Goal: Communication & Community: Answer question/provide support

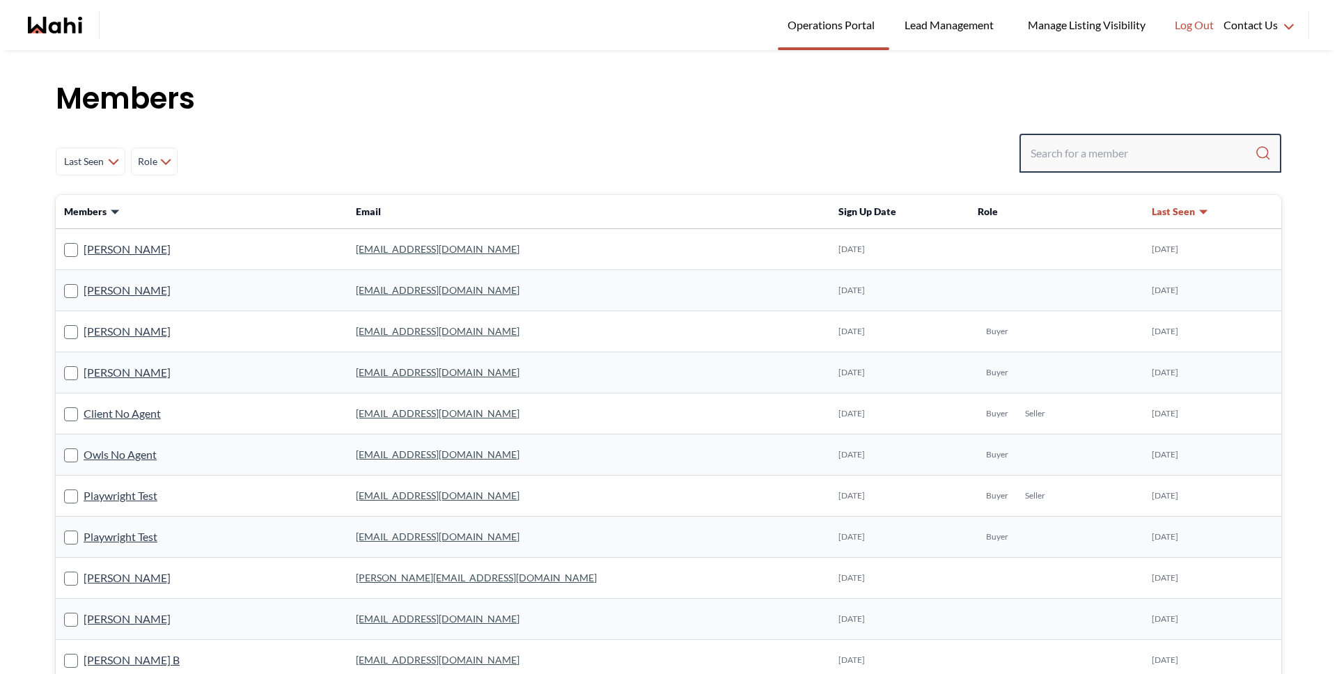
click at [1109, 162] on input "Search input" at bounding box center [1142, 153] width 224 height 25
type input "d"
type input "faraz"
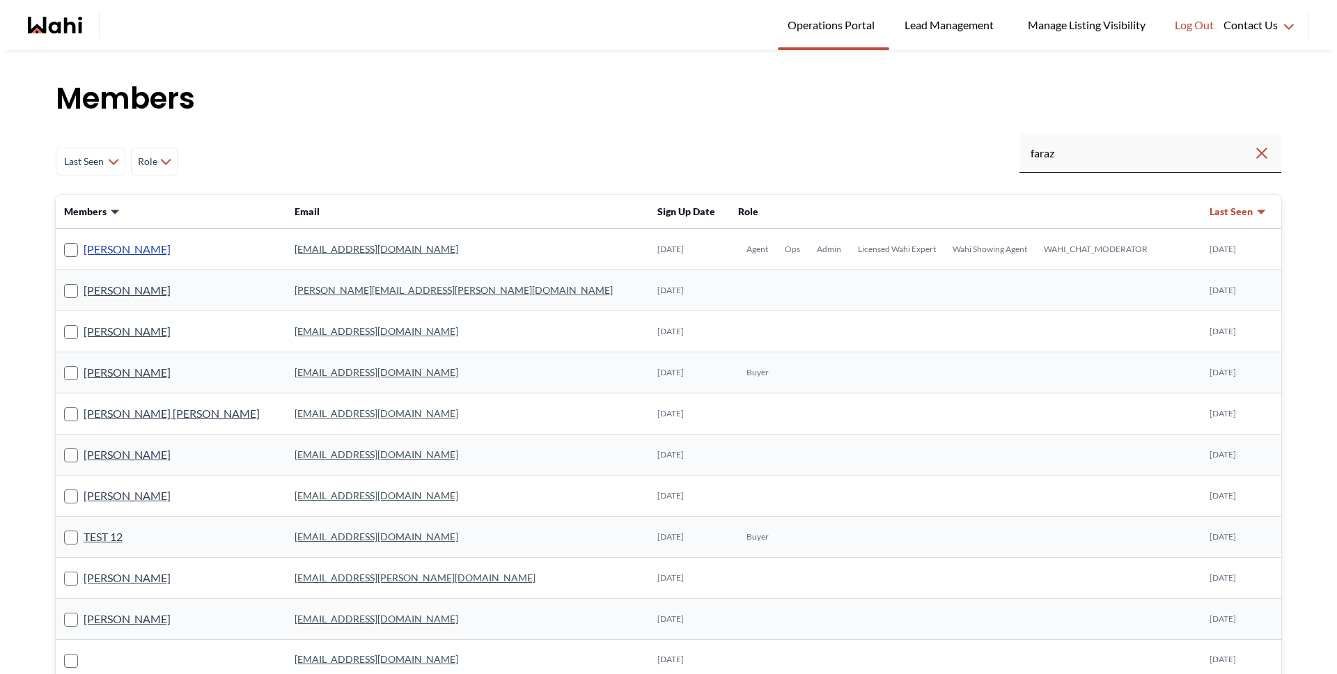
click at [94, 251] on link "[PERSON_NAME]" at bounding box center [127, 249] width 87 height 18
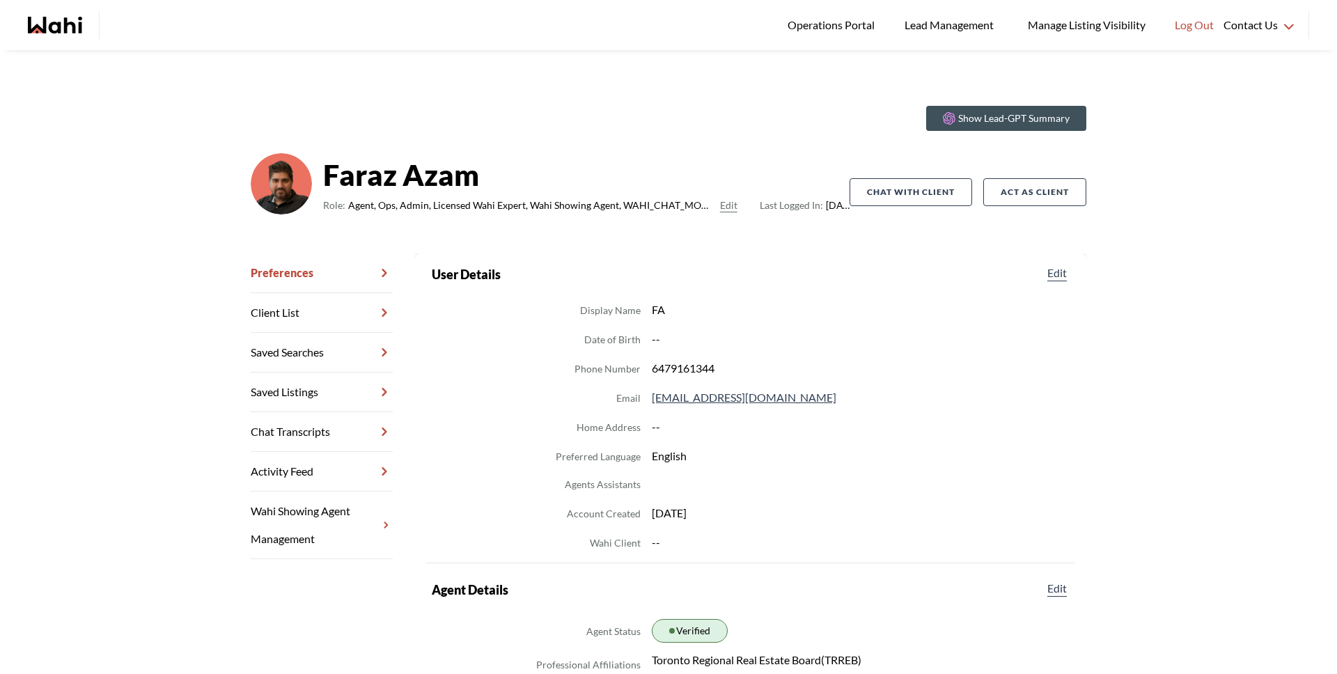
click at [264, 434] on link "Chat Transcripts" at bounding box center [322, 432] width 142 height 40
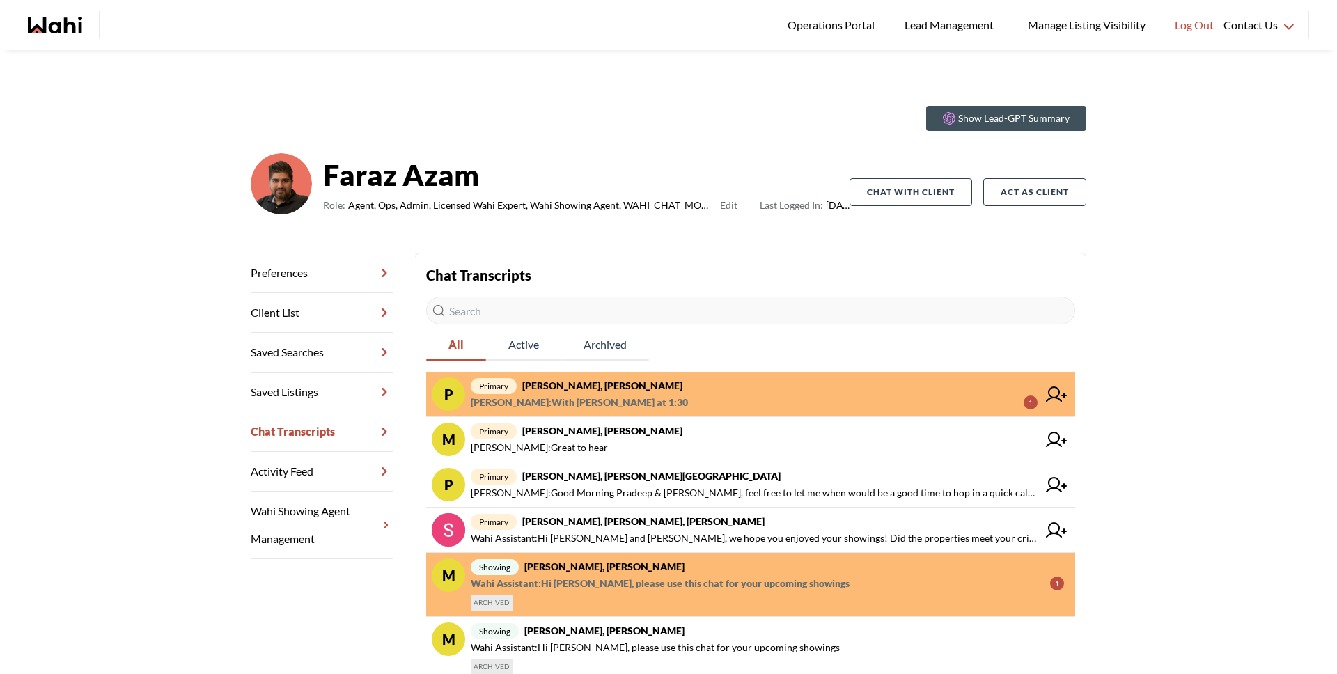
click at [569, 384] on strong "[PERSON_NAME], [PERSON_NAME]" at bounding box center [602, 385] width 160 height 12
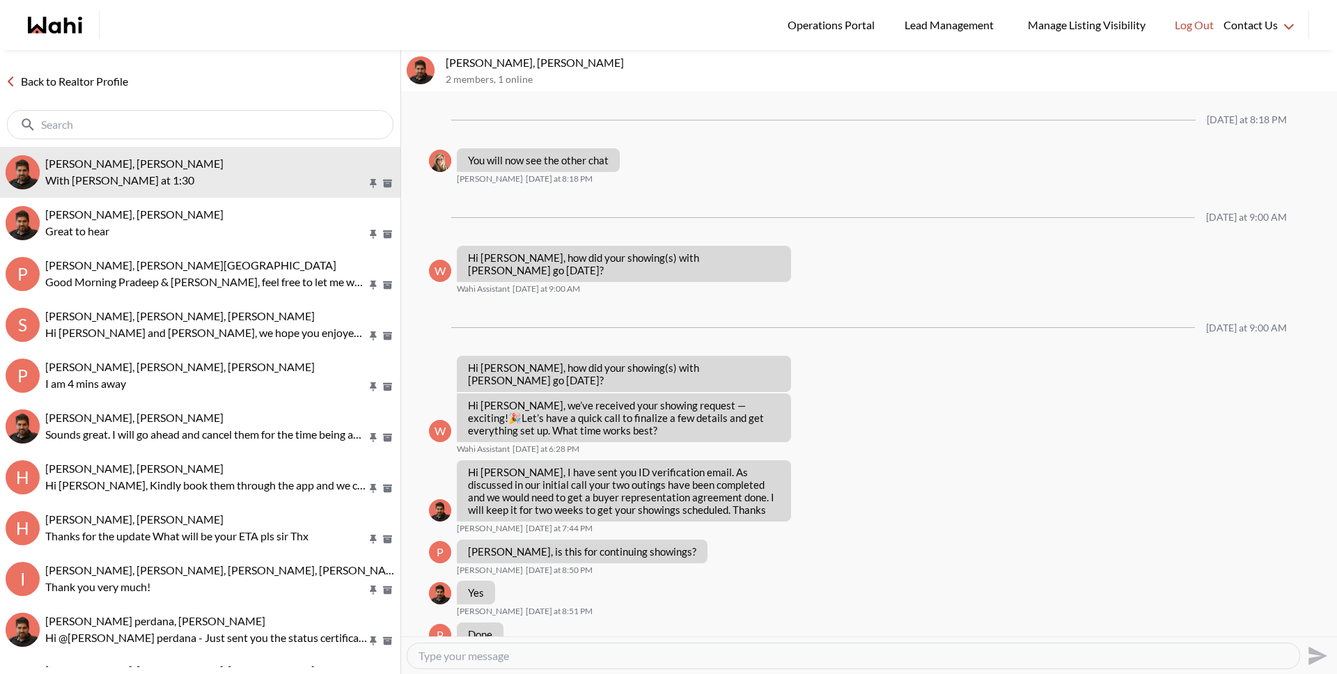
scroll to position [1303, 0]
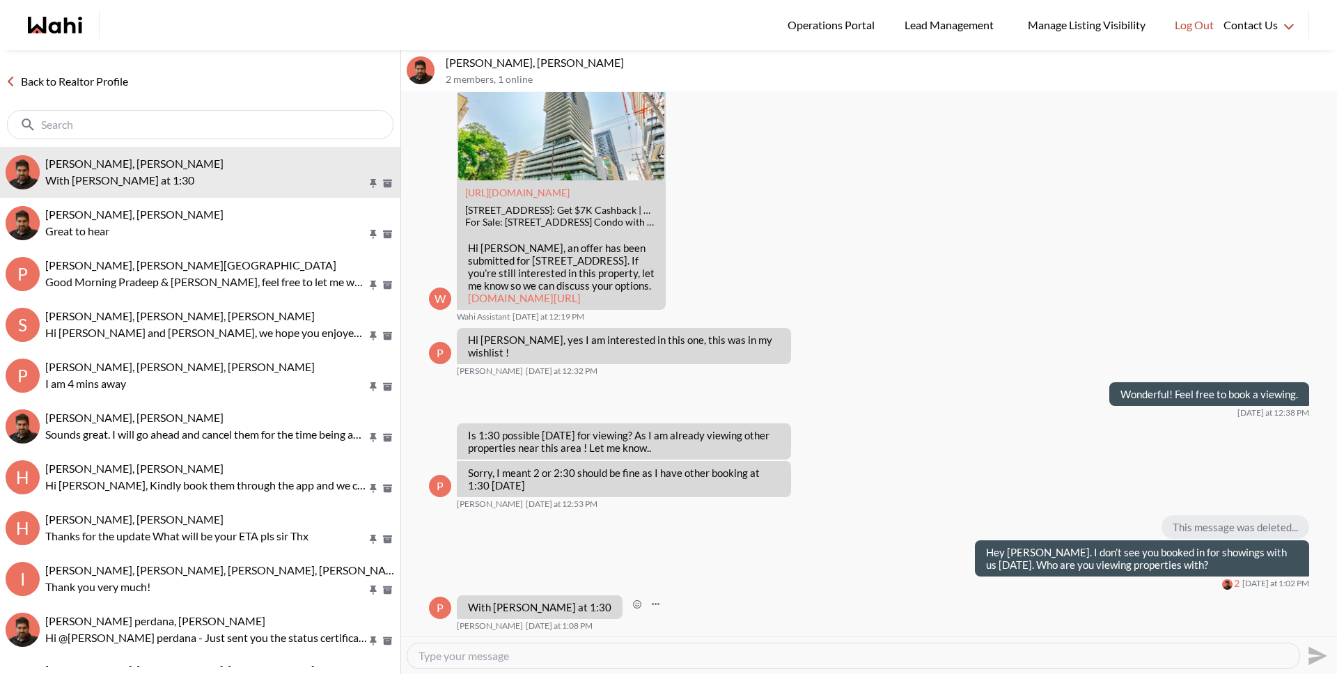
drag, startPoint x: 618, startPoint y: 650, endPoint x: 624, endPoint y: 625, distance: 25.3
click at [618, 650] on textarea "Type your message" at bounding box center [853, 656] width 870 height 14
click at [468, 659] on textarea "Ah my appologies." at bounding box center [853, 656] width 870 height 14
click at [610, 659] on textarea "Ah my apologies." at bounding box center [853, 656] width 870 height 14
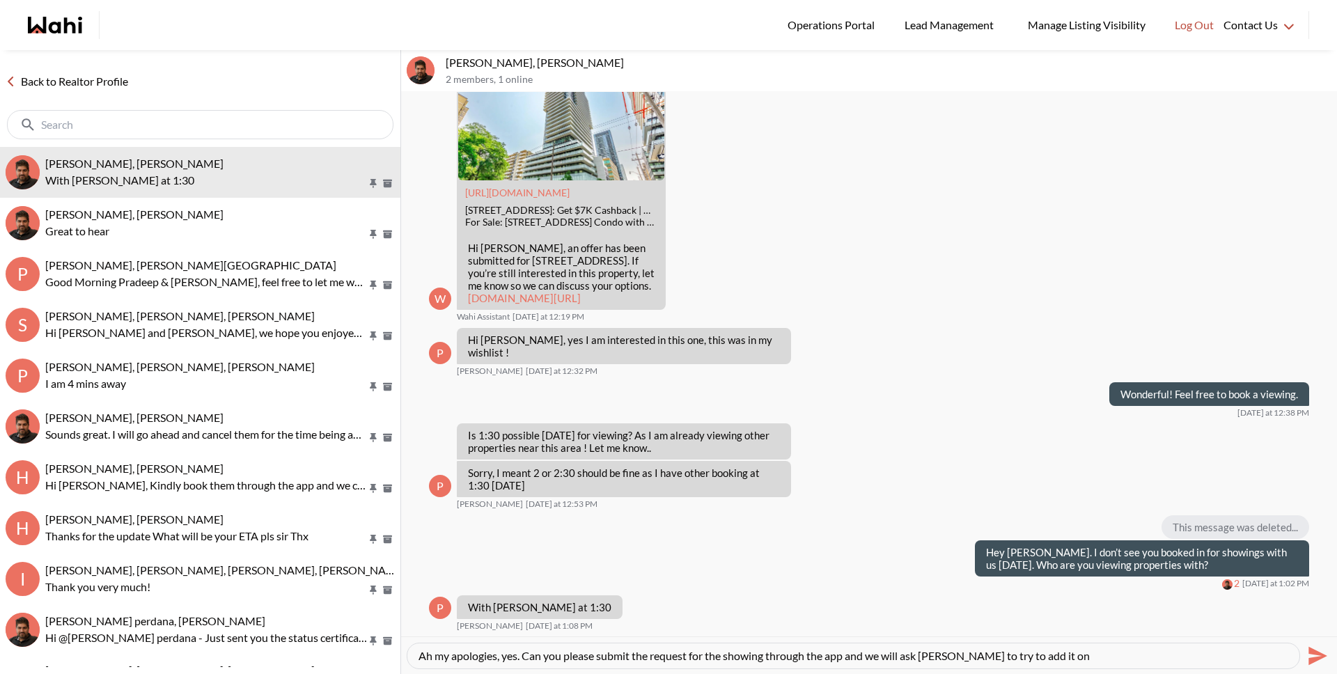
type textarea "Ah my apologies, yes. Can you please submit the request for the showing through…"
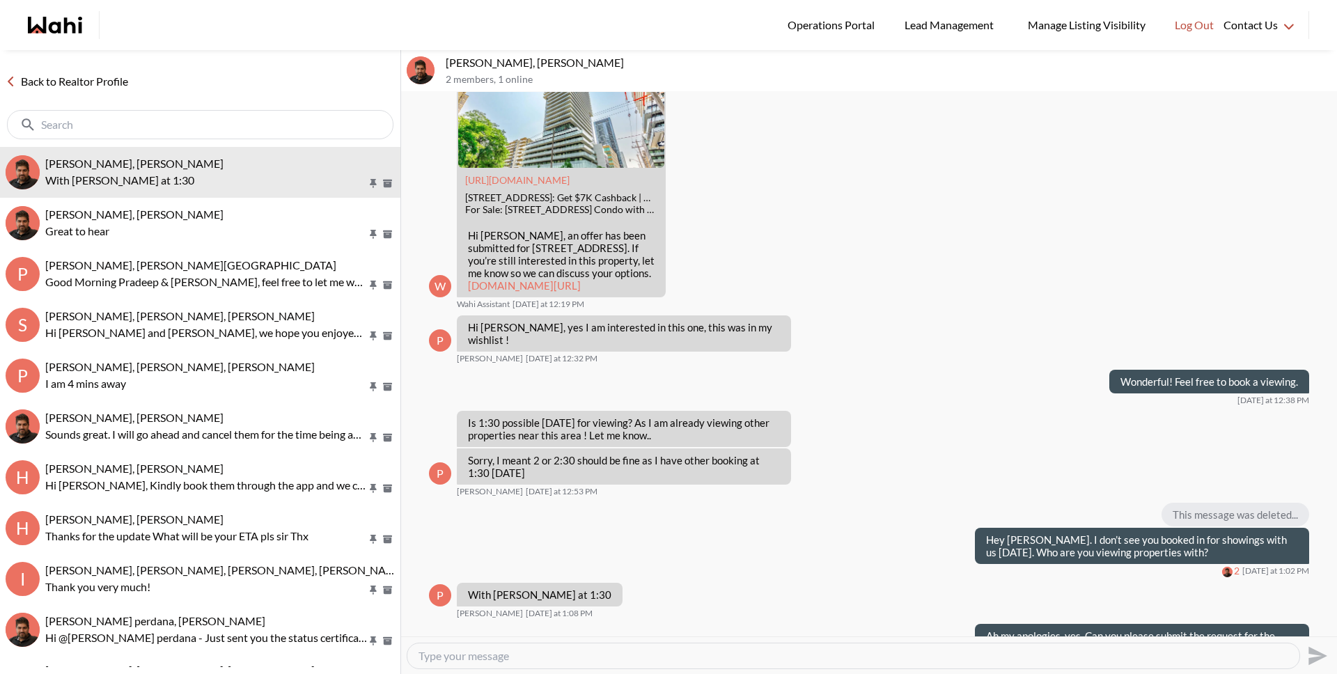
scroll to position [1358, 0]
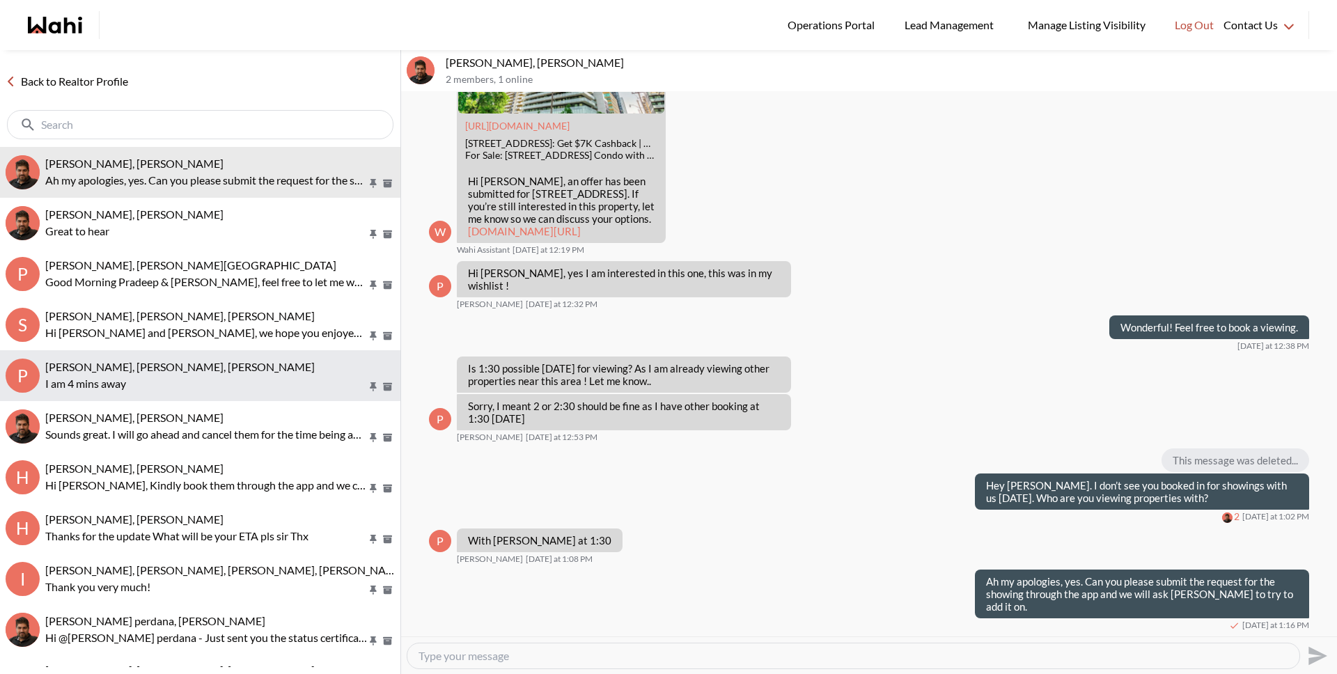
click at [166, 383] on p "I am 4 mins away" at bounding box center [206, 383] width 322 height 17
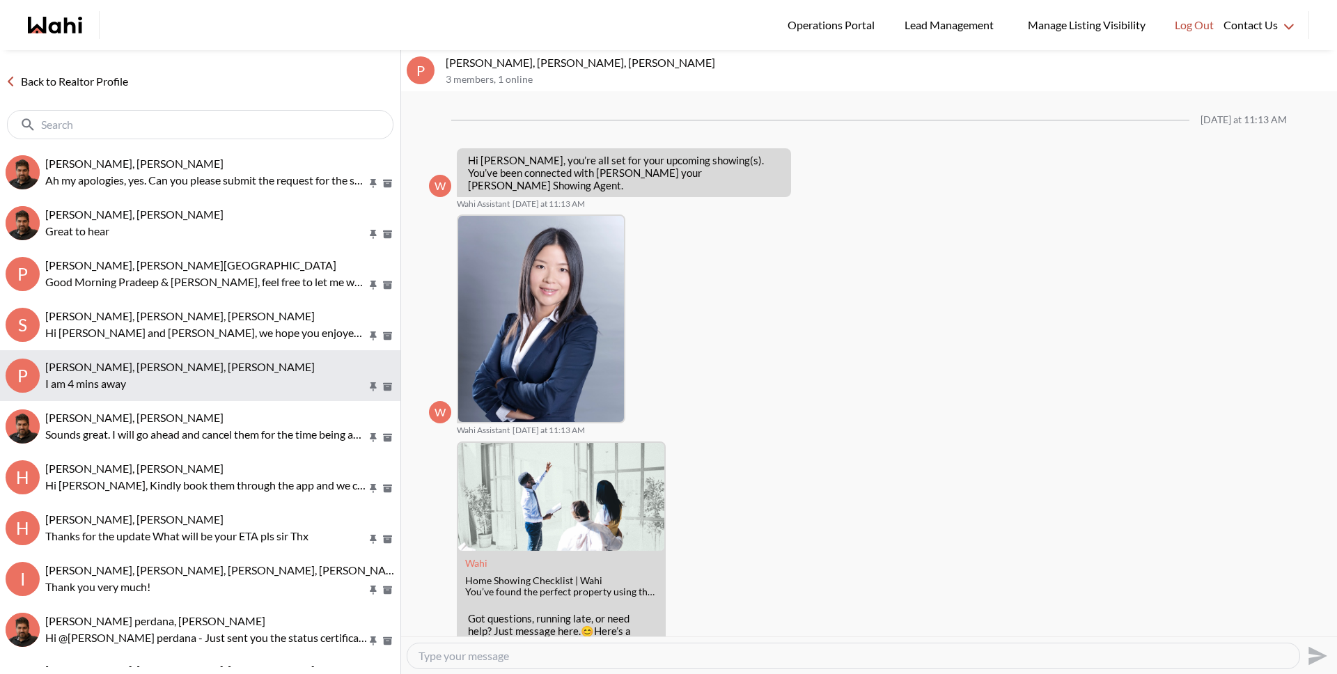
scroll to position [785, 0]
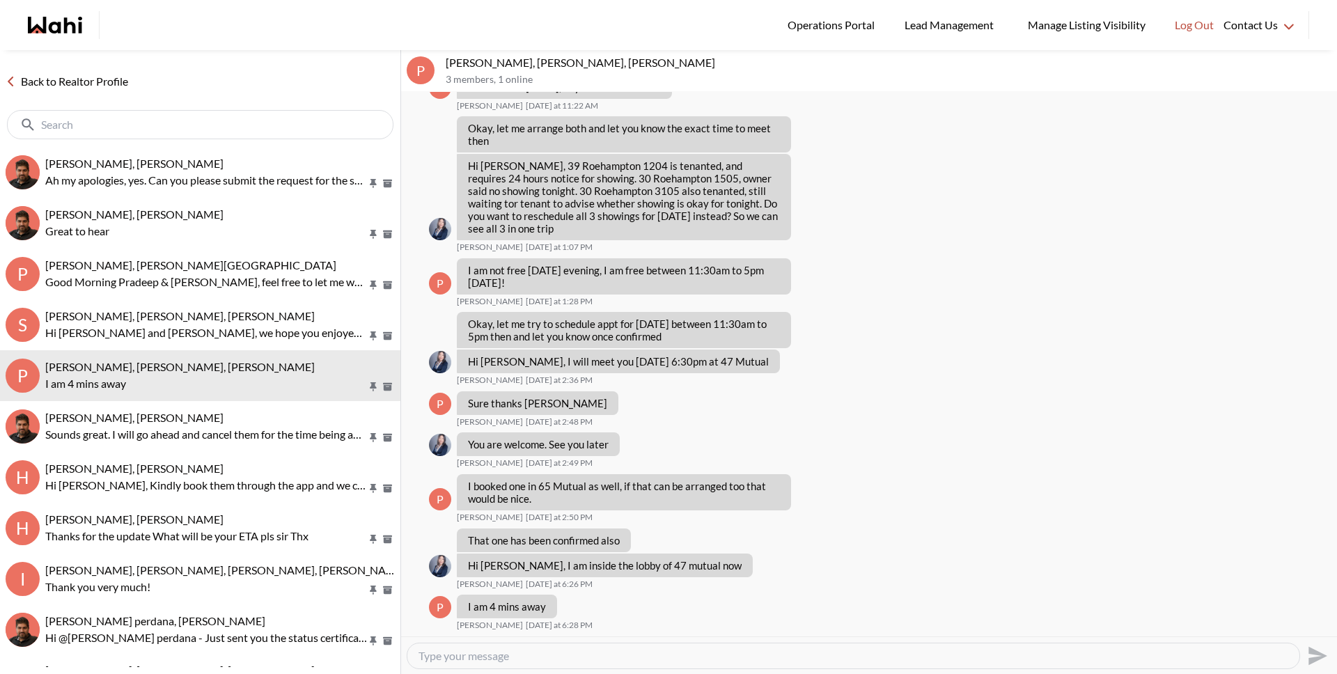
click at [507, 661] on textarea "Type your message" at bounding box center [853, 656] width 870 height 14
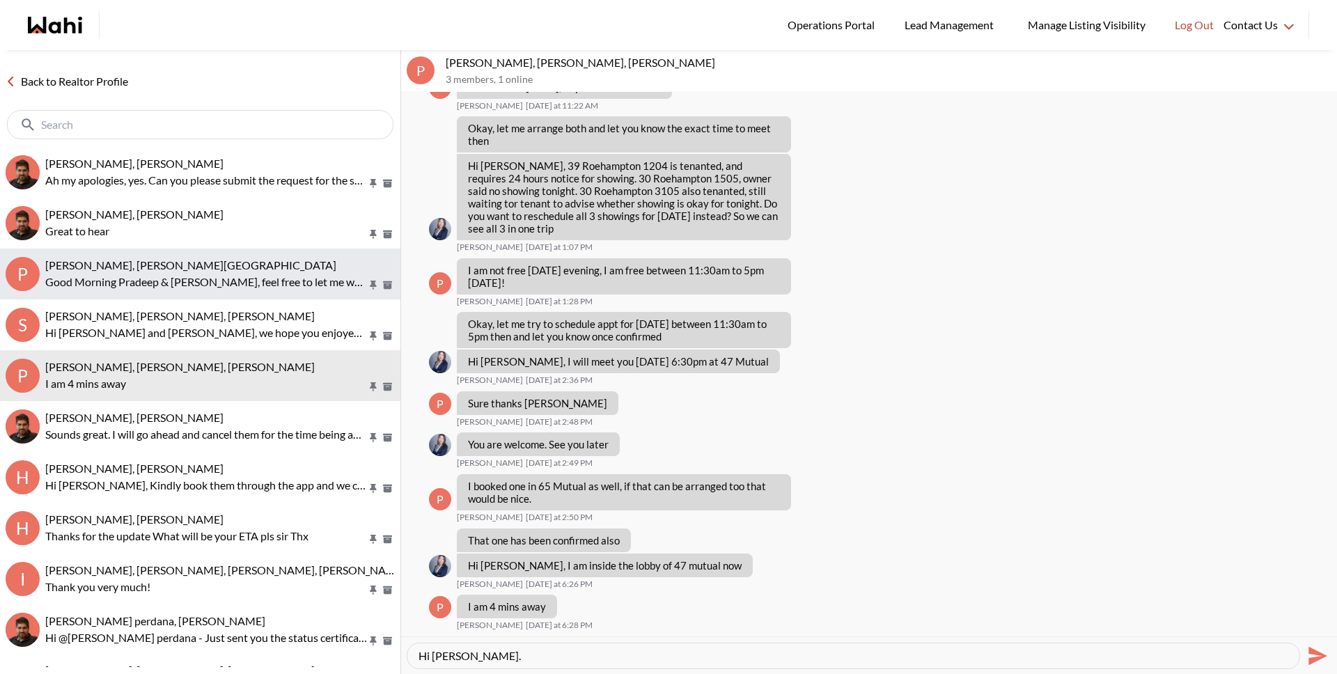
type textarea "Hi Julia."
click at [136, 268] on span "Pradeep Pradhan, Shilpa Pradhan, Faraz" at bounding box center [190, 264] width 291 height 13
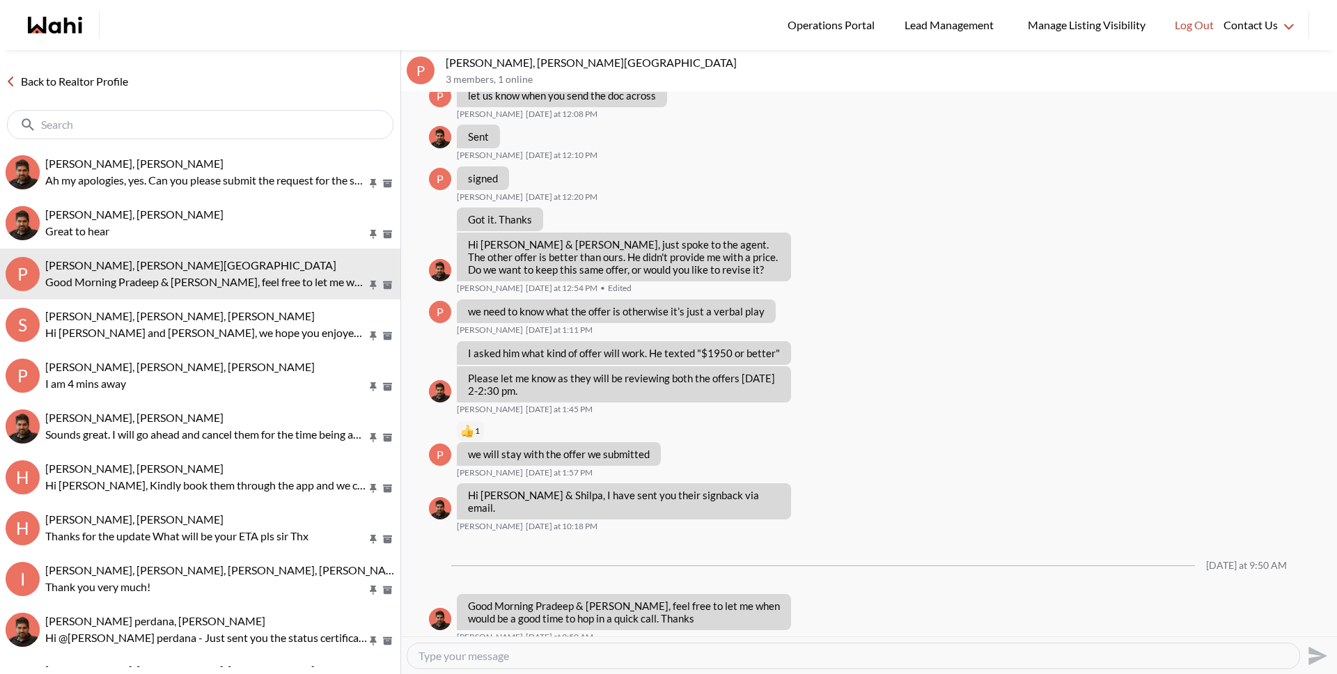
scroll to position [1349, 0]
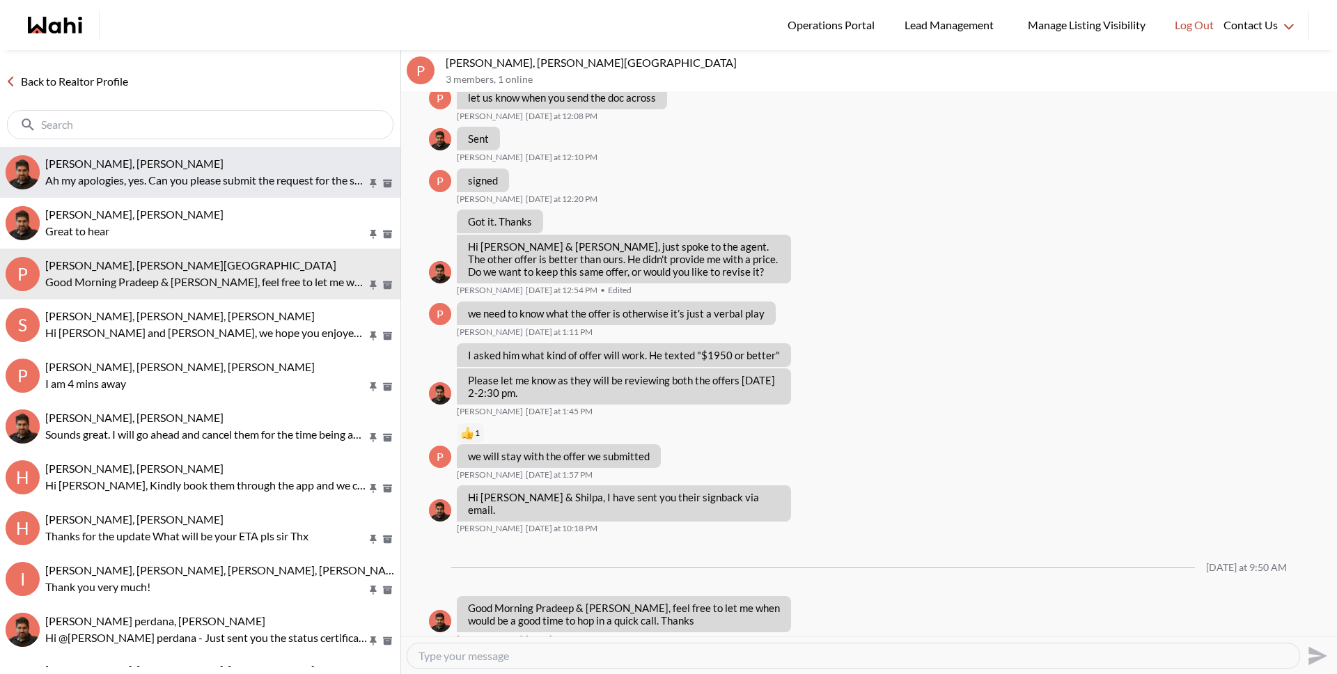
click at [143, 164] on div "Pradip Saha, Faraz" at bounding box center [219, 164] width 349 height 14
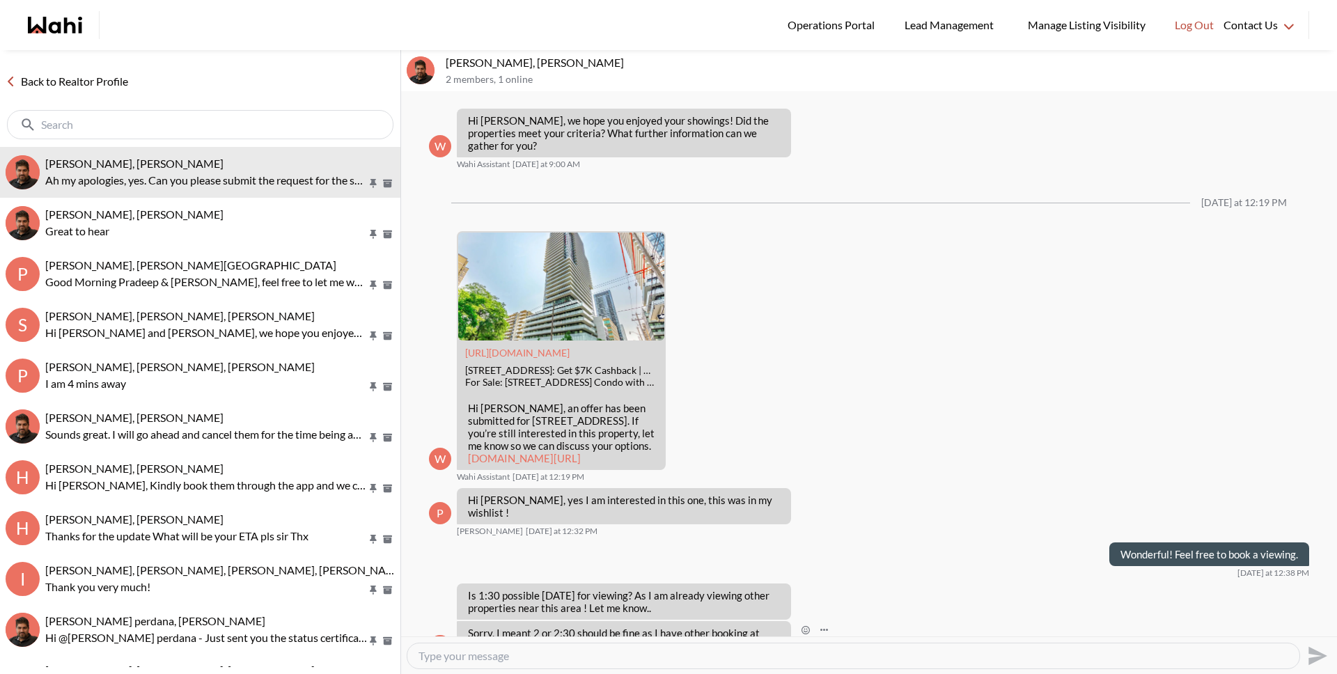
scroll to position [1028, 0]
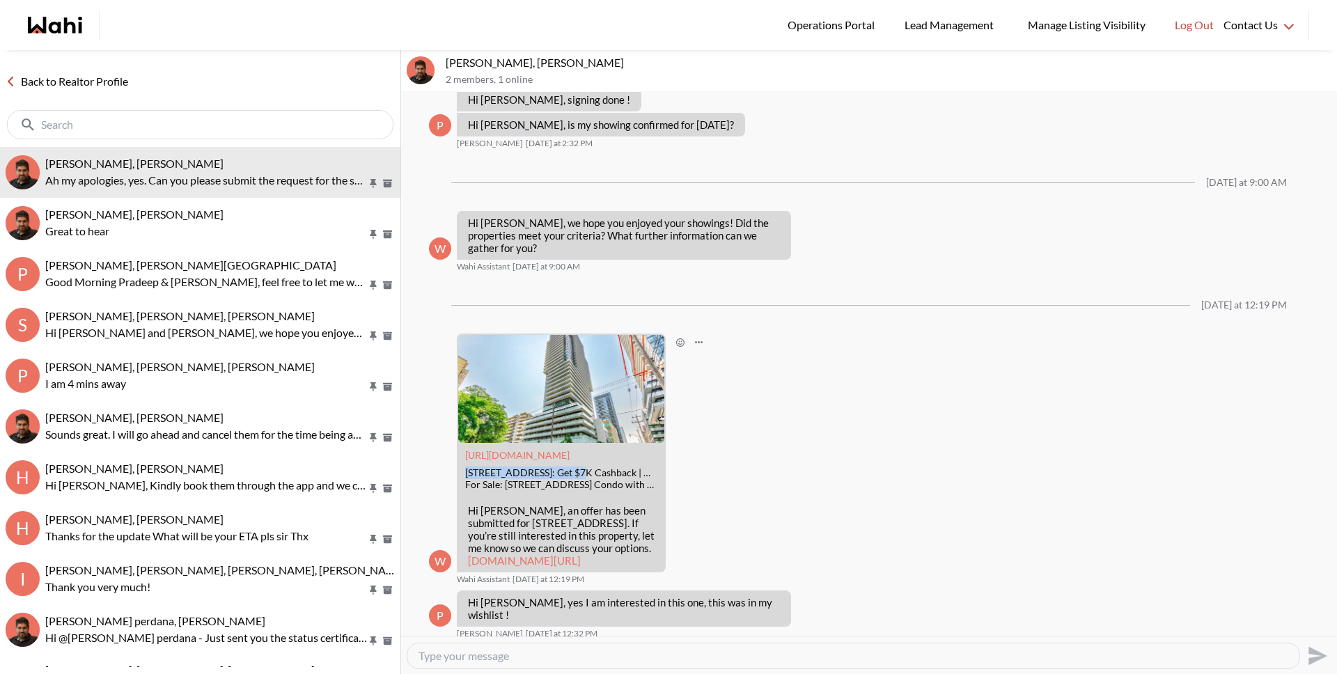
drag, startPoint x: 466, startPoint y: 434, endPoint x: 586, endPoint y: 434, distance: 120.4
click at [586, 467] on div "185 Roehampton Ave #3110, Toronto, ON: Get $7K Cashback | Wahi" at bounding box center [561, 473] width 192 height 12
copy div "185 Roehampton Ave #3110"
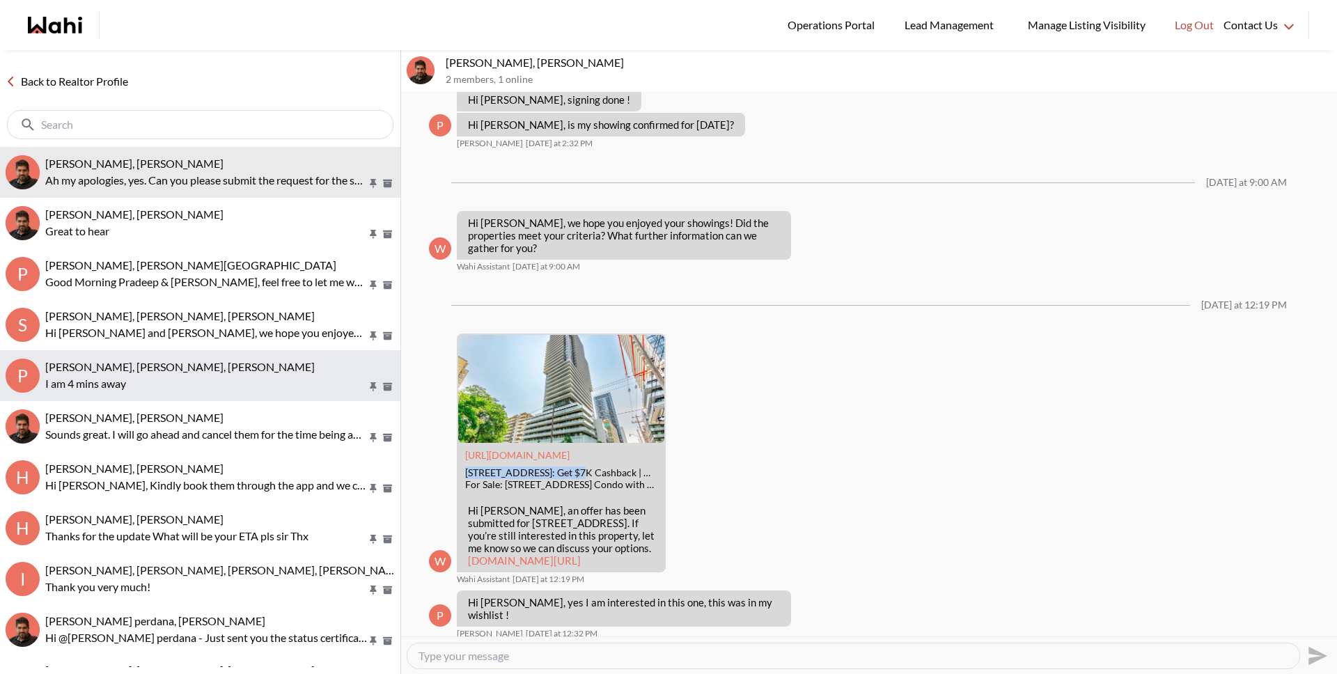
click at [159, 380] on p "I am 4 mins away" at bounding box center [206, 383] width 322 height 17
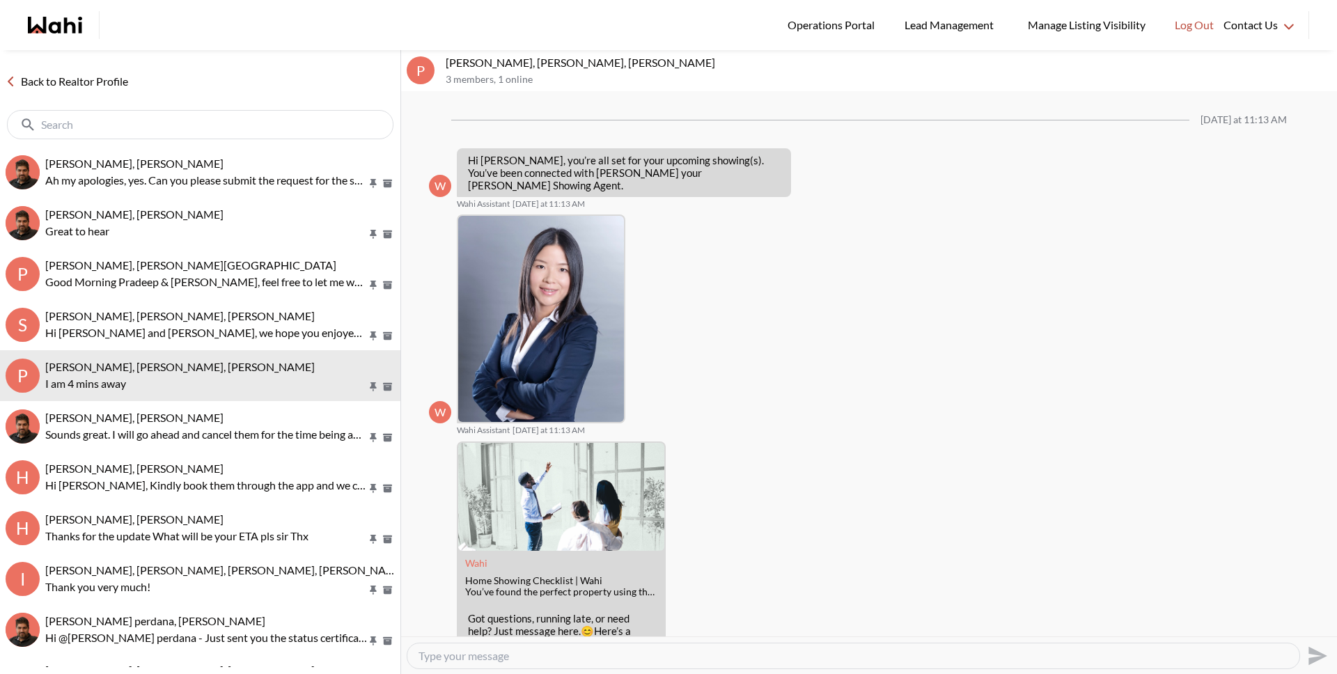
scroll to position [785, 0]
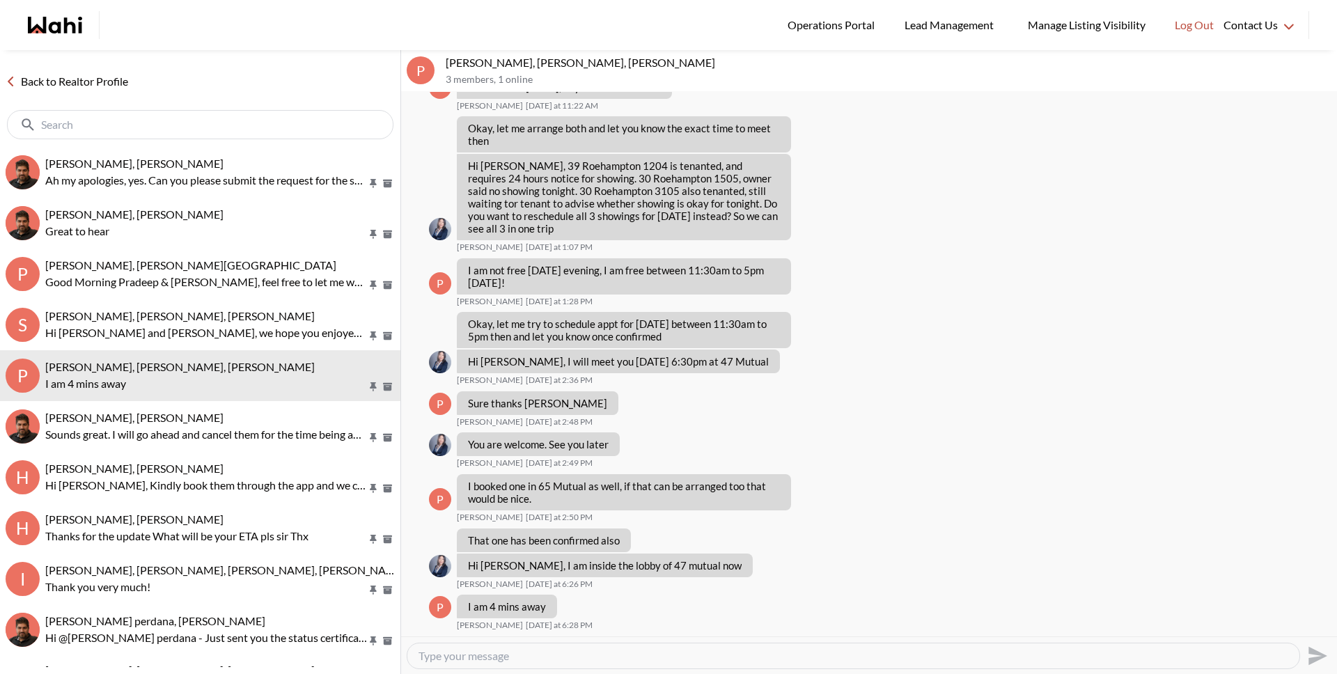
click at [558, 652] on textarea "Type your message" at bounding box center [853, 656] width 870 height 14
paste textarea "185 Roehampton Ave #3110"
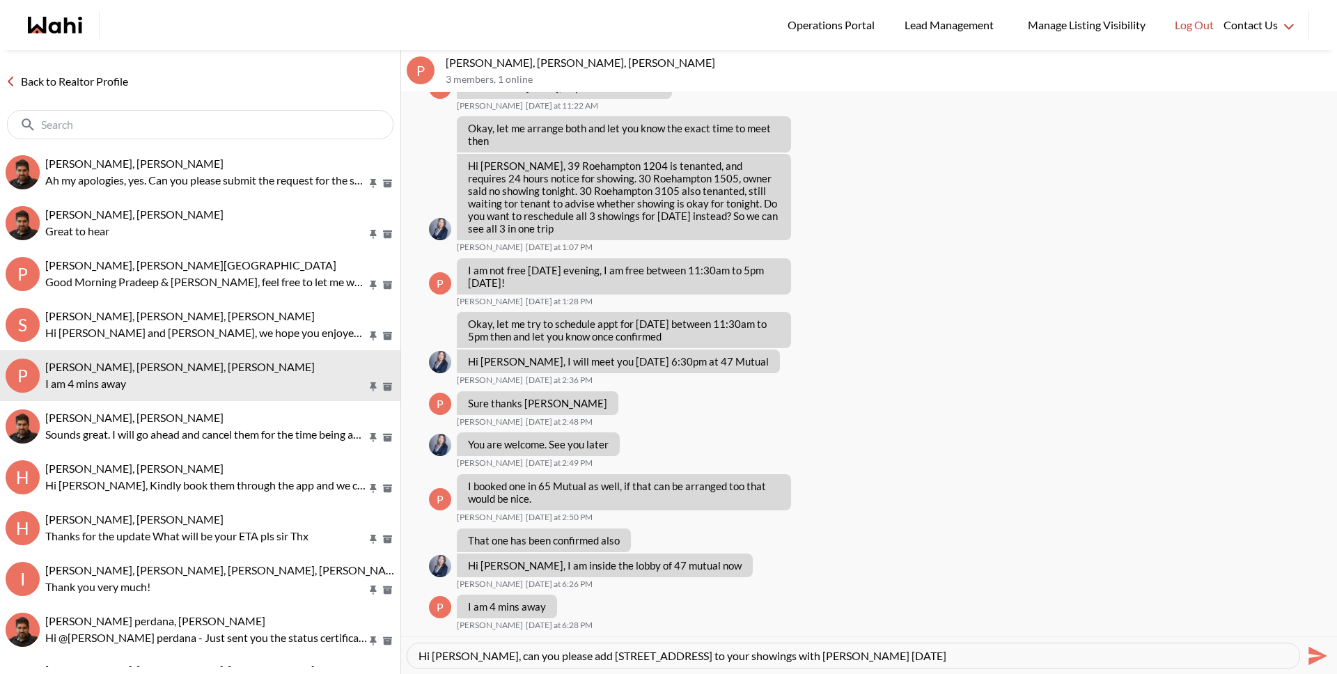
type textarea "Hi Julia, can you please add 185 Roehampton Ave #3110 to your showings with Pra…"
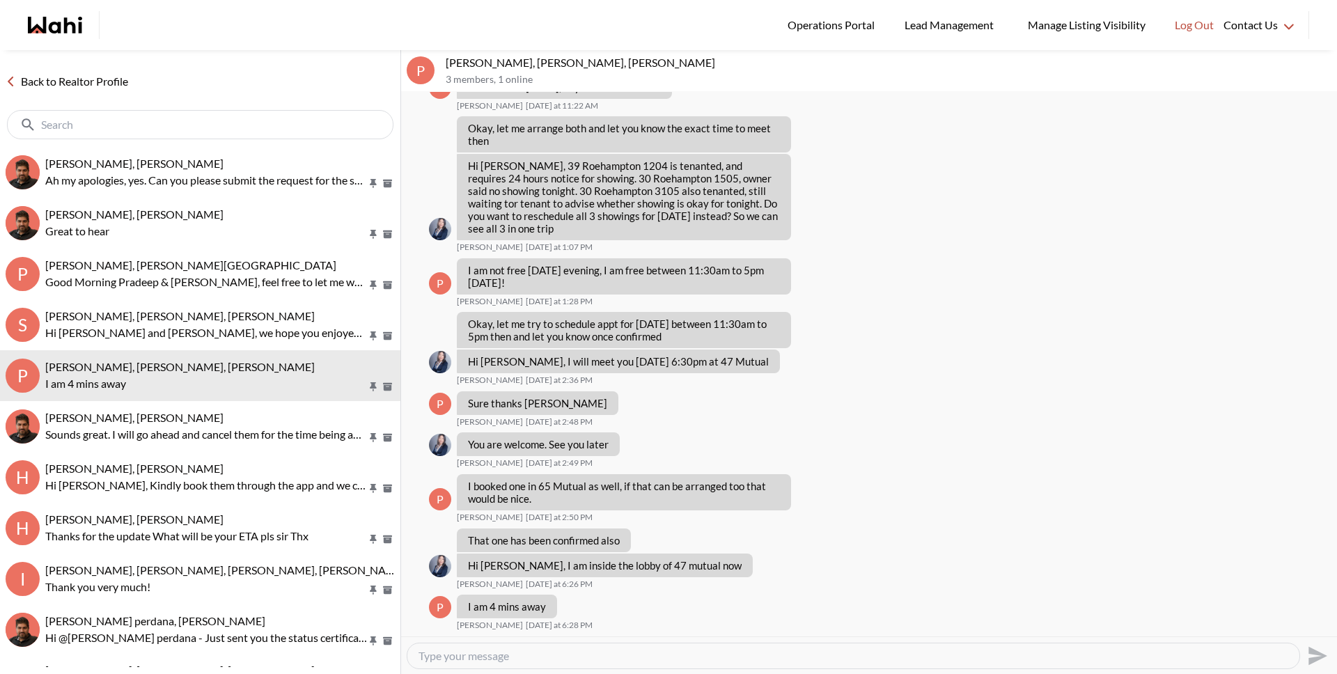
scroll to position [895, 0]
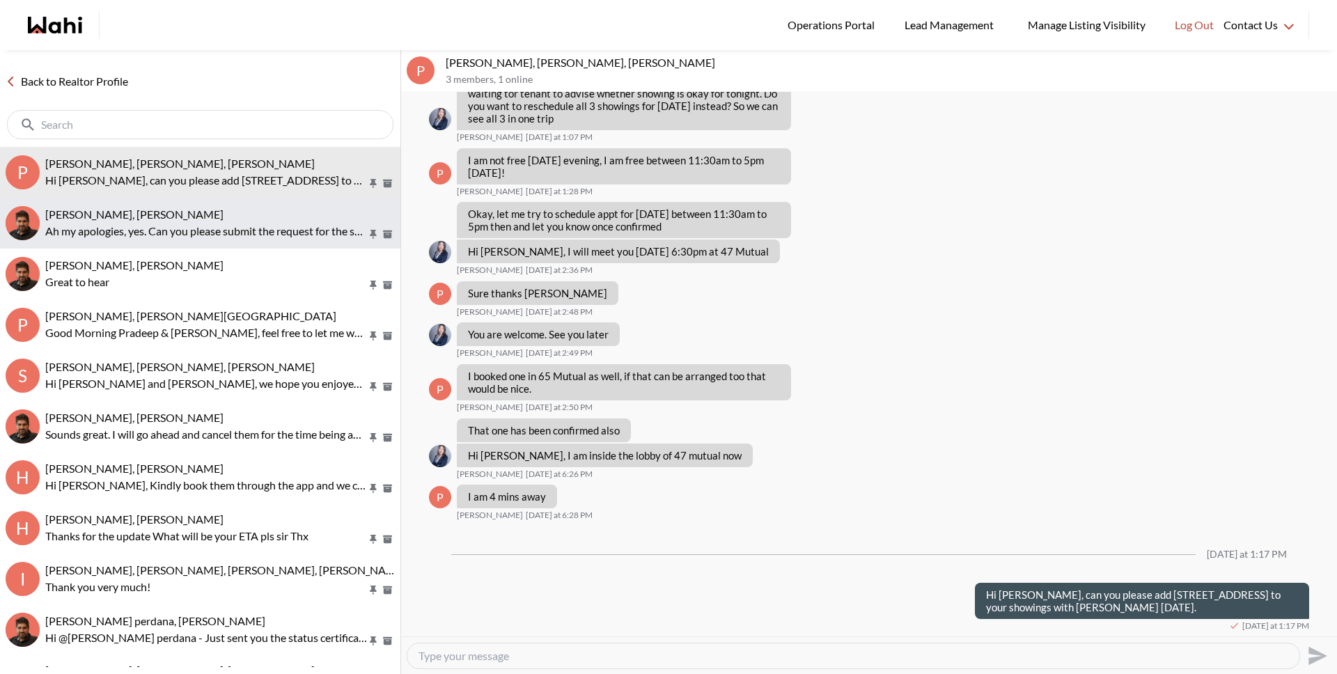
click at [167, 226] on p "Ah my apologies, yes. Can you please submit the request for the showing through…" at bounding box center [206, 231] width 322 height 17
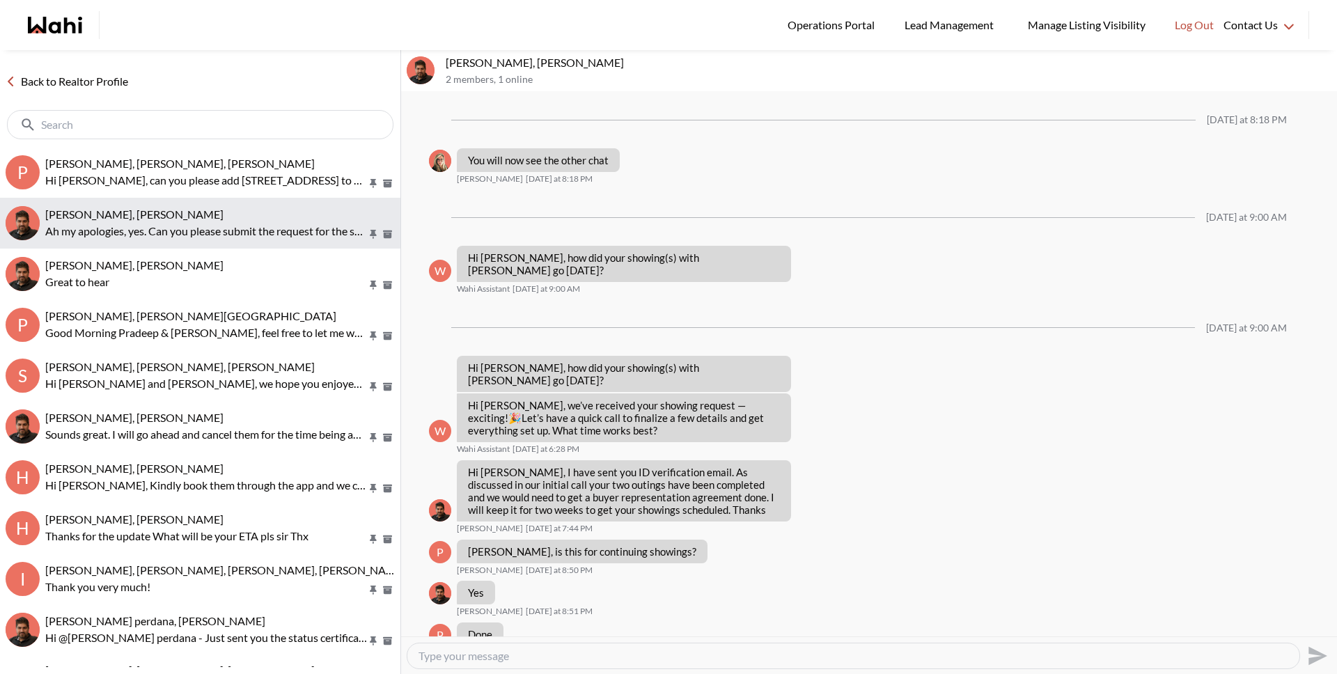
scroll to position [1358, 0]
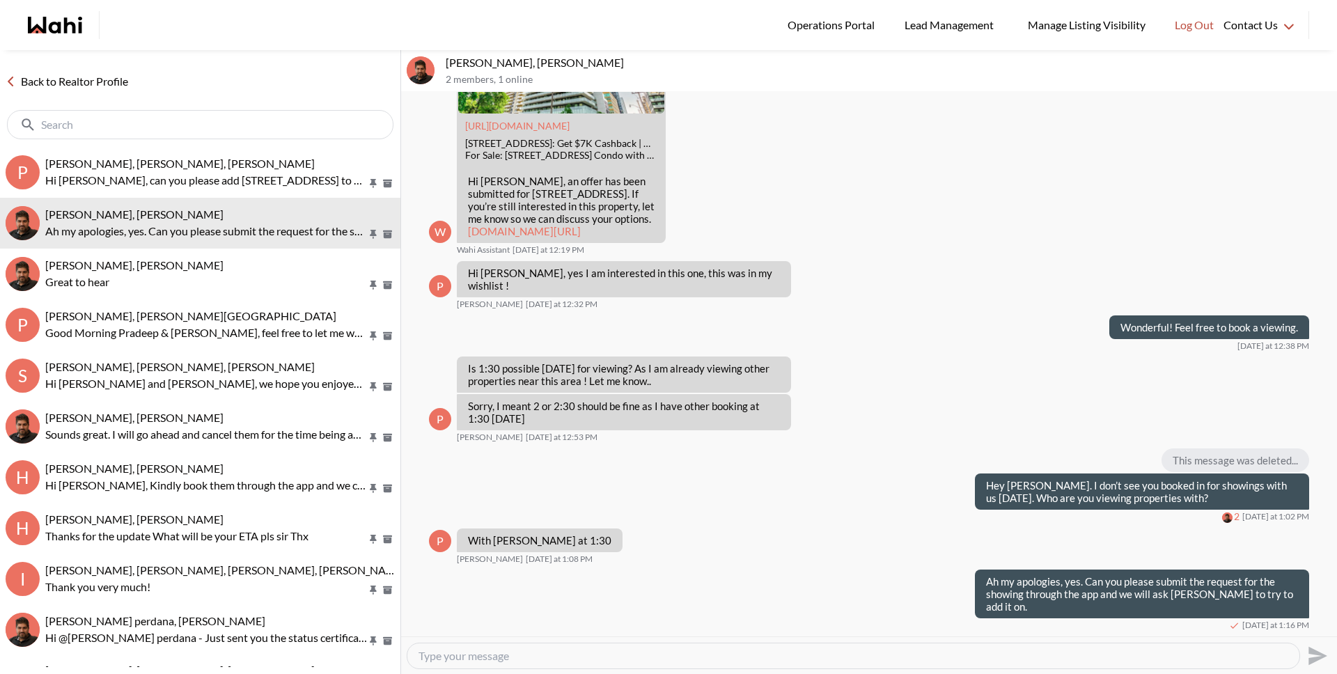
click at [100, 84] on link "Back to Realtor Profile" at bounding box center [67, 81] width 134 height 18
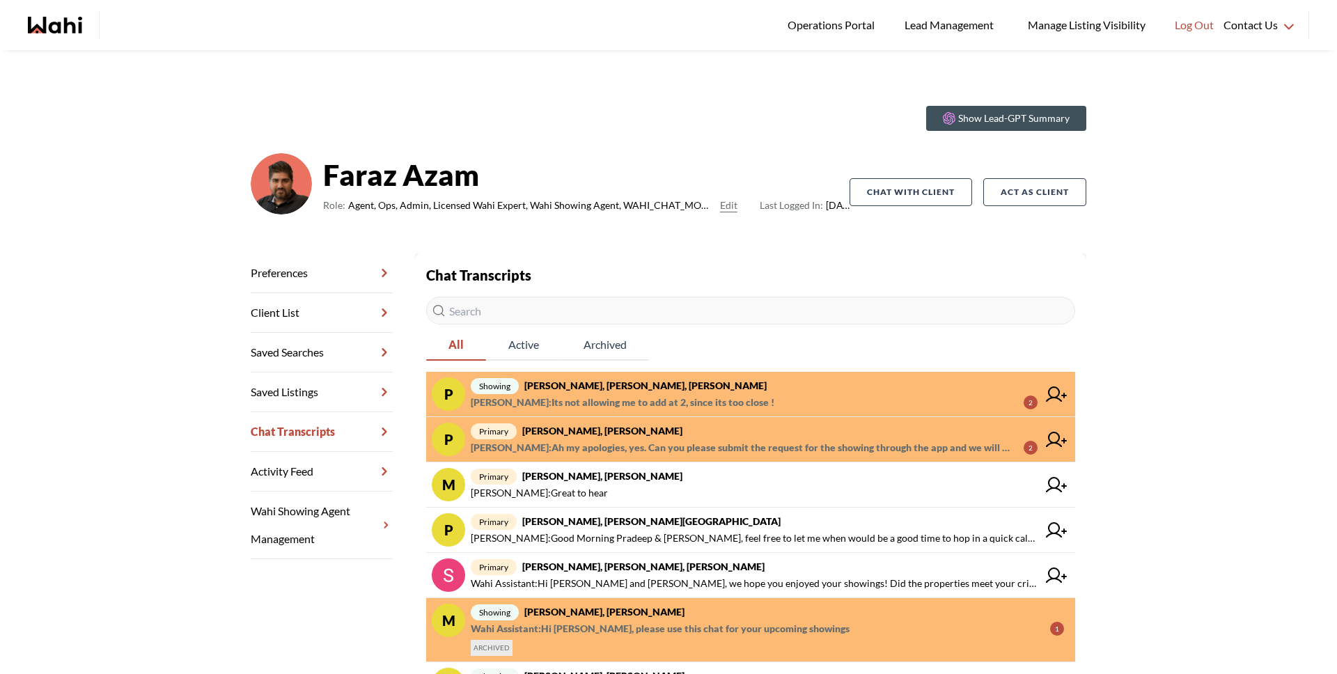
click at [642, 385] on span "showing Pradip Saha, Julia, Faraz" at bounding box center [754, 385] width 567 height 17
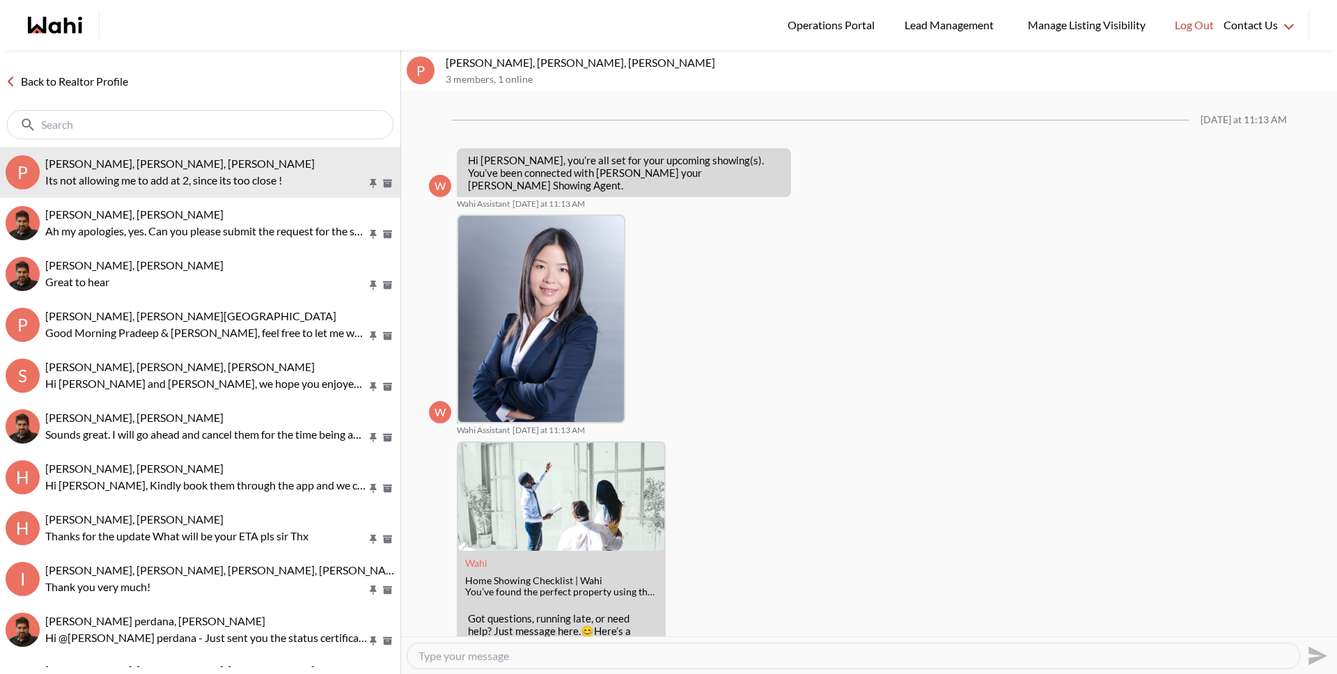
scroll to position [937, 0]
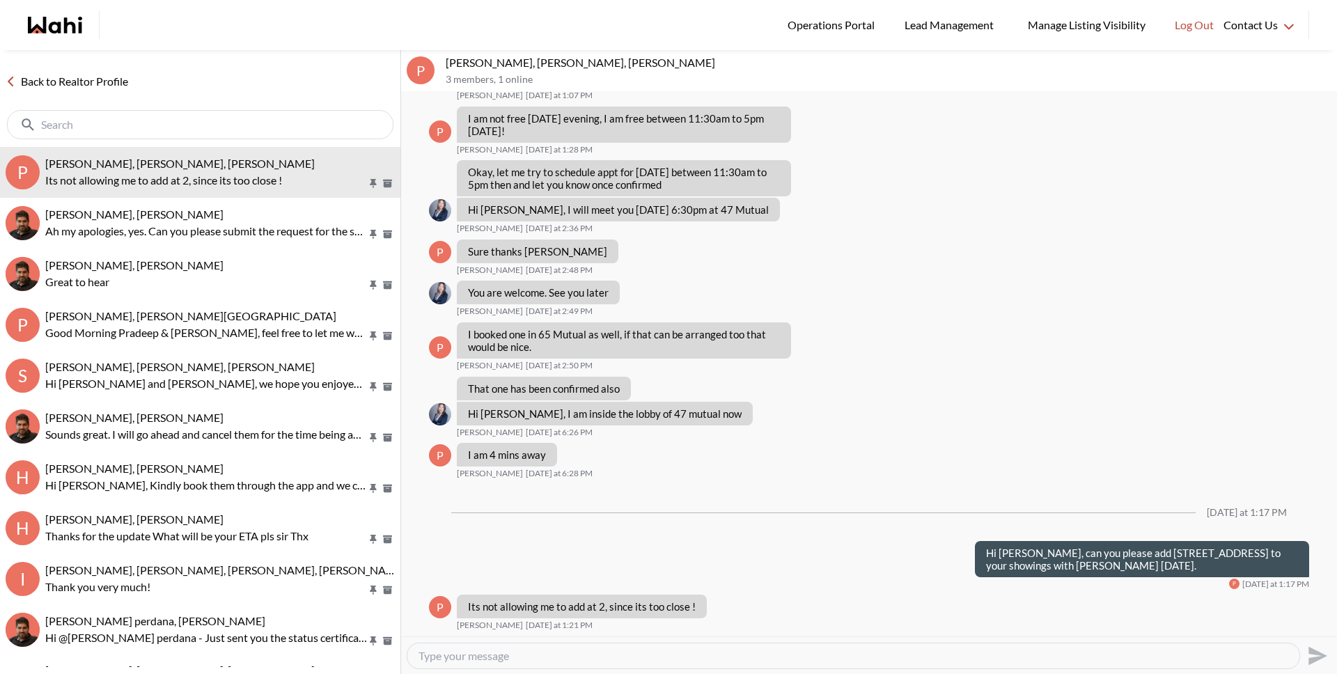
drag, startPoint x: 666, startPoint y: 660, endPoint x: 658, endPoint y: 658, distance: 7.9
click at [666, 660] on textarea "Type your message" at bounding box center [853, 656] width 870 height 14
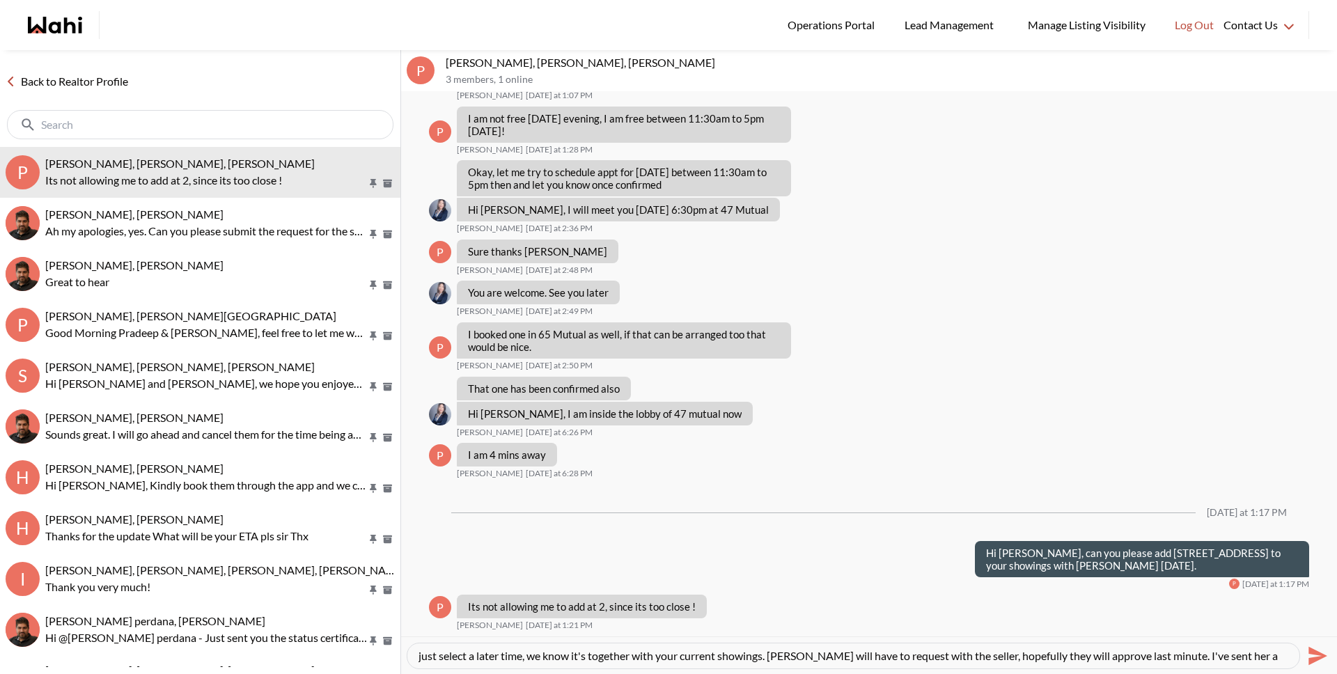
scroll to position [14, 0]
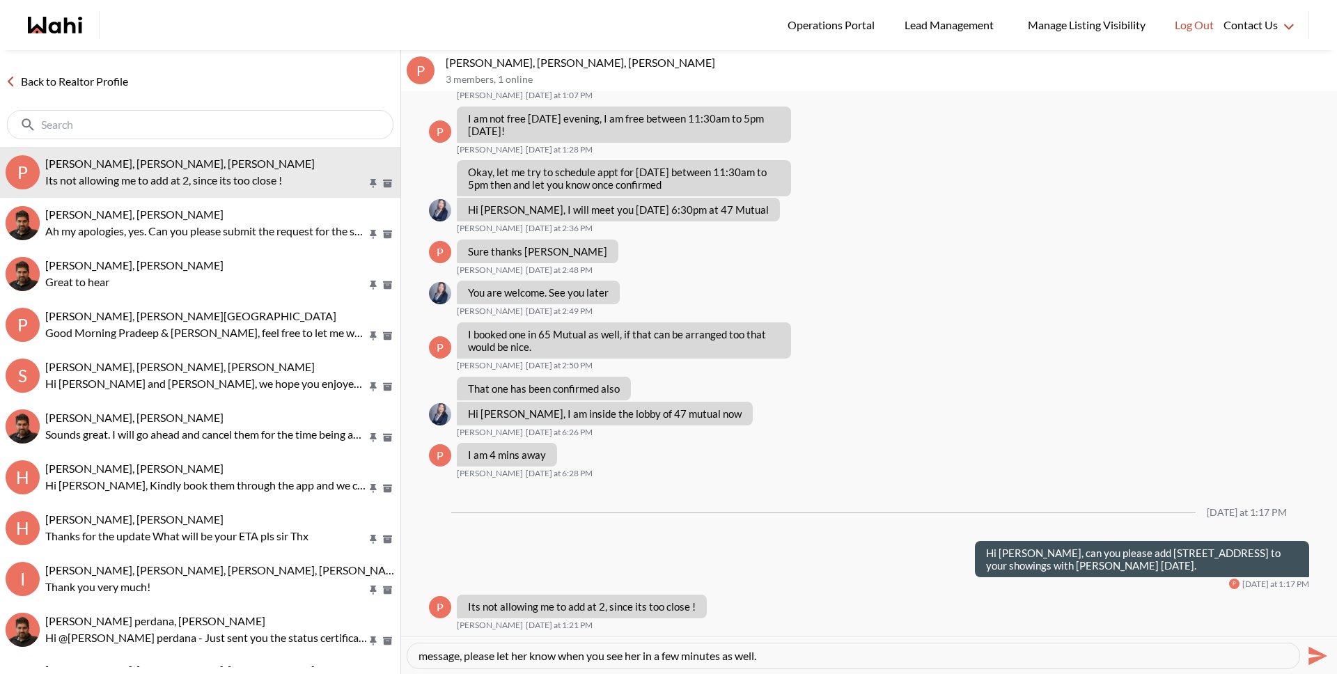
type textarea "just select a later time, we know it's together with your current showings. Jul…"
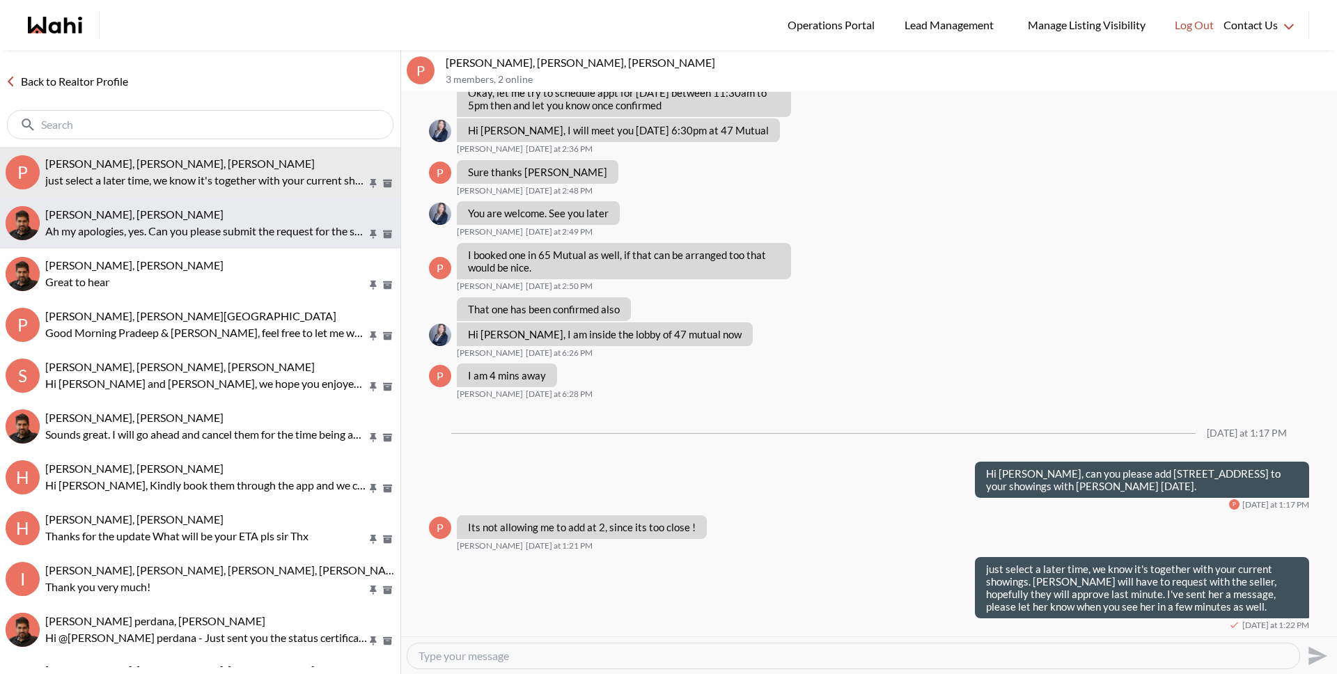
click at [223, 227] on p "Ah my apologies, yes. Can you please submit the request for the showing through…" at bounding box center [206, 231] width 322 height 17
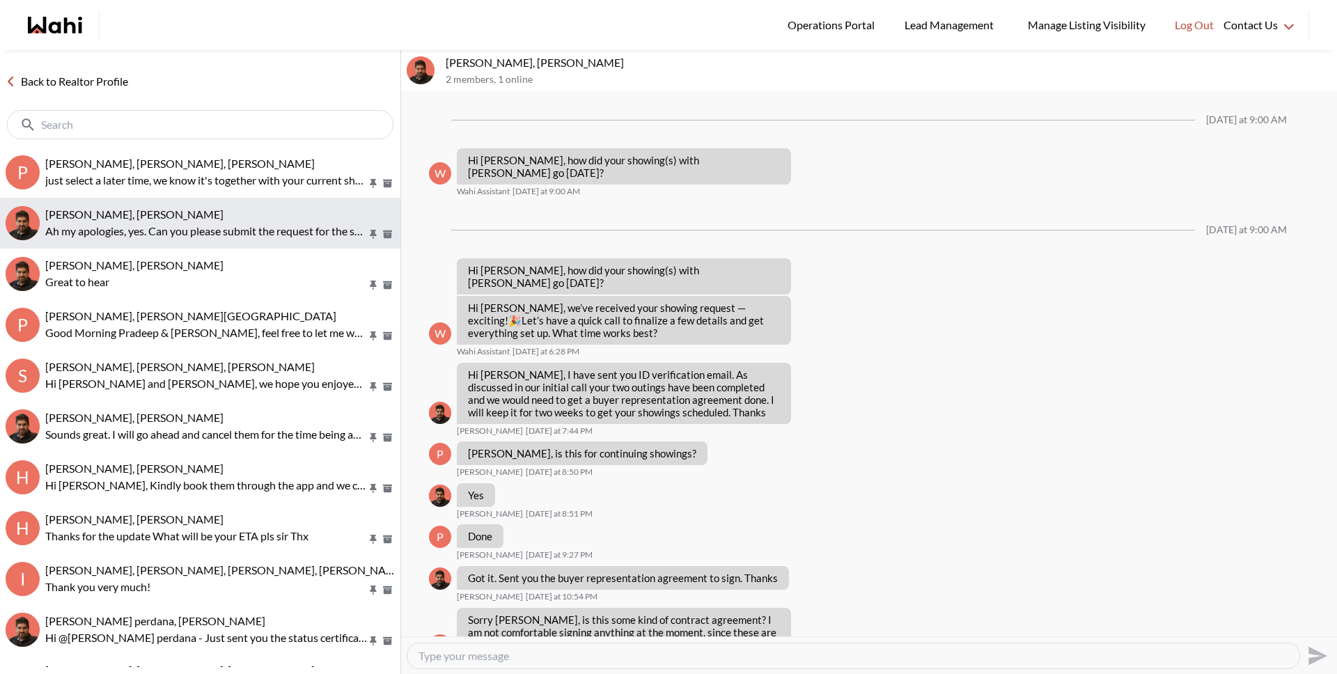
scroll to position [1259, 0]
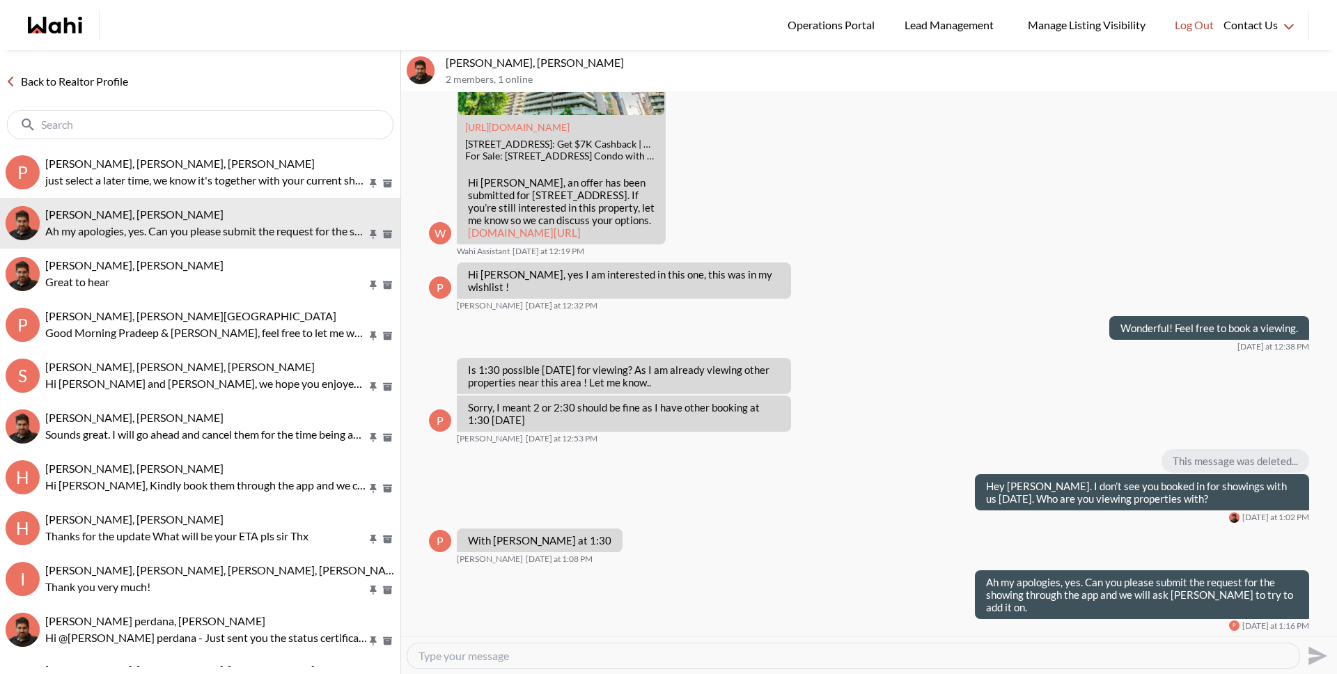
click at [93, 85] on link "Back to Realtor Profile" at bounding box center [67, 81] width 134 height 18
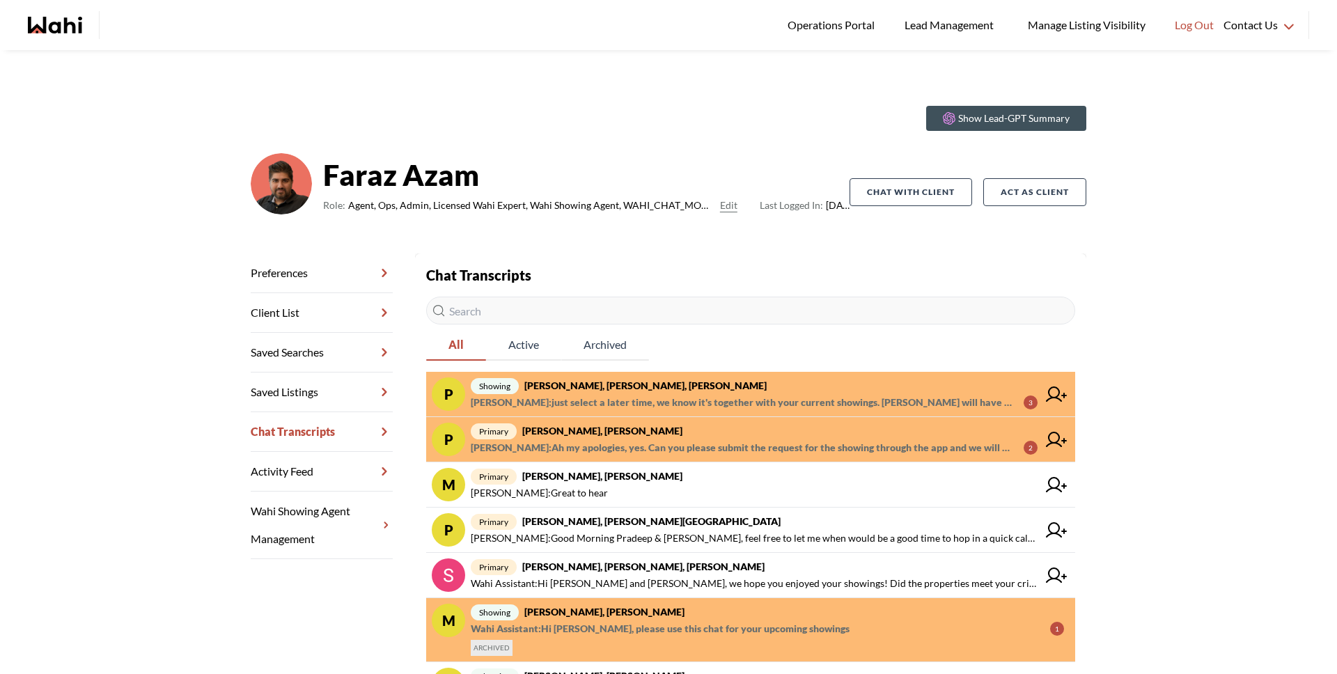
click at [632, 451] on span "Michelle Ryckman : Ah my apologies, yes. Can you please submit the request for …" at bounding box center [742, 447] width 542 height 17
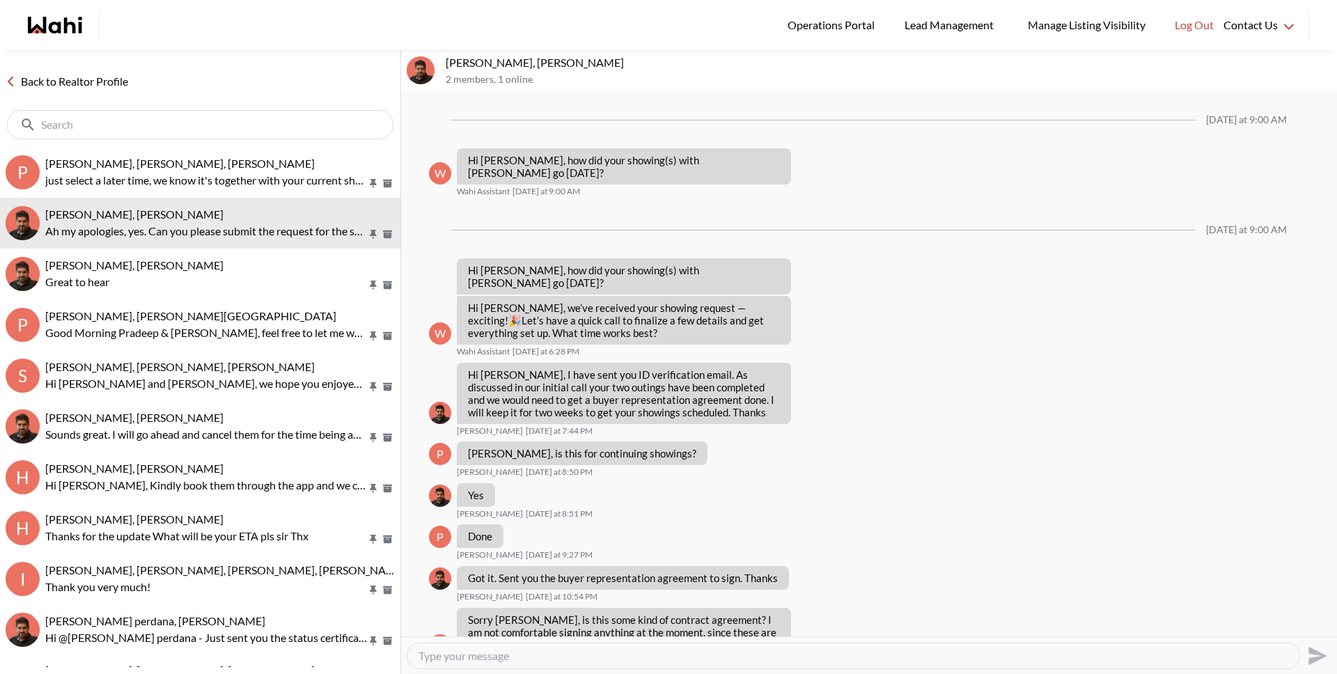
scroll to position [1259, 0]
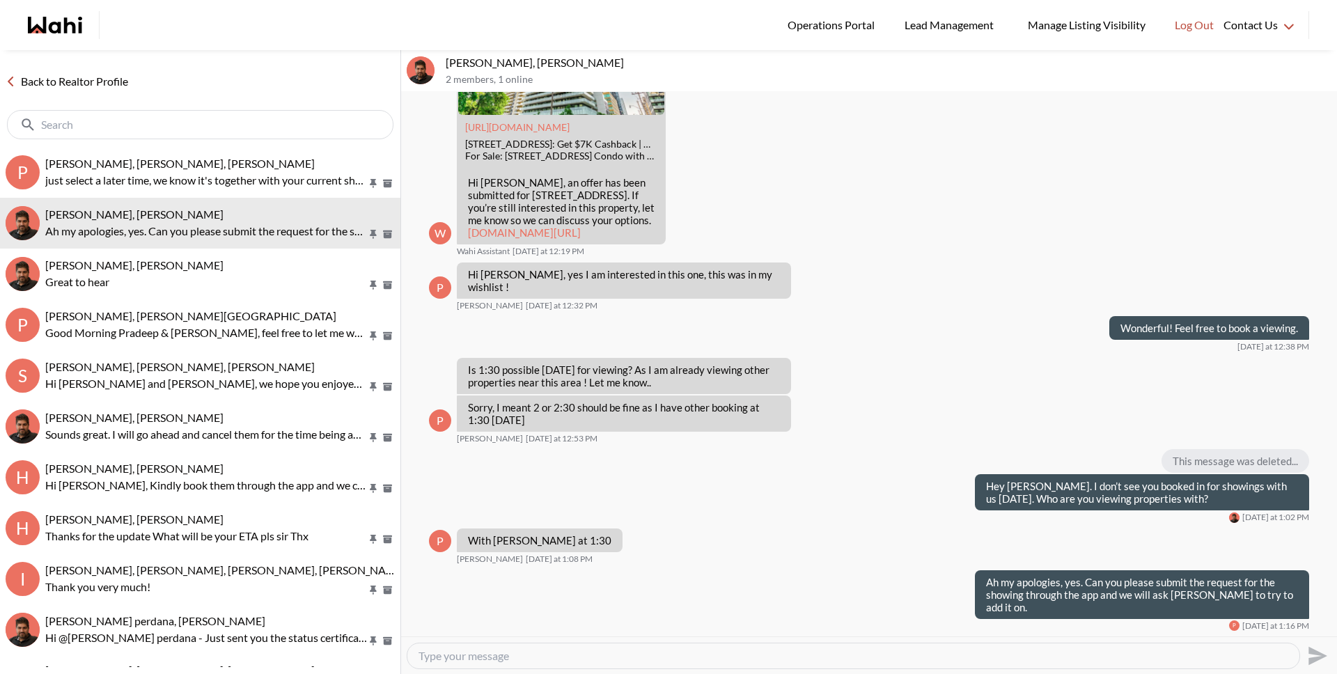
click at [122, 85] on link "Back to Realtor Profile" at bounding box center [67, 81] width 134 height 18
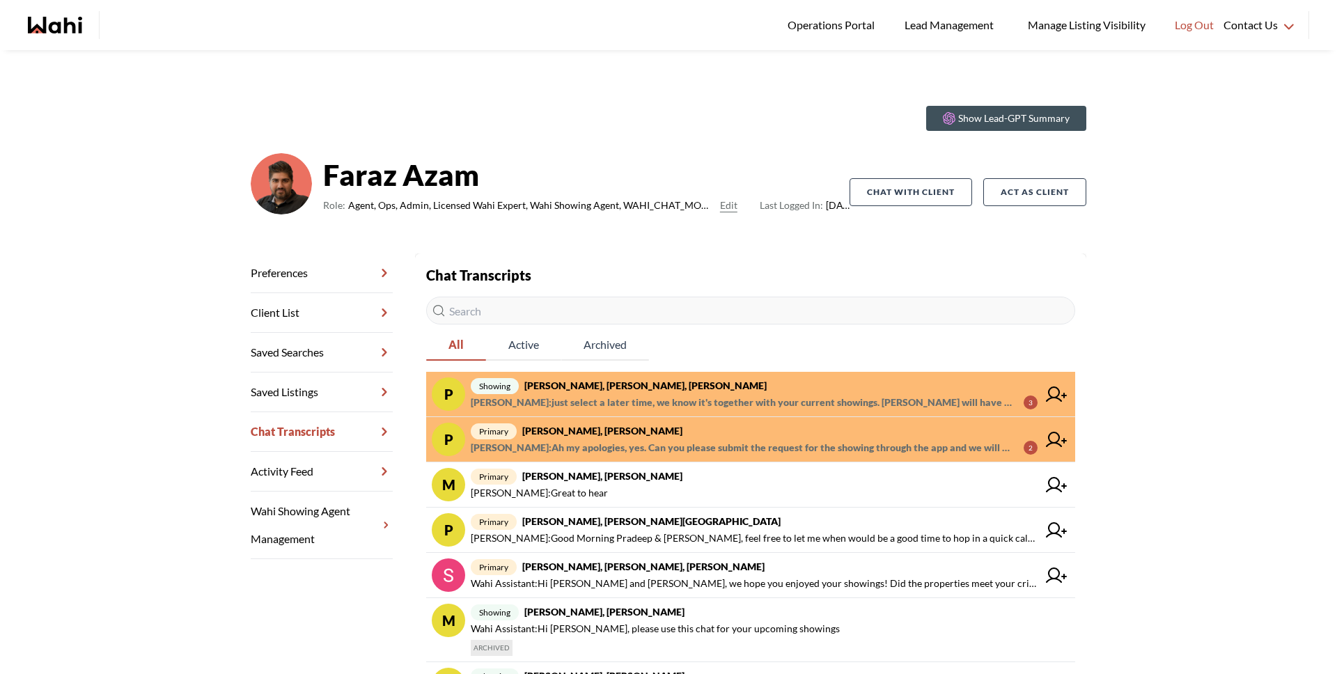
click at [583, 398] on span "Michelle Ryckman : just select a later time, we know it's together with your cu…" at bounding box center [742, 402] width 542 height 17
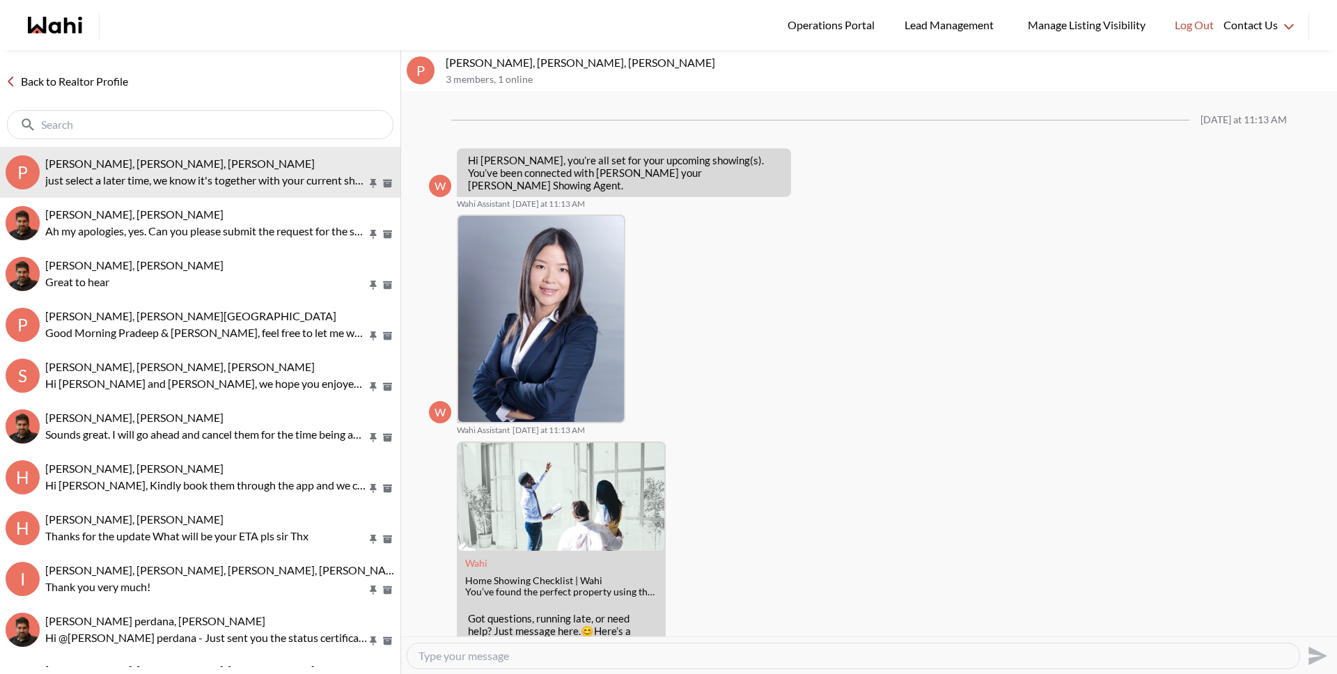
scroll to position [1016, 0]
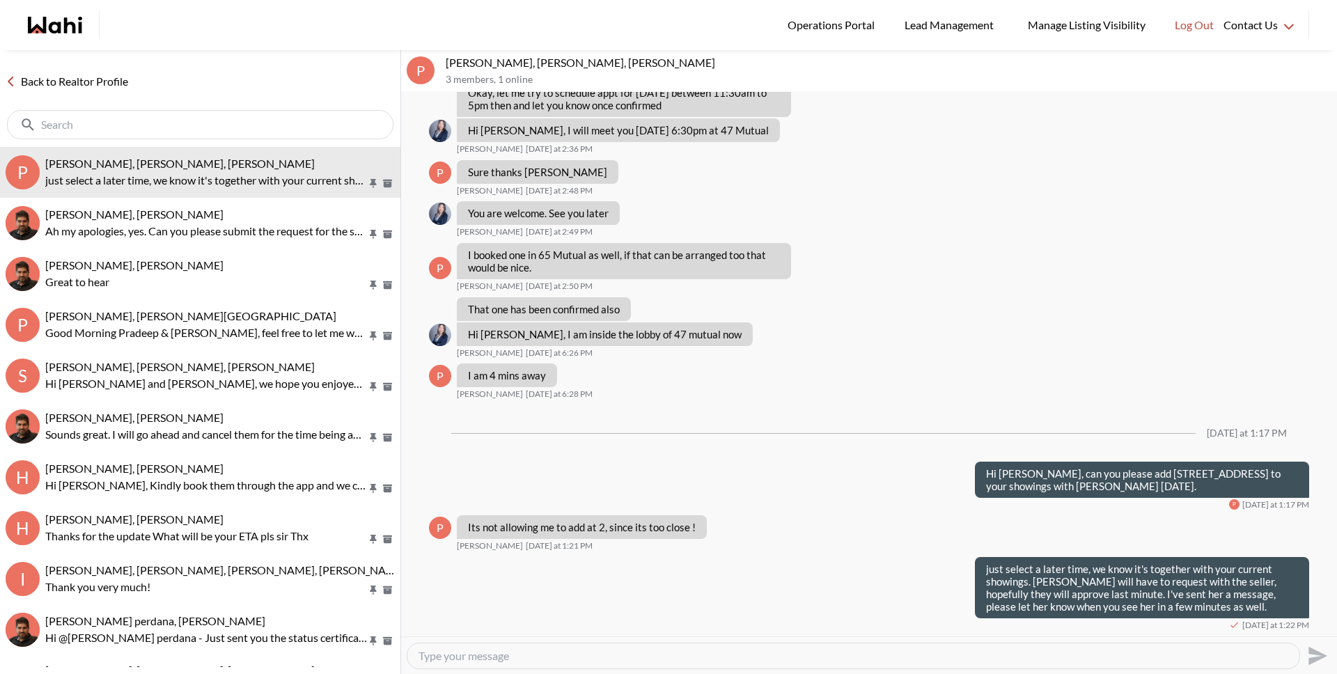
click at [125, 87] on link "Back to Realtor Profile" at bounding box center [67, 81] width 134 height 18
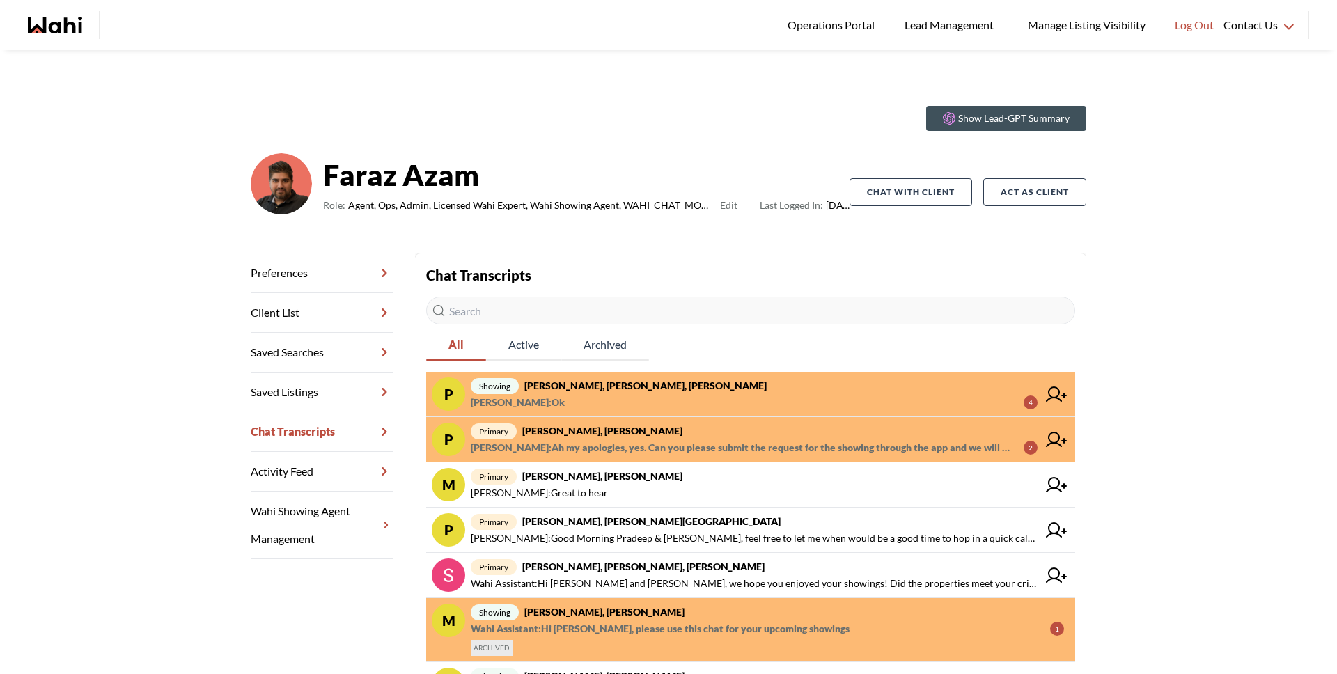
click at [661, 392] on span "showing Pradip Saha, Julia, Faraz" at bounding box center [754, 385] width 567 height 17
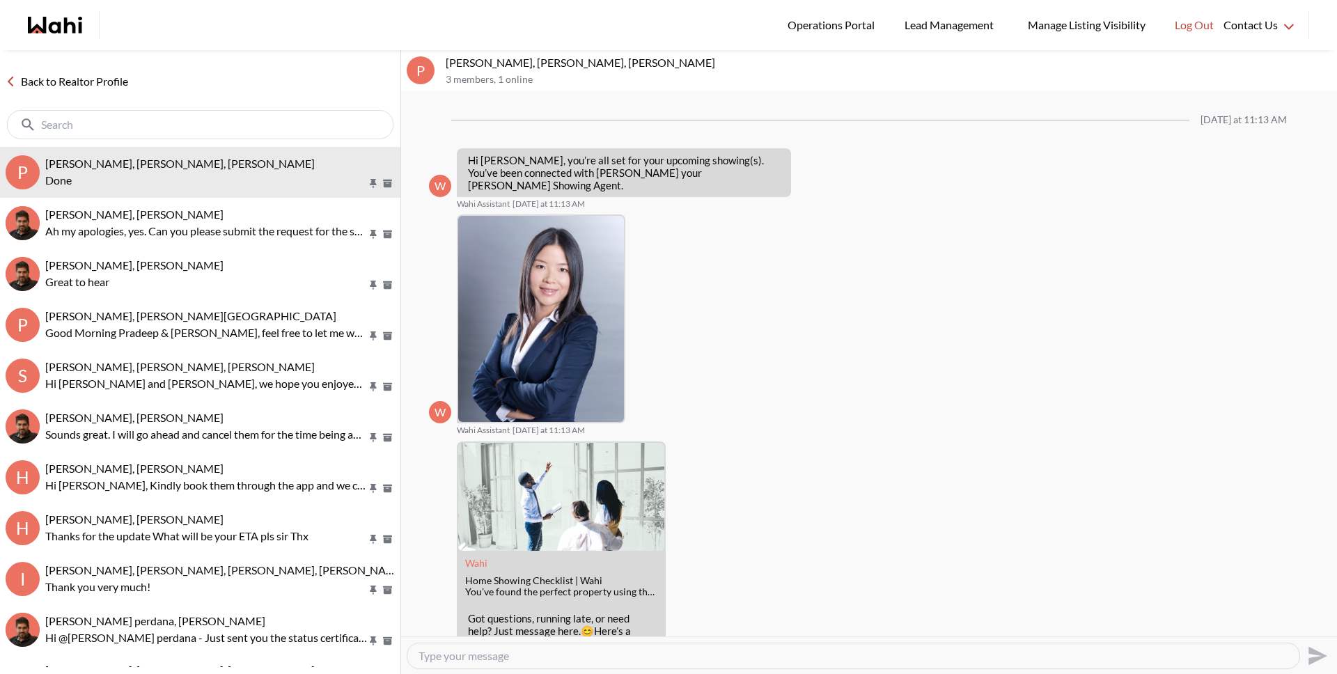
scroll to position [1083, 0]
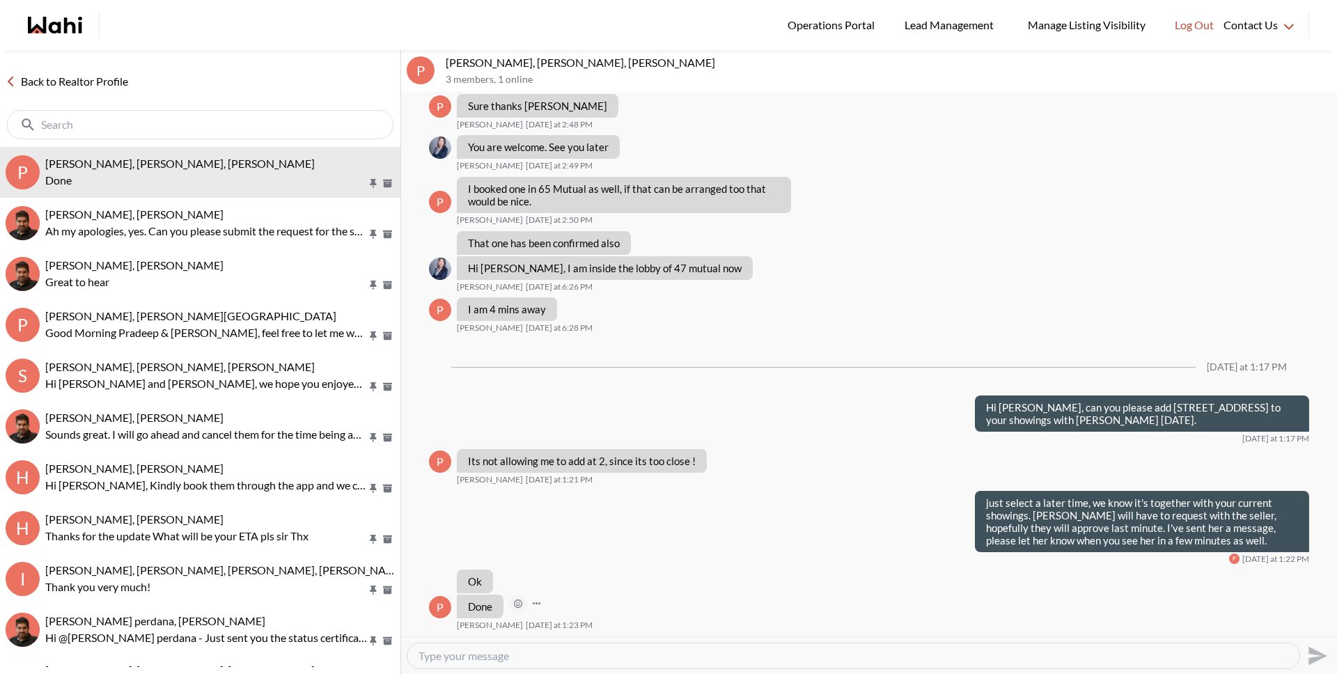
click at [521, 603] on icon "Open Reaction Selector" at bounding box center [518, 603] width 8 height 8
click at [563, 571] on div "Select Reaction: Thumbs up" at bounding box center [559, 574] width 13 height 13
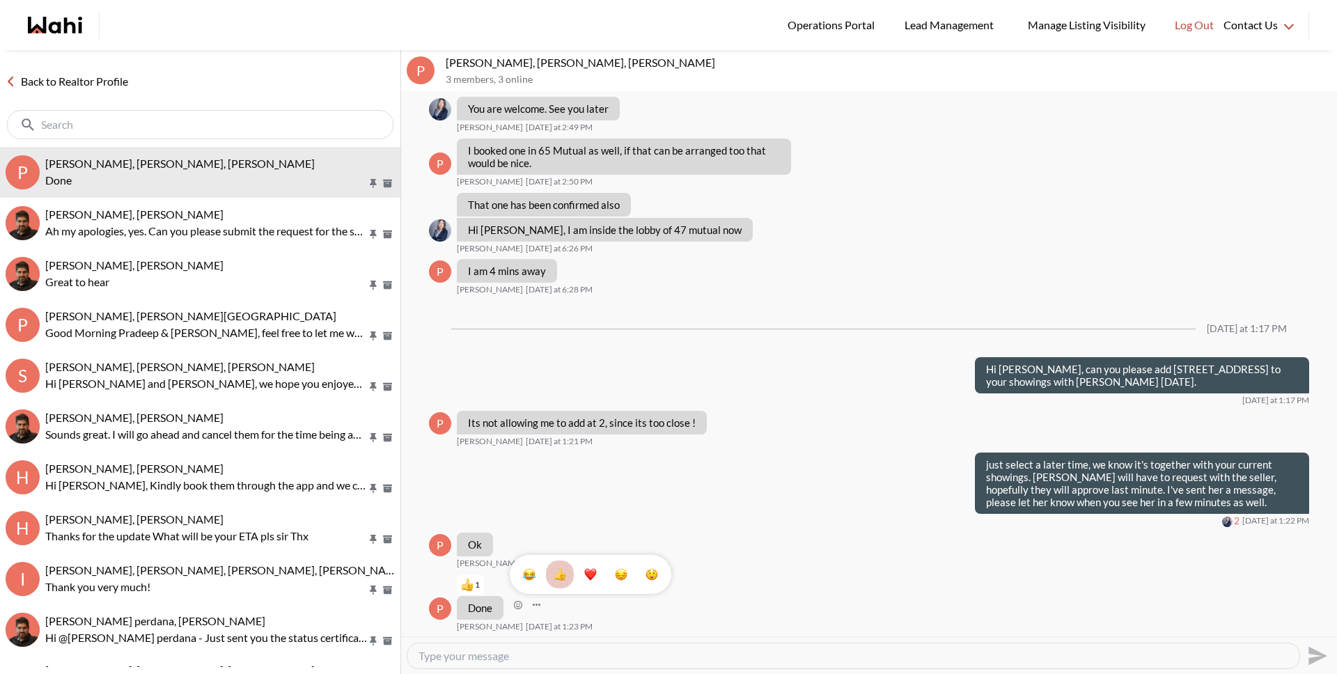
click at [721, 443] on div "1" at bounding box center [869, 364] width 936 height 544
click at [91, 88] on link "Back to Realtor Profile" at bounding box center [67, 81] width 134 height 18
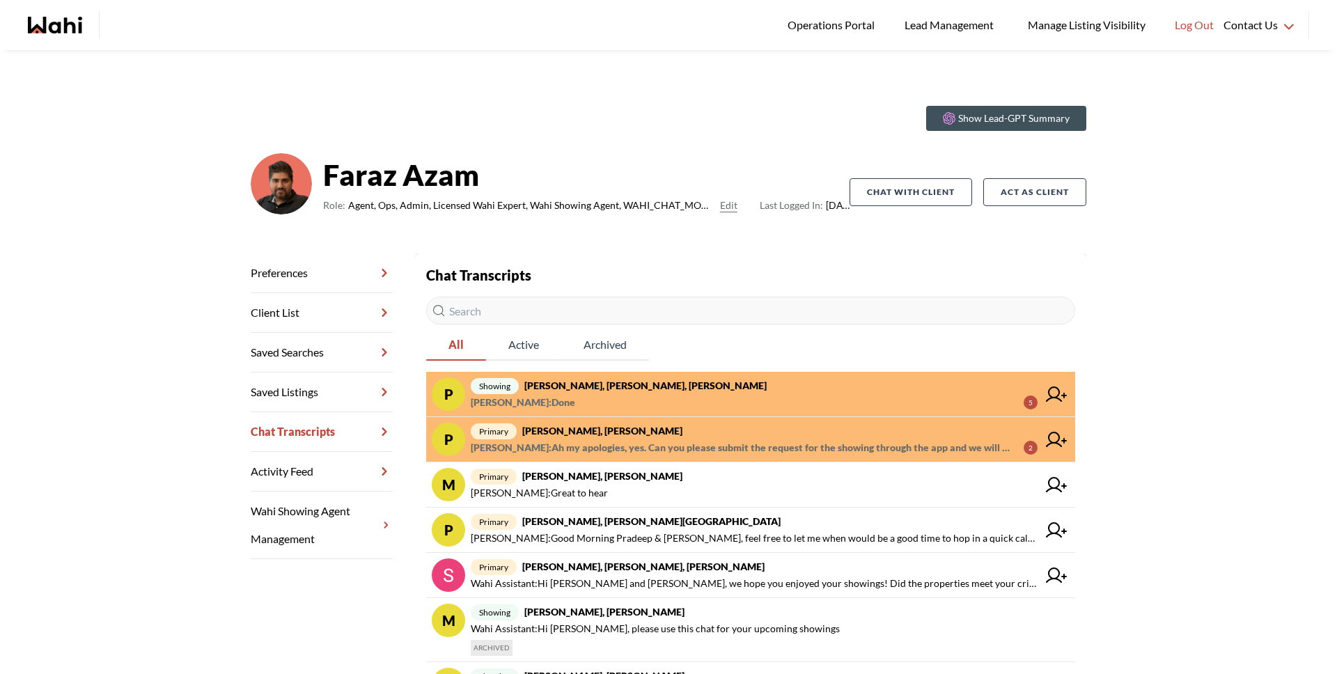
click at [642, 443] on span "Michelle Ryckman : Ah my apologies, yes. Can you please submit the request for …" at bounding box center [742, 447] width 542 height 17
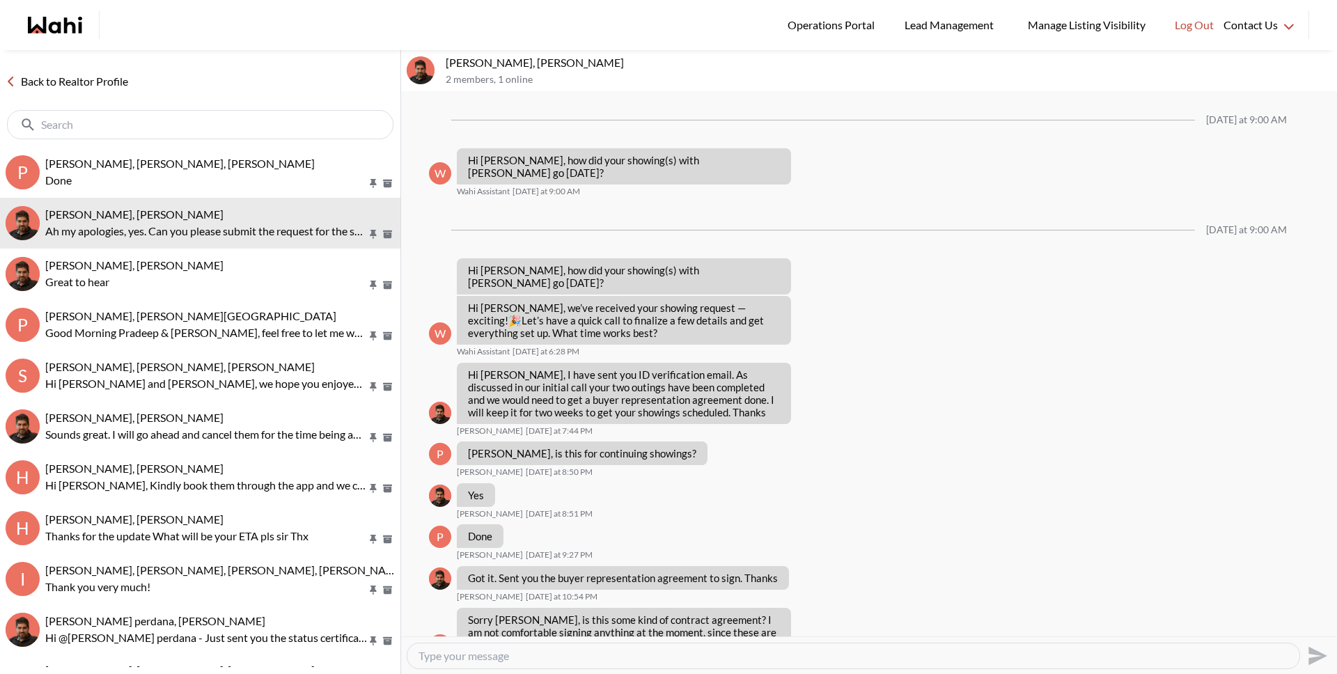
scroll to position [1259, 0]
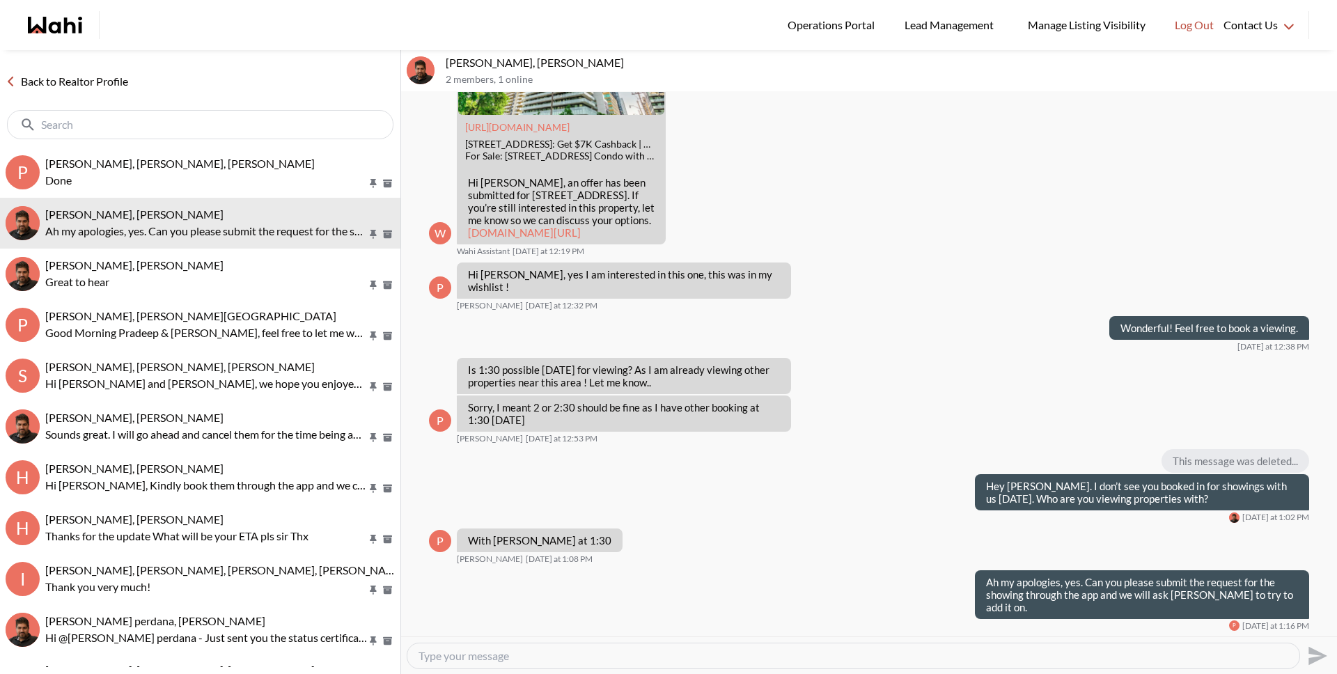
click at [109, 85] on link "Back to Realtor Profile" at bounding box center [67, 81] width 134 height 18
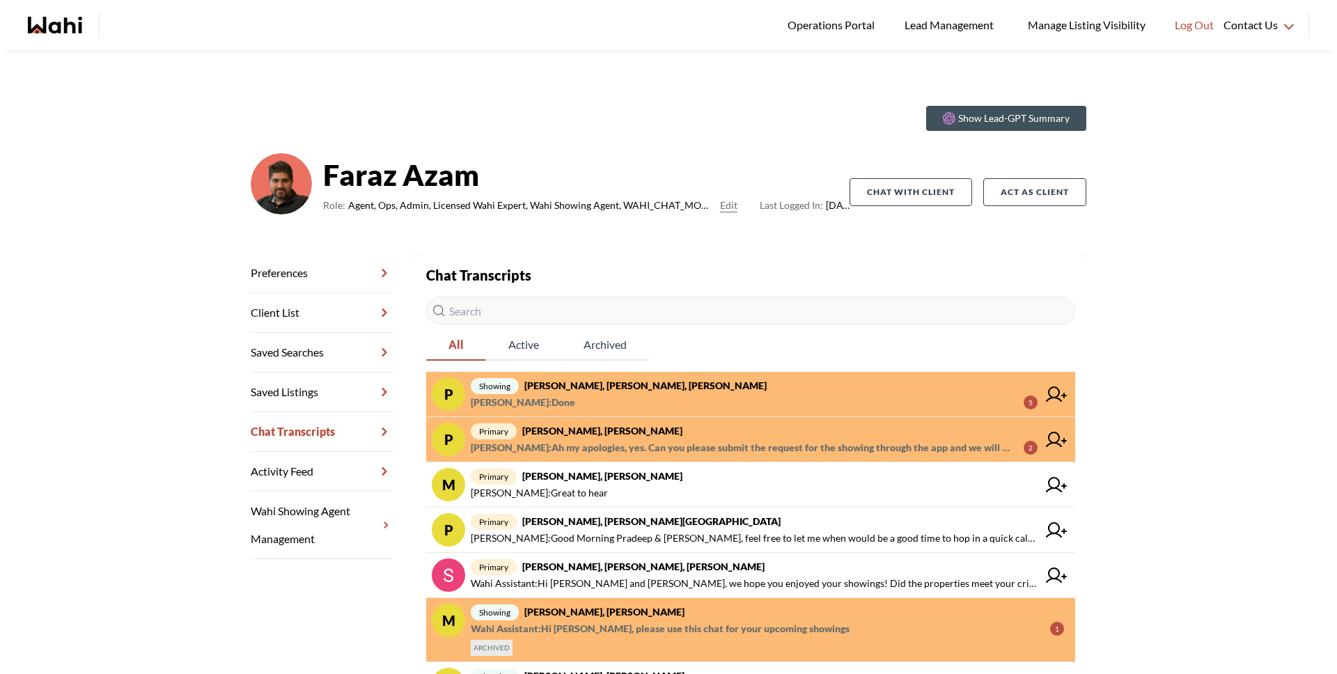
click at [544, 398] on span "Michelle Ryckman : Done" at bounding box center [523, 402] width 104 height 17
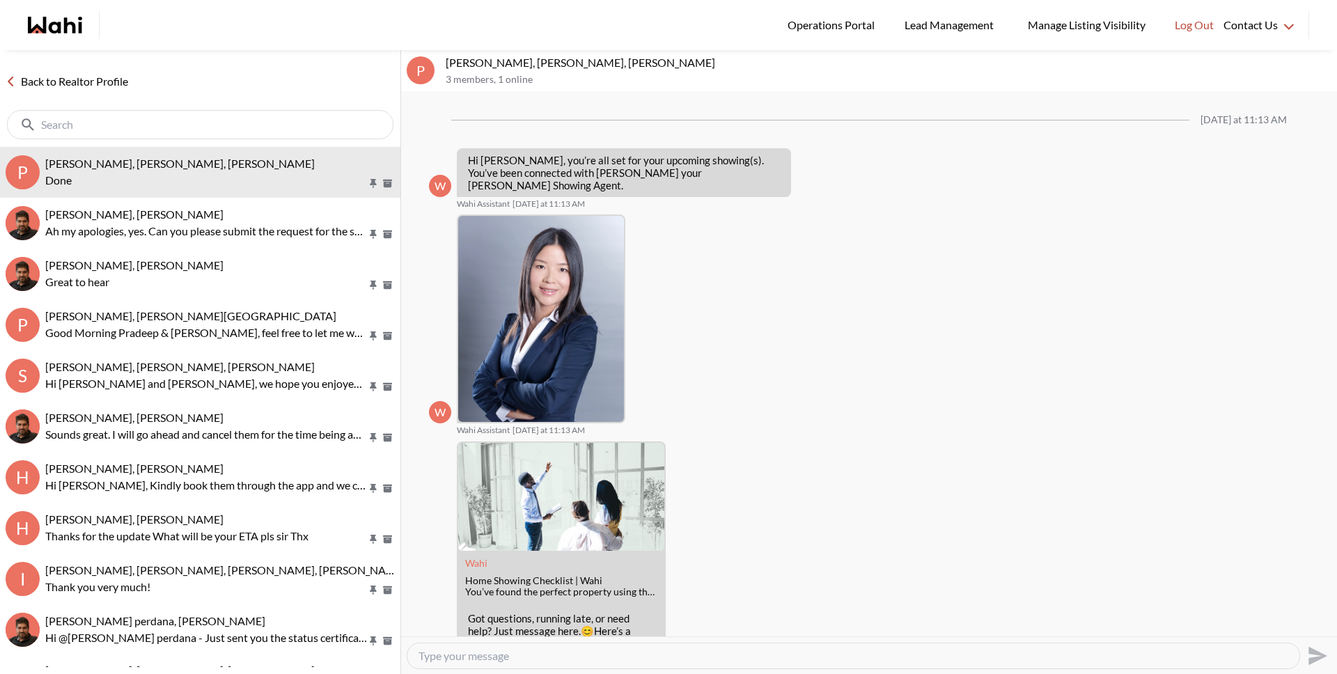
scroll to position [1122, 0]
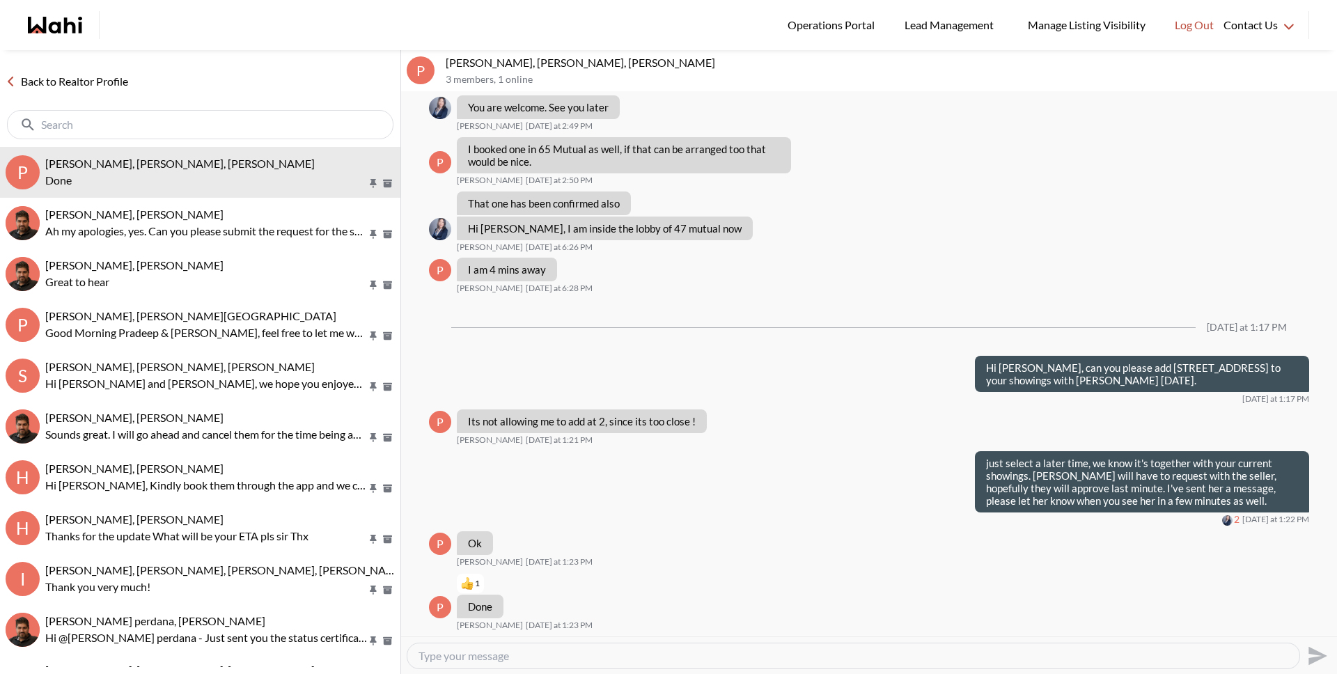
click at [584, 659] on textarea "Type your message" at bounding box center [853, 656] width 870 height 14
type textarea "I've added the showing on our end Julia."
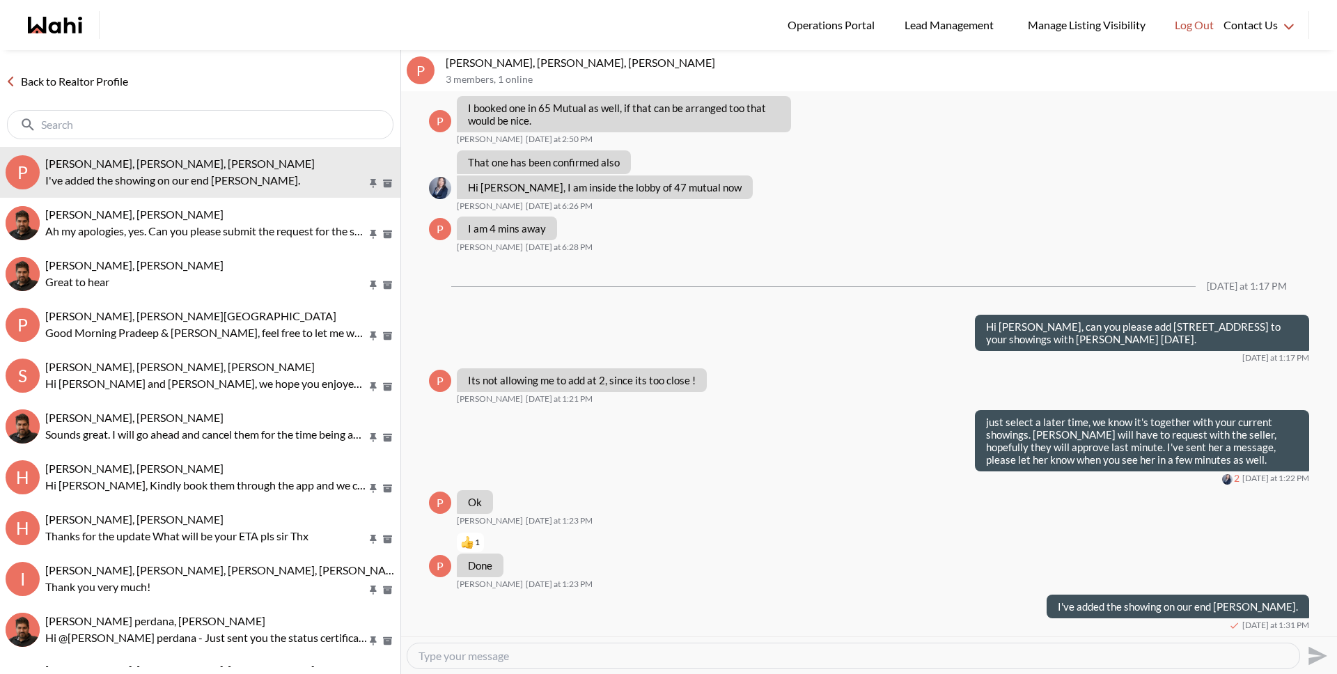
click at [96, 79] on link "Back to Realtor Profile" at bounding box center [67, 81] width 134 height 18
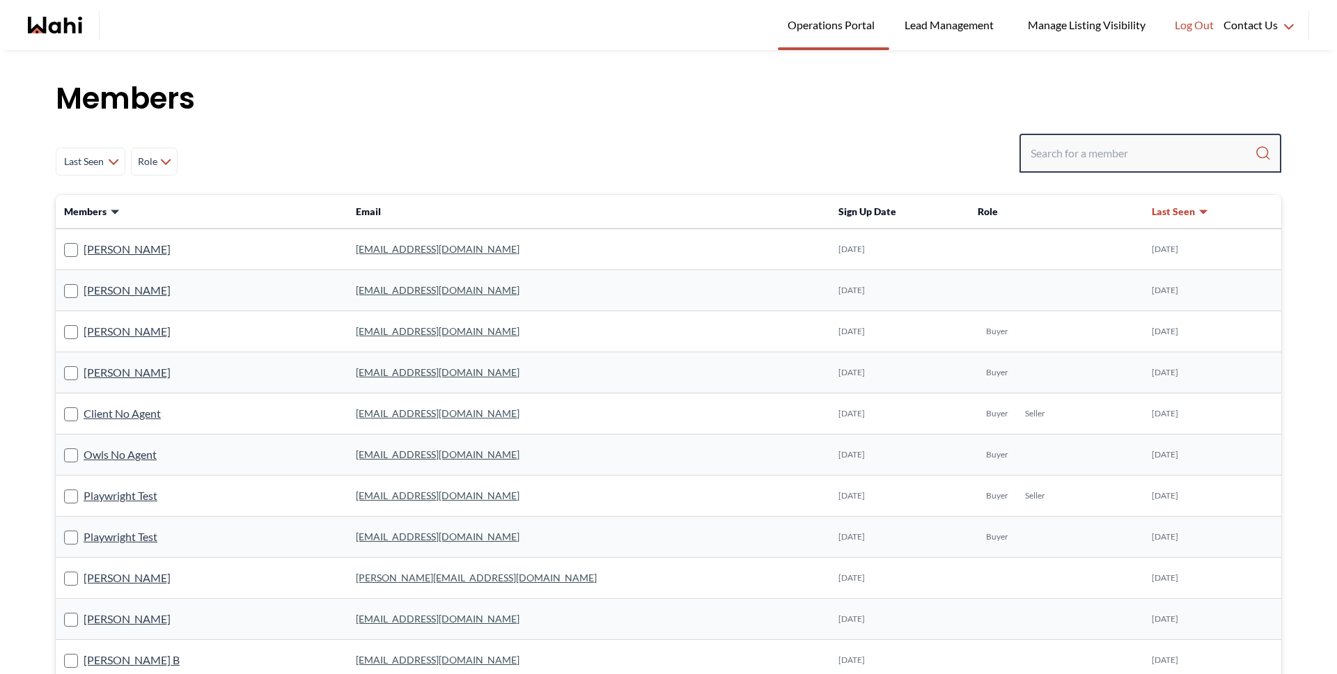
click at [1148, 162] on input "Search input" at bounding box center [1142, 153] width 224 height 25
type input "behnam"
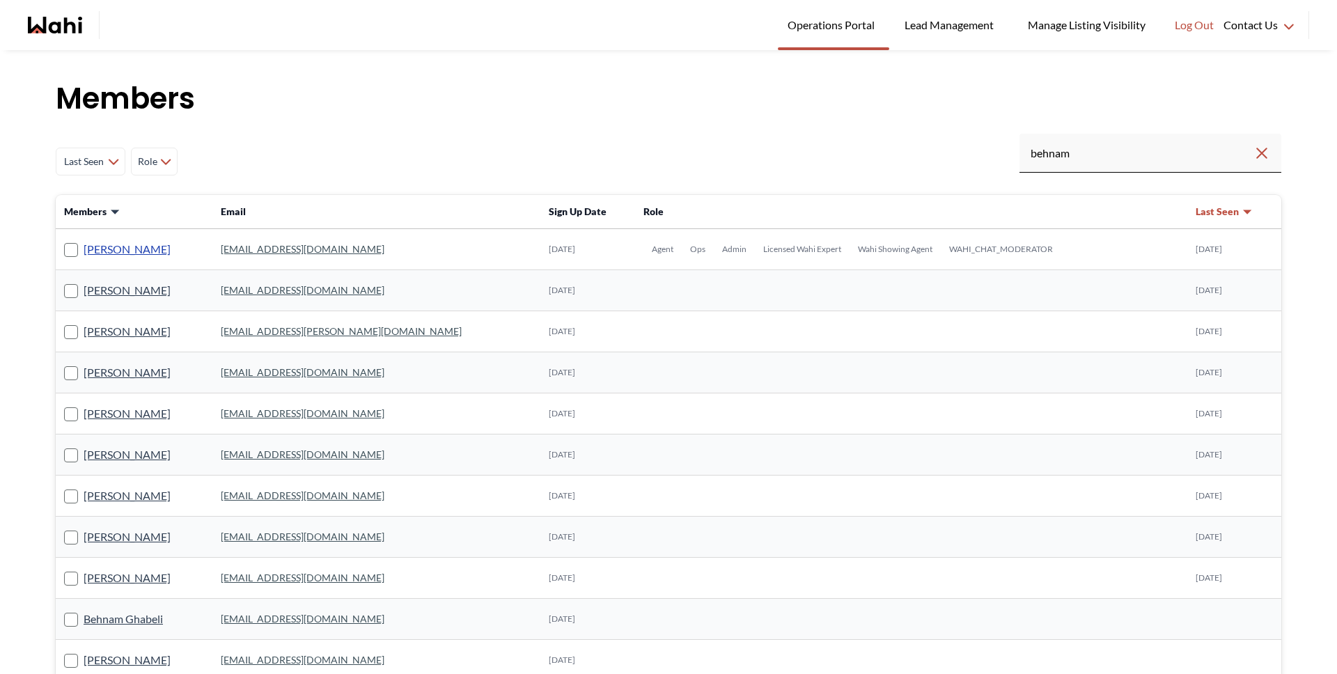
click at [142, 251] on link "[PERSON_NAME]" at bounding box center [127, 249] width 87 height 18
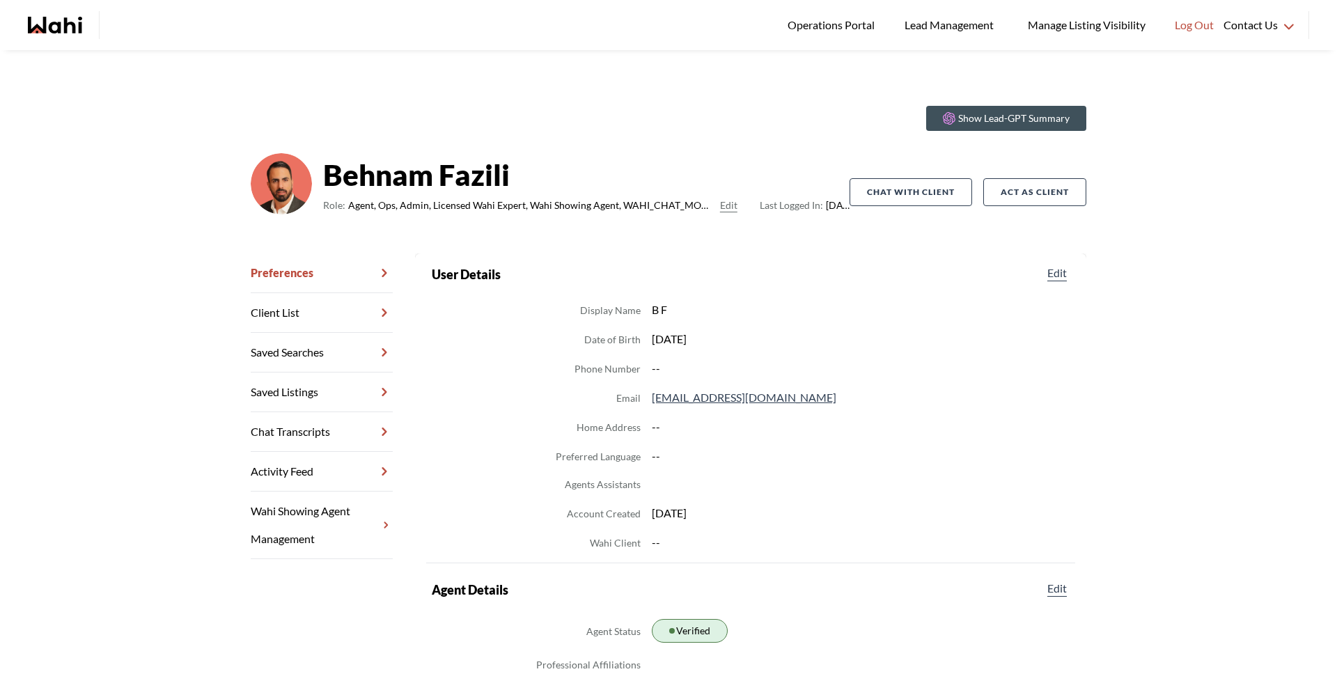
click at [304, 430] on link "Chat Transcripts" at bounding box center [322, 432] width 142 height 40
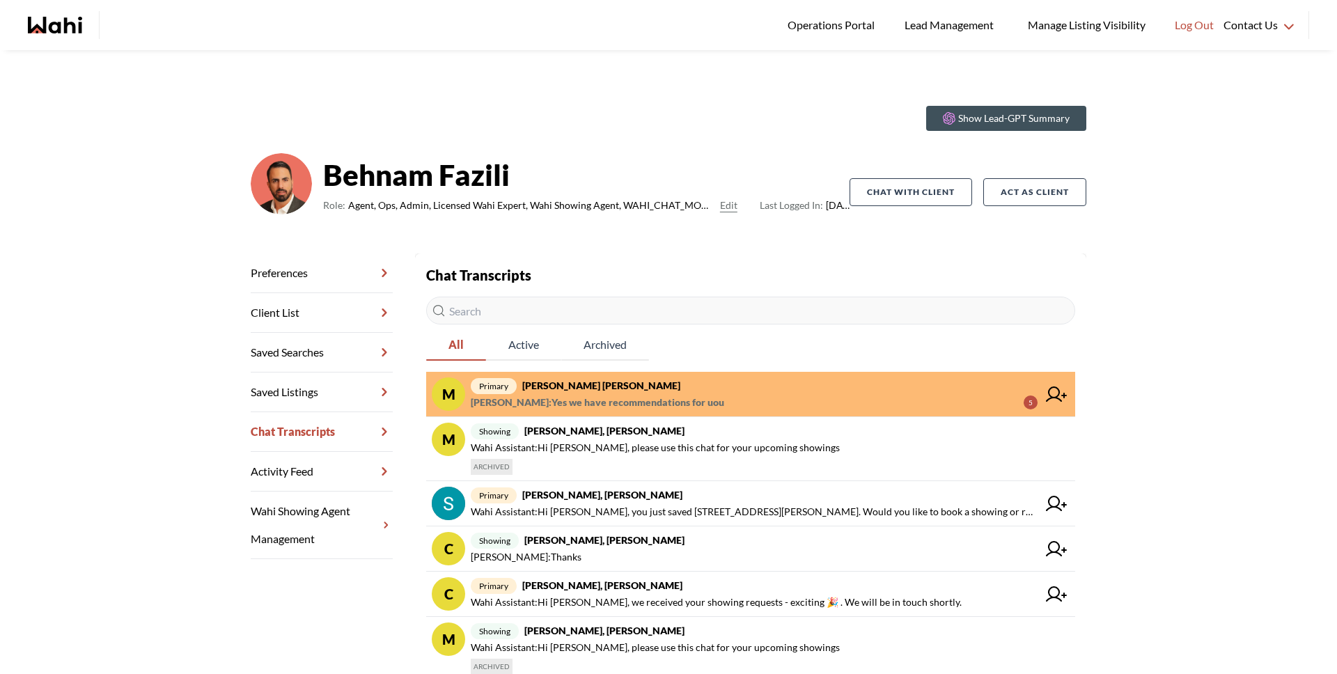
click at [574, 395] on span "Michelle Ryckman : Yes we have recommendations for uou" at bounding box center [597, 402] width 253 height 17
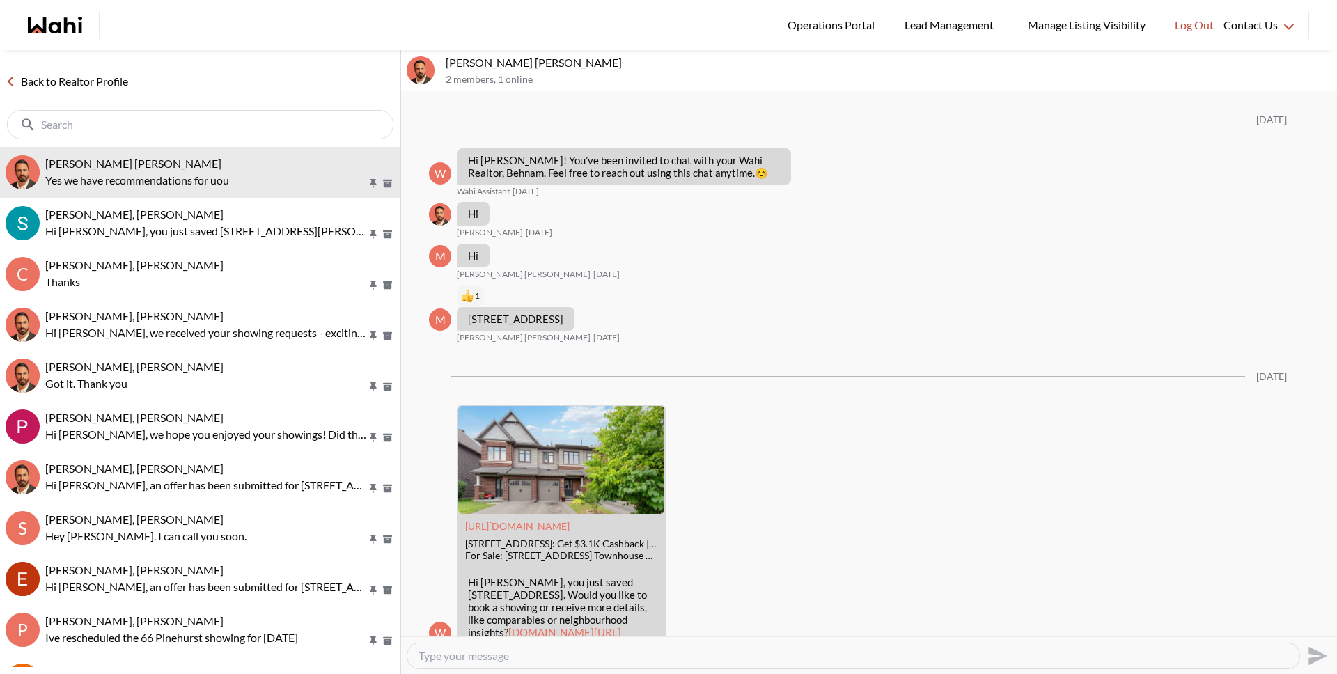
scroll to position [1186, 0]
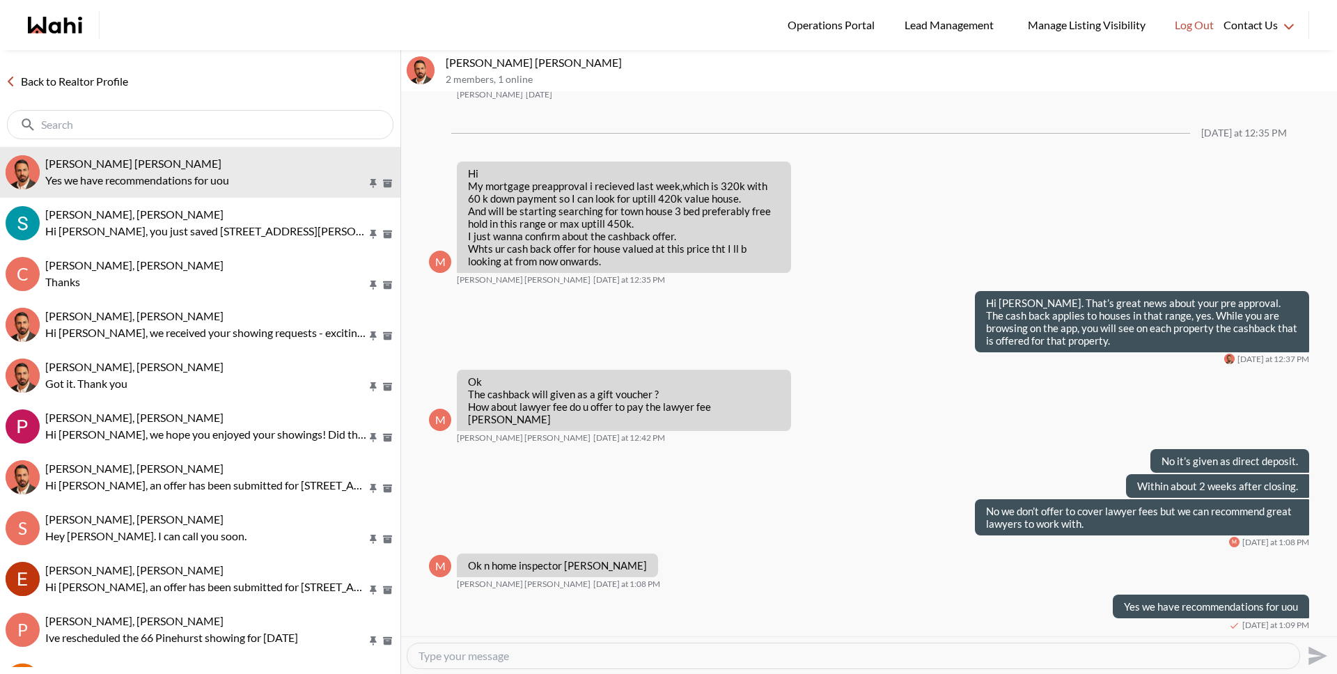
click at [681, 659] on textarea "Type your message" at bounding box center [853, 656] width 870 height 14
type textarea "S"
click at [111, 88] on link "Back to Realtor Profile" at bounding box center [67, 81] width 134 height 18
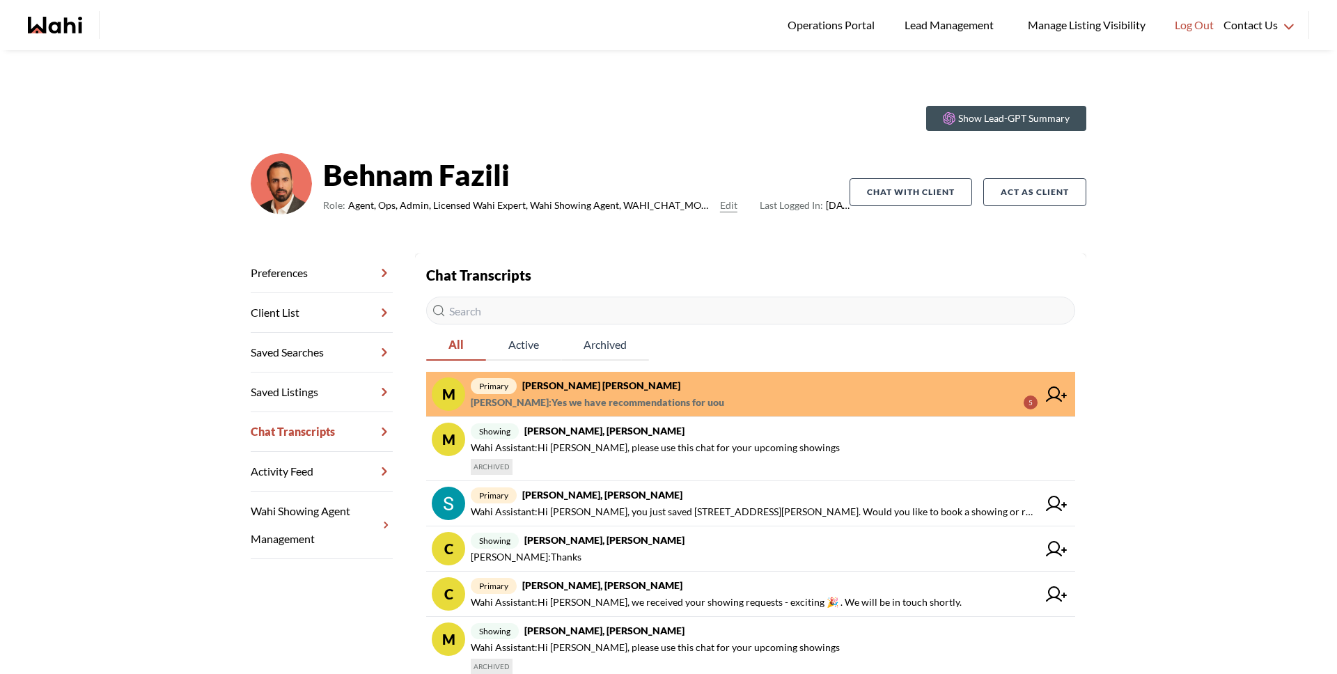
click at [699, 402] on span "Michelle Ryckman : Yes we have recommendations for uou" at bounding box center [597, 402] width 253 height 17
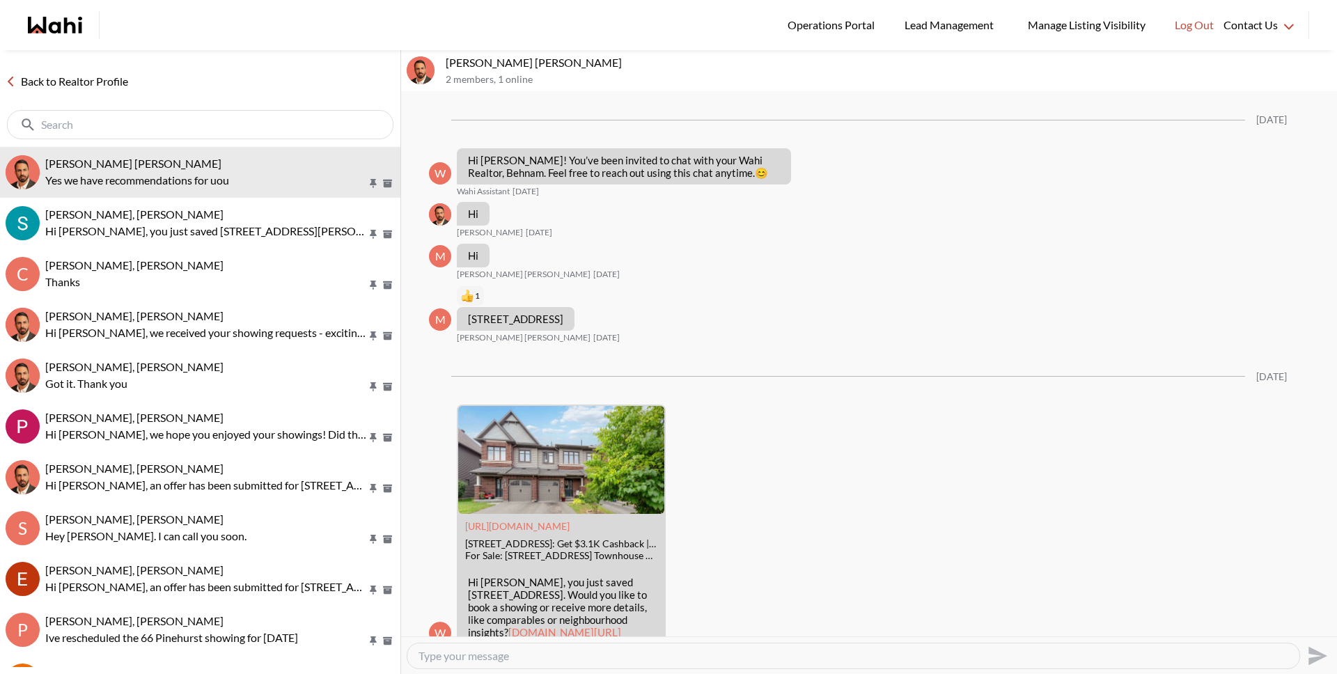
scroll to position [1186, 0]
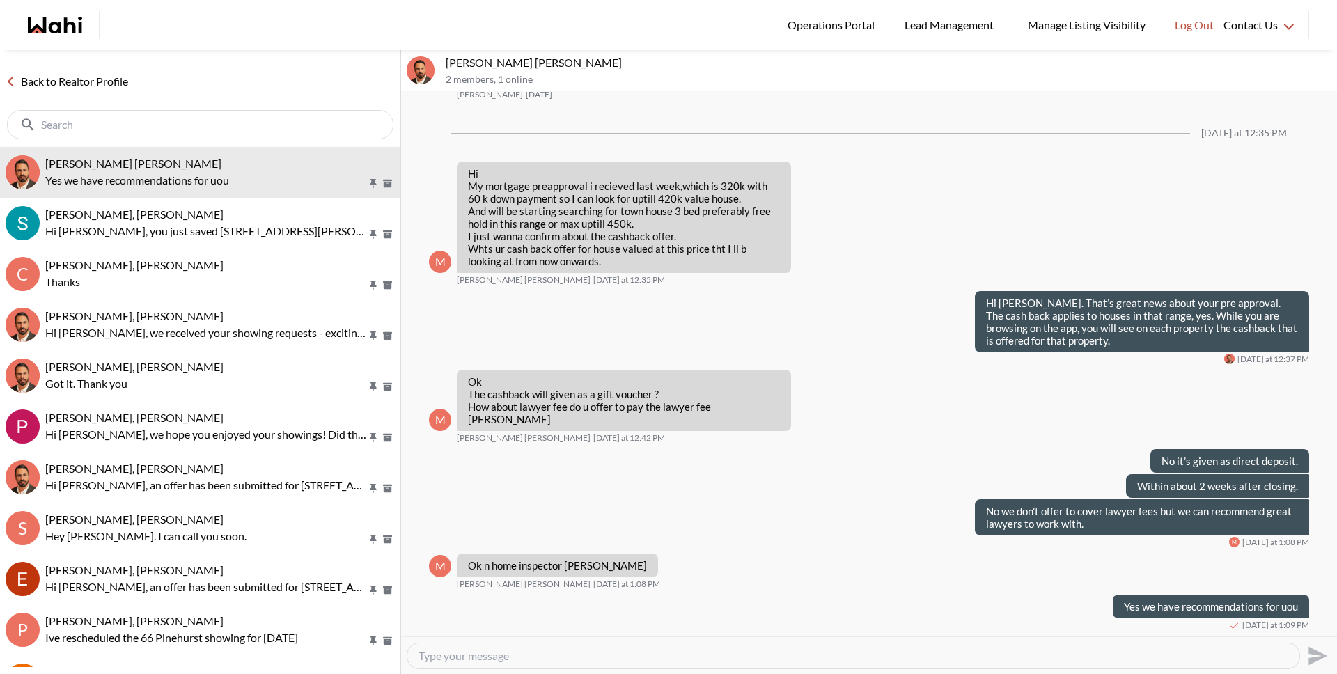
click at [102, 85] on link "Back to Realtor Profile" at bounding box center [67, 81] width 134 height 18
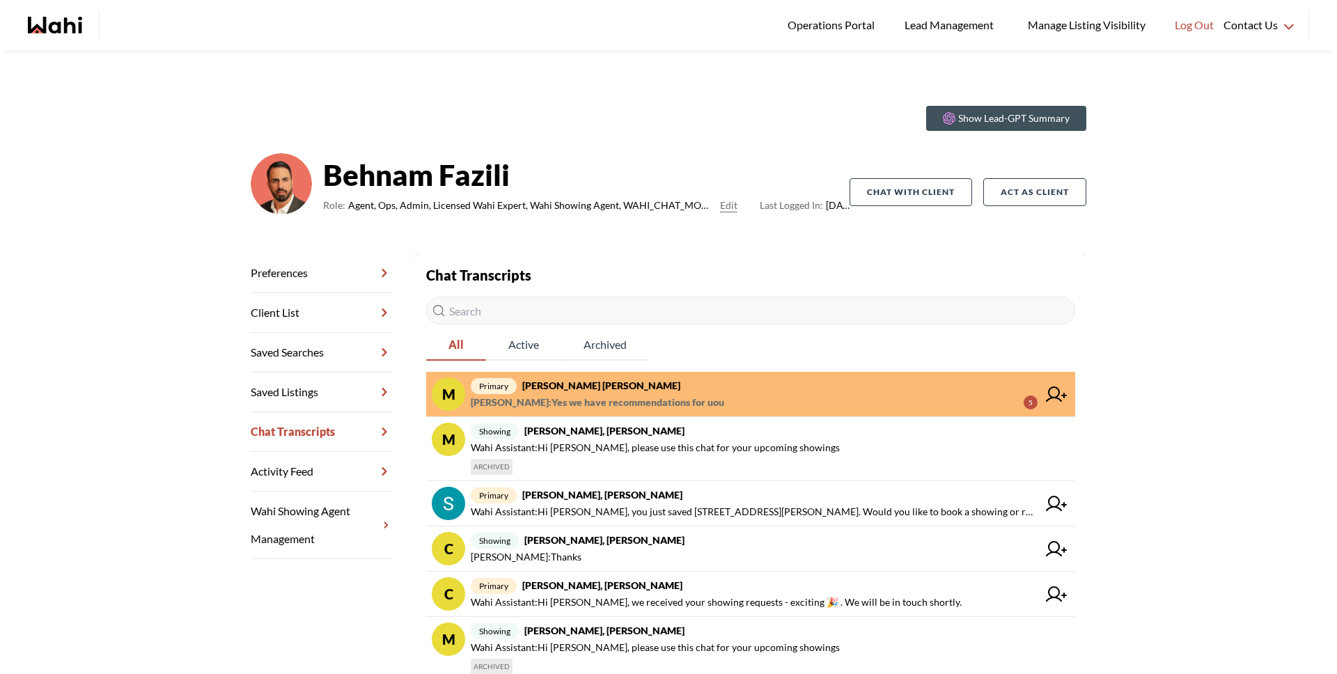
click at [620, 388] on strong "Muhammad Ali Zaheer, Behnam" at bounding box center [601, 385] width 158 height 12
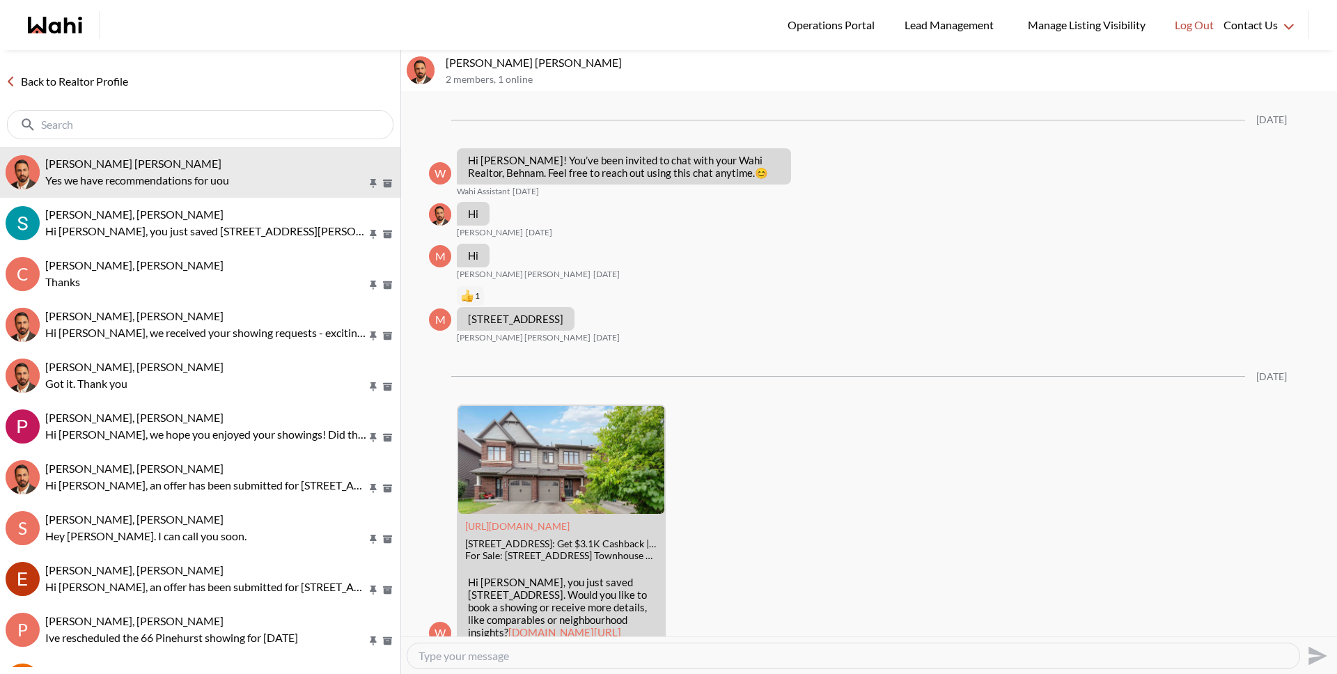
scroll to position [1186, 0]
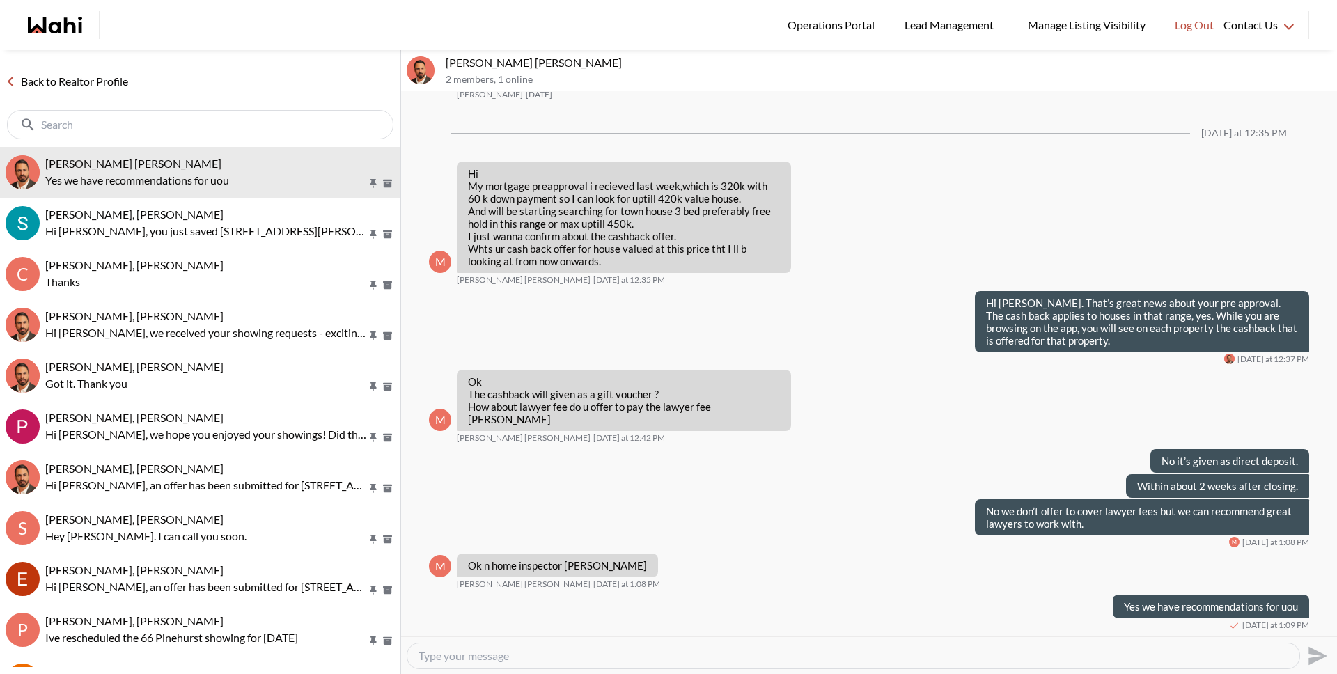
click at [109, 81] on link "Back to Realtor Profile" at bounding box center [67, 81] width 134 height 18
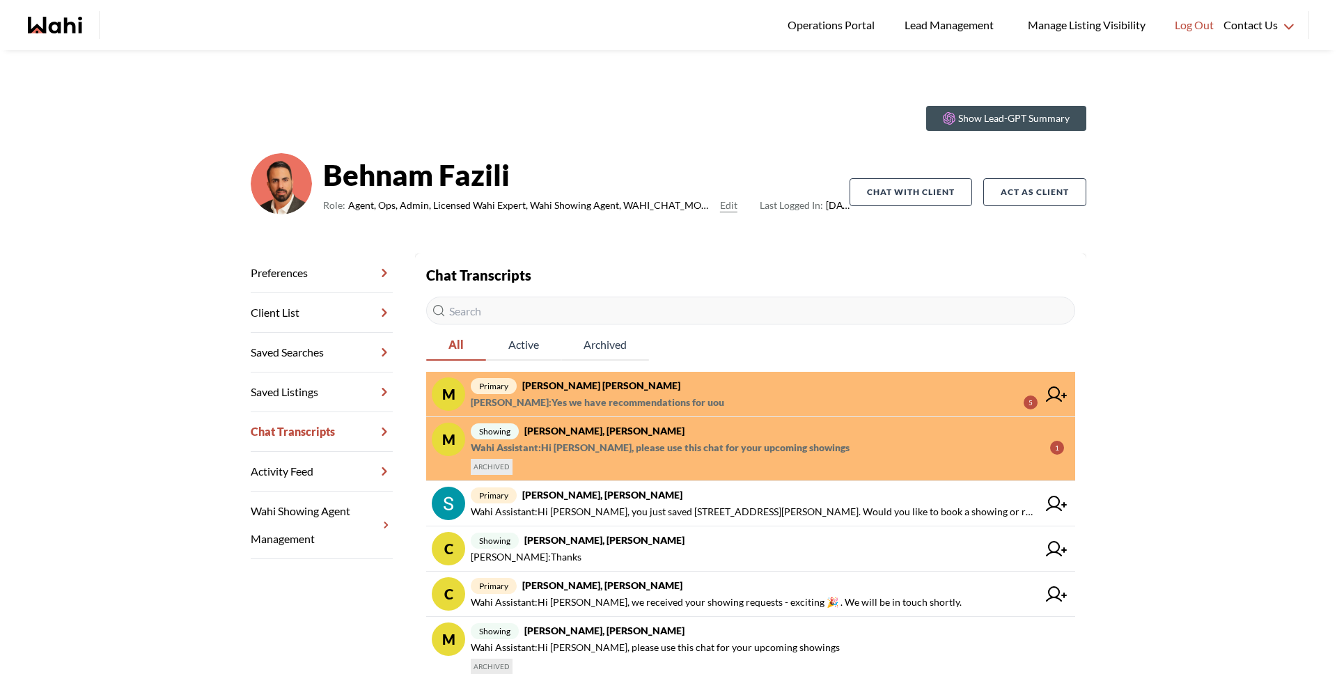
click at [637, 451] on span "Wahi Assistant : Hi khalid, please use this chat for your upcoming showings" at bounding box center [660, 447] width 379 height 17
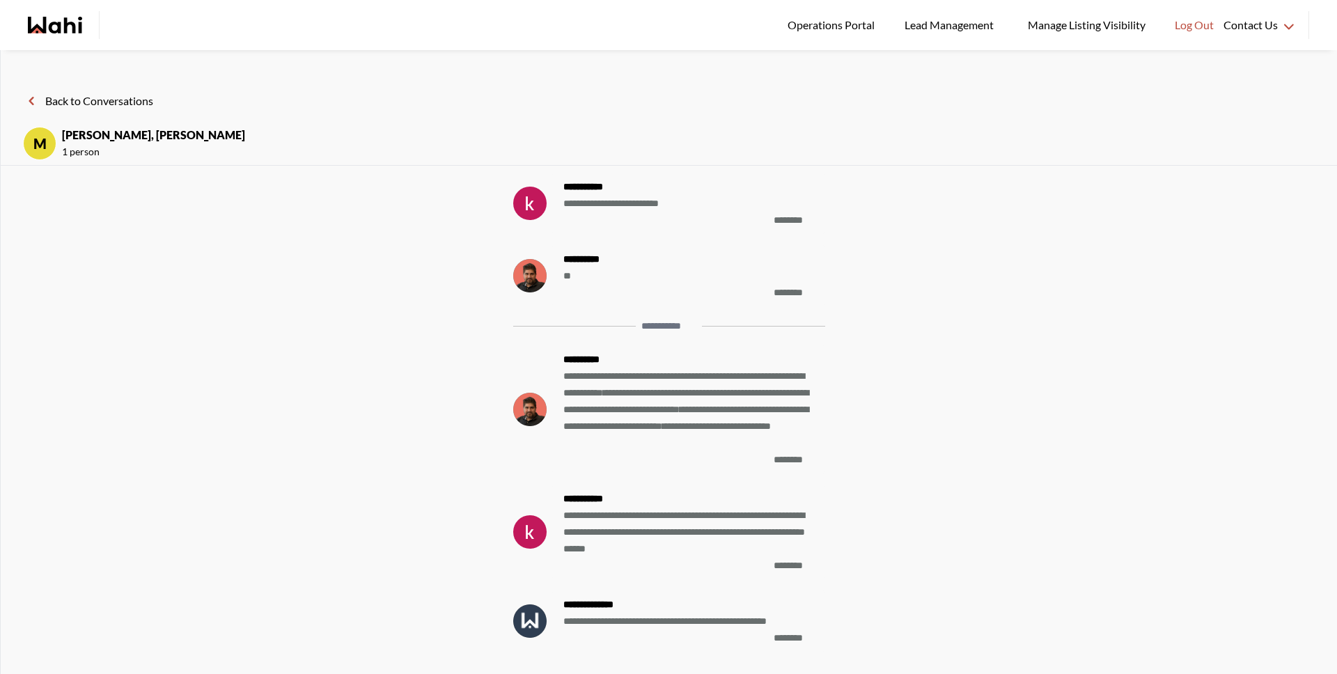
click at [102, 96] on button "Back to Conversations" at bounding box center [88, 101] width 130 height 18
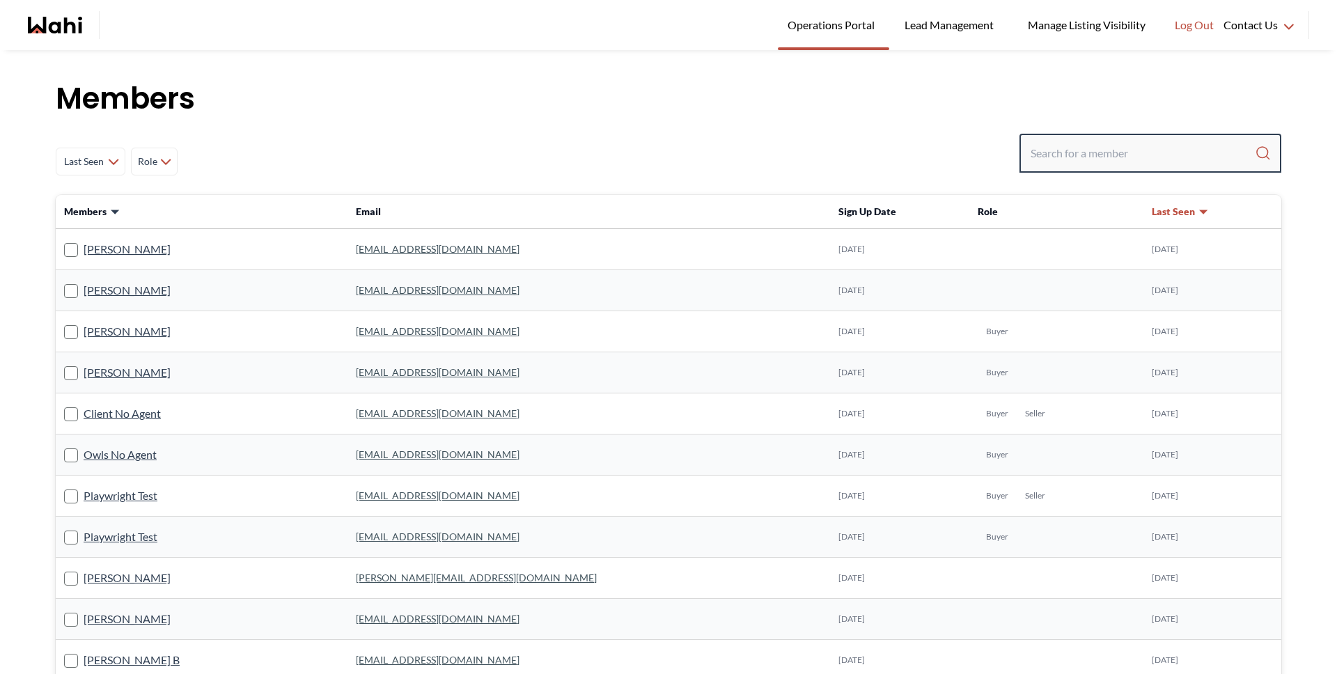
click at [1109, 164] on input "Search input" at bounding box center [1142, 153] width 224 height 25
type input "michelle"
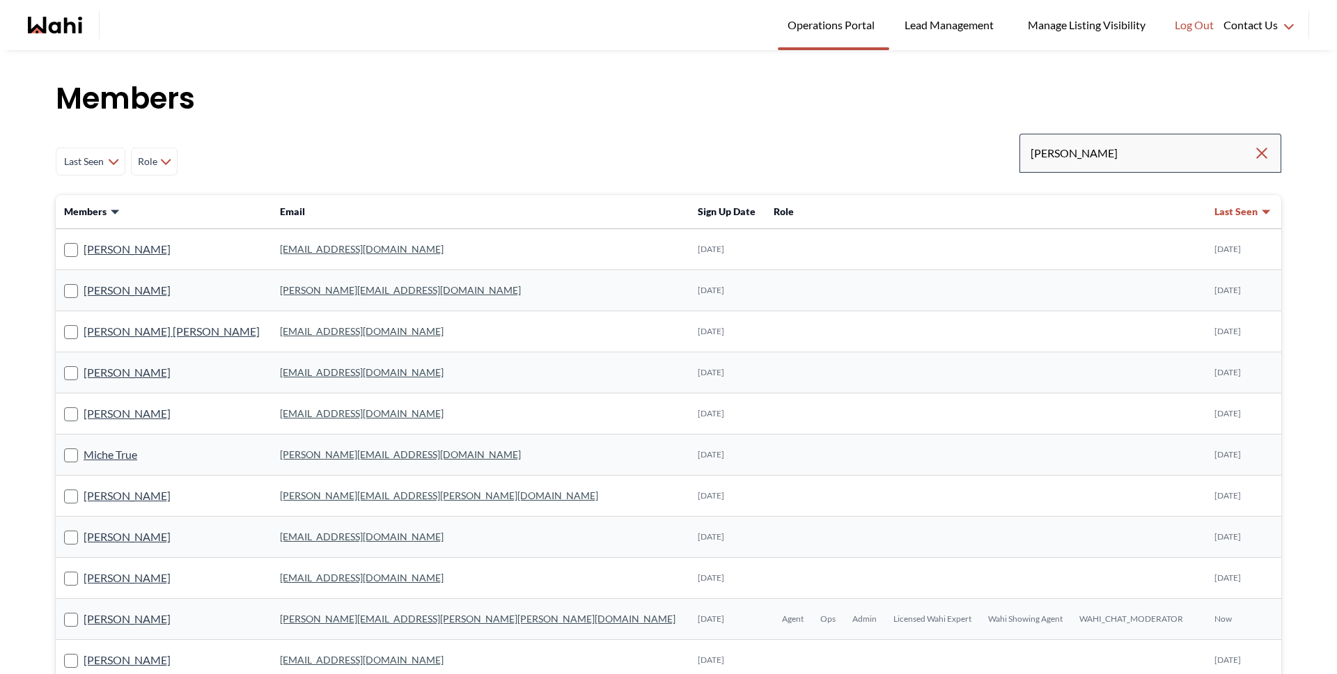
click at [1156, 166] on div "michelle" at bounding box center [1150, 153] width 262 height 39
click at [1155, 162] on input "michelle" at bounding box center [1141, 153] width 223 height 25
type input "michelle ryck"
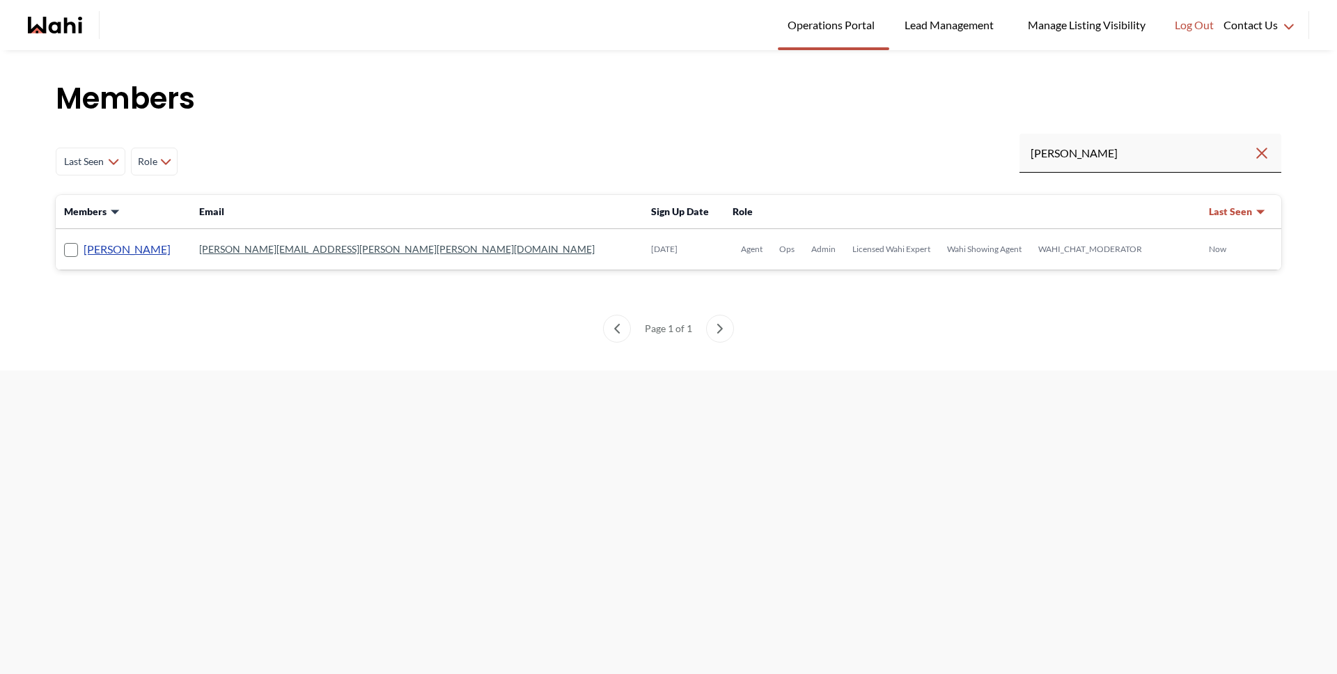
click at [111, 252] on link "[PERSON_NAME]" at bounding box center [127, 249] width 87 height 18
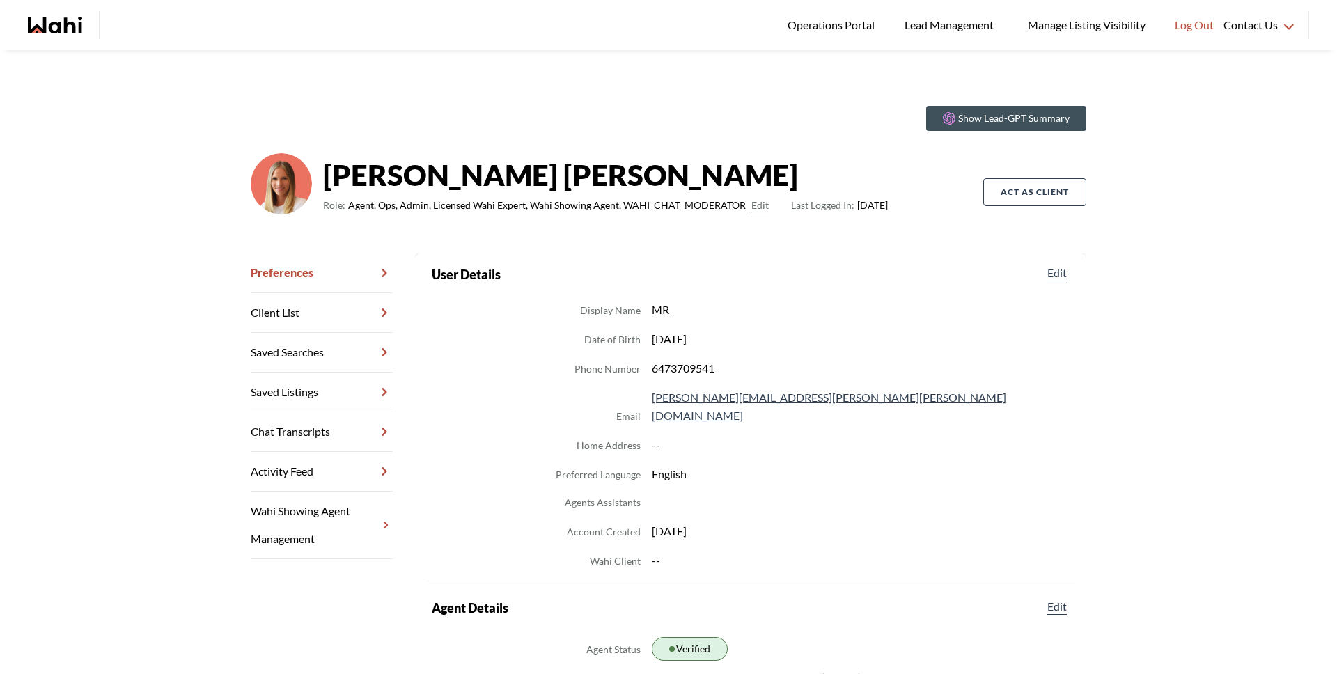
click at [307, 431] on link "Chat Transcripts" at bounding box center [322, 432] width 142 height 40
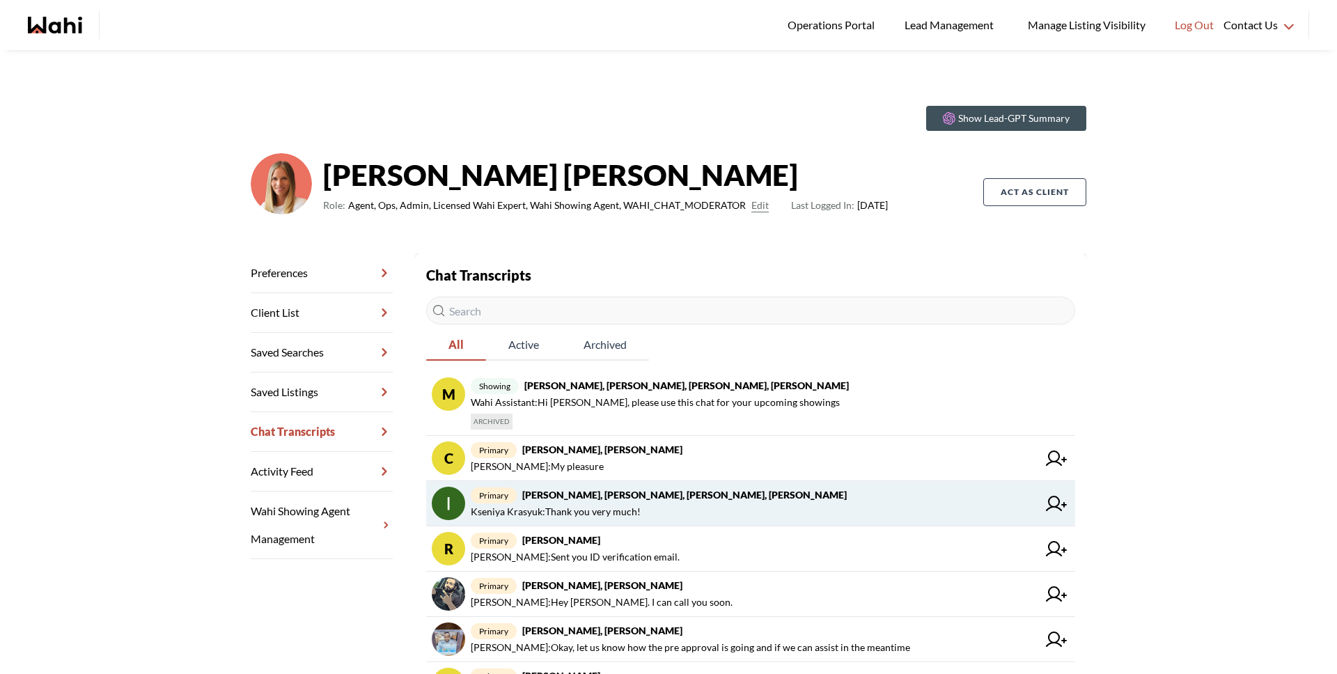
click at [652, 501] on span "primary Irina Krasyuk, Kseniya Krasyuk, Michelle, Faraz" at bounding box center [754, 495] width 567 height 17
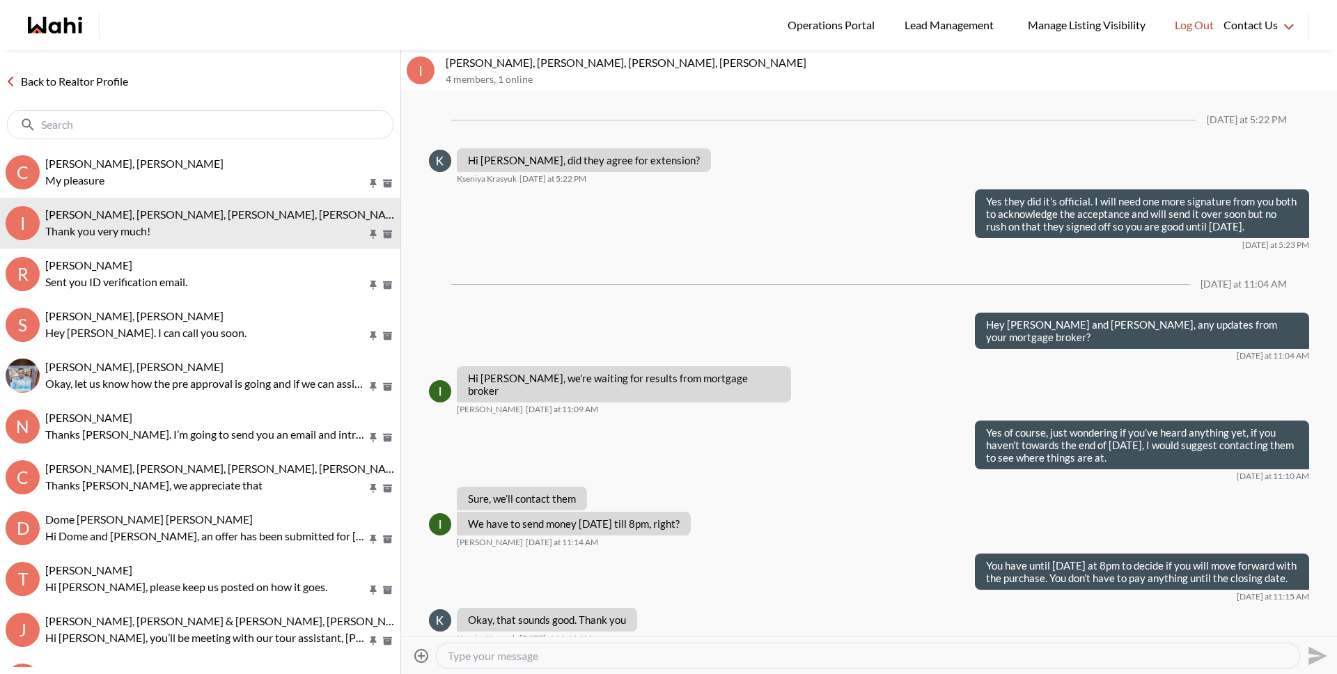
scroll to position [730, 0]
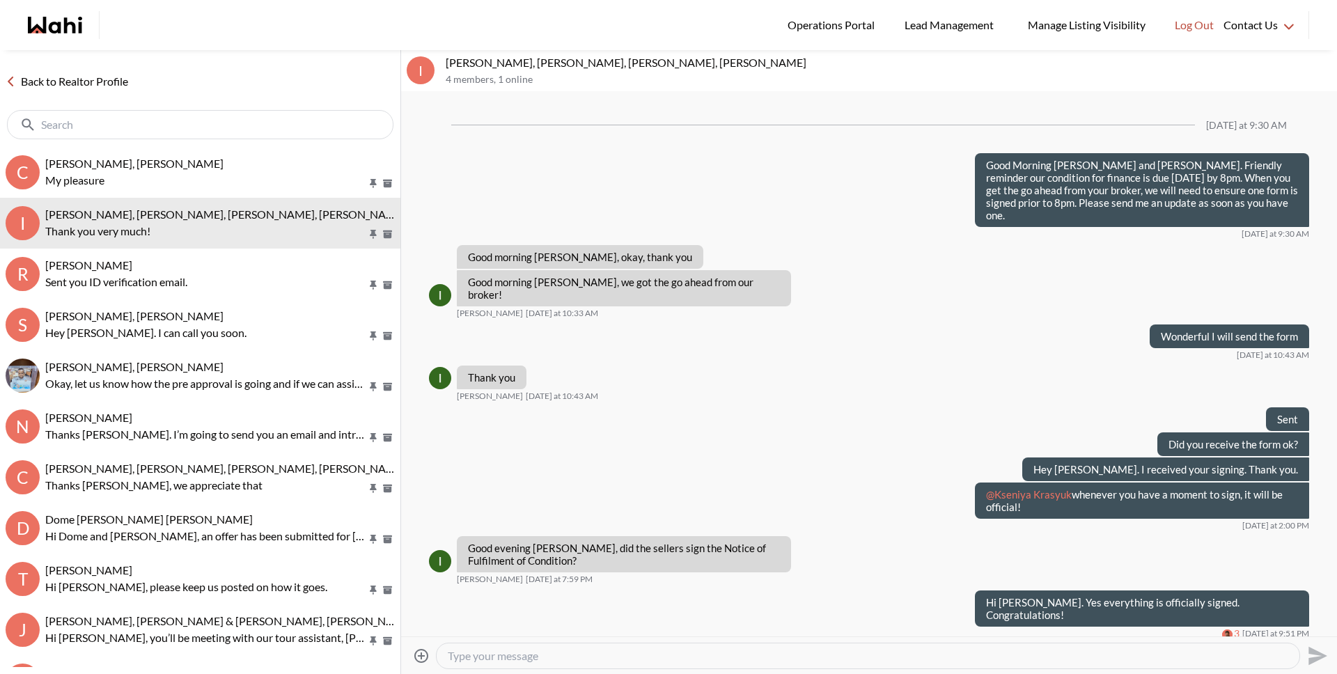
click at [637, 653] on textarea "Type your message" at bounding box center [868, 656] width 840 height 14
type textarea "Hey Irina and Kseniya, it was a pleasure to assist you with your home purhcase."
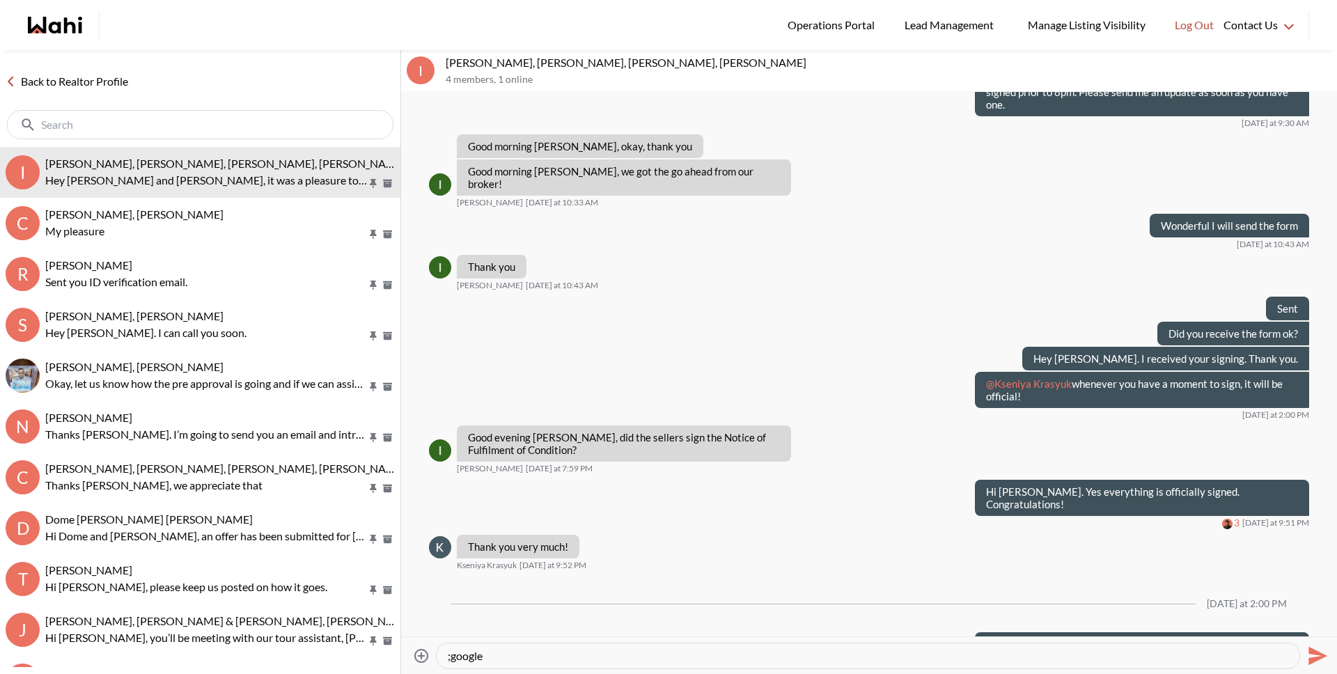
paste textarea "Hope you are celebrating your home purchase! When you get a chance, if you coul…"
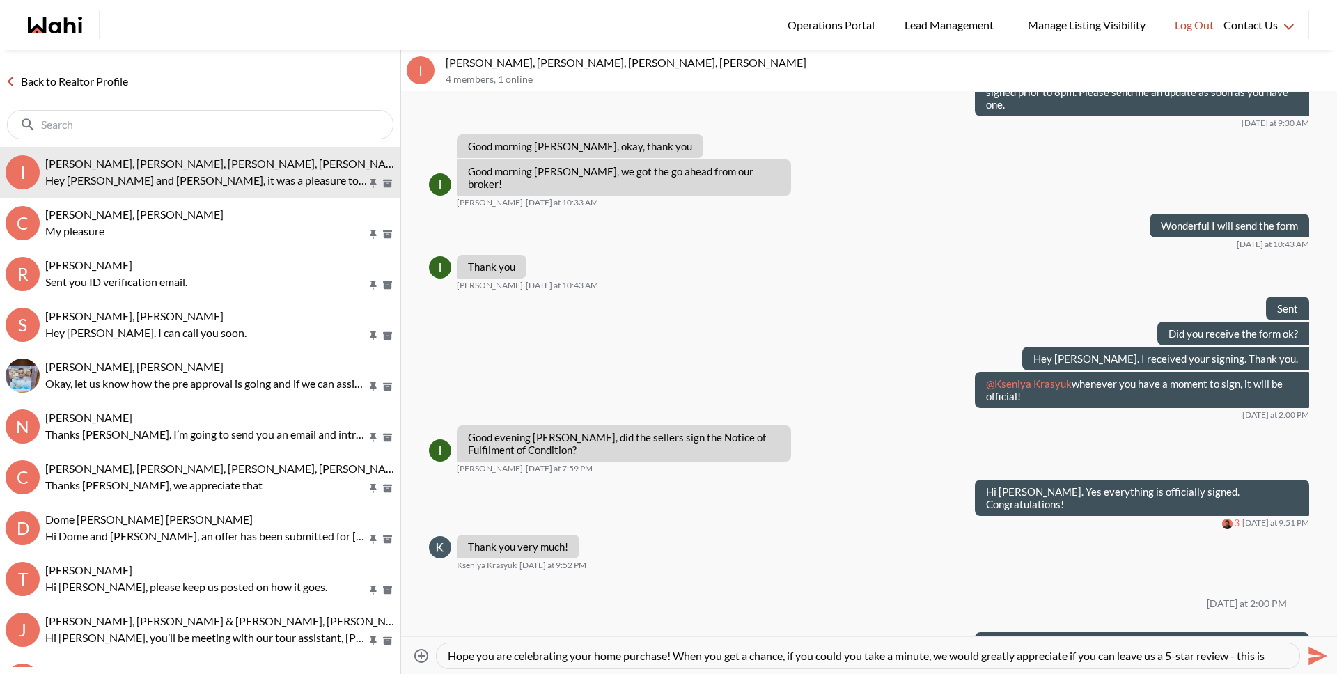
click at [449, 657] on textarea "Hope you are celebrating your home purchase! When you get a chance, if you coul…" at bounding box center [868, 656] width 840 height 14
type textarea "I hope you are celebrating your home purchase! When you get a chance, if you co…"
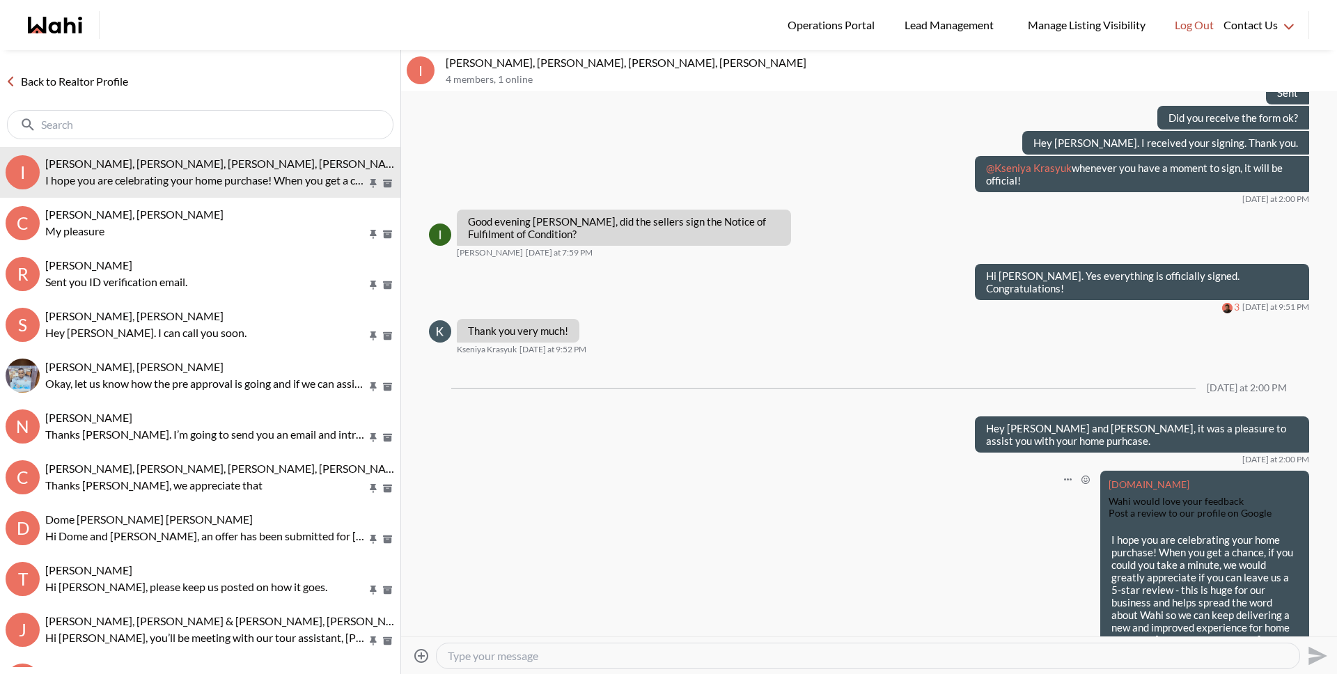
scroll to position [1065, 0]
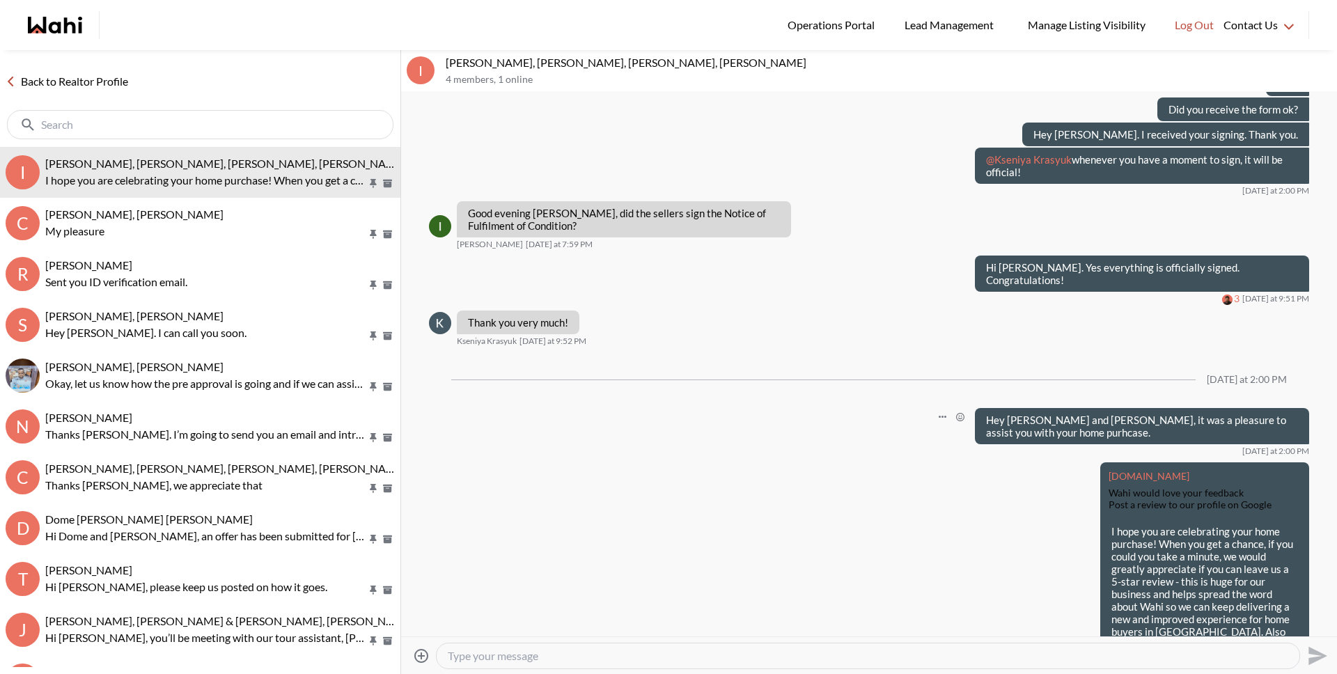
click at [1085, 414] on p "Hey Irina and Kseniya, it was a pleasure to assist you with your home purhcase." at bounding box center [1142, 426] width 312 height 25
click at [933, 408] on button "Open Message Actions Menu" at bounding box center [942, 417] width 18 height 18
click at [874, 320] on button "Edit Message" at bounding box center [884, 320] width 111 height 25
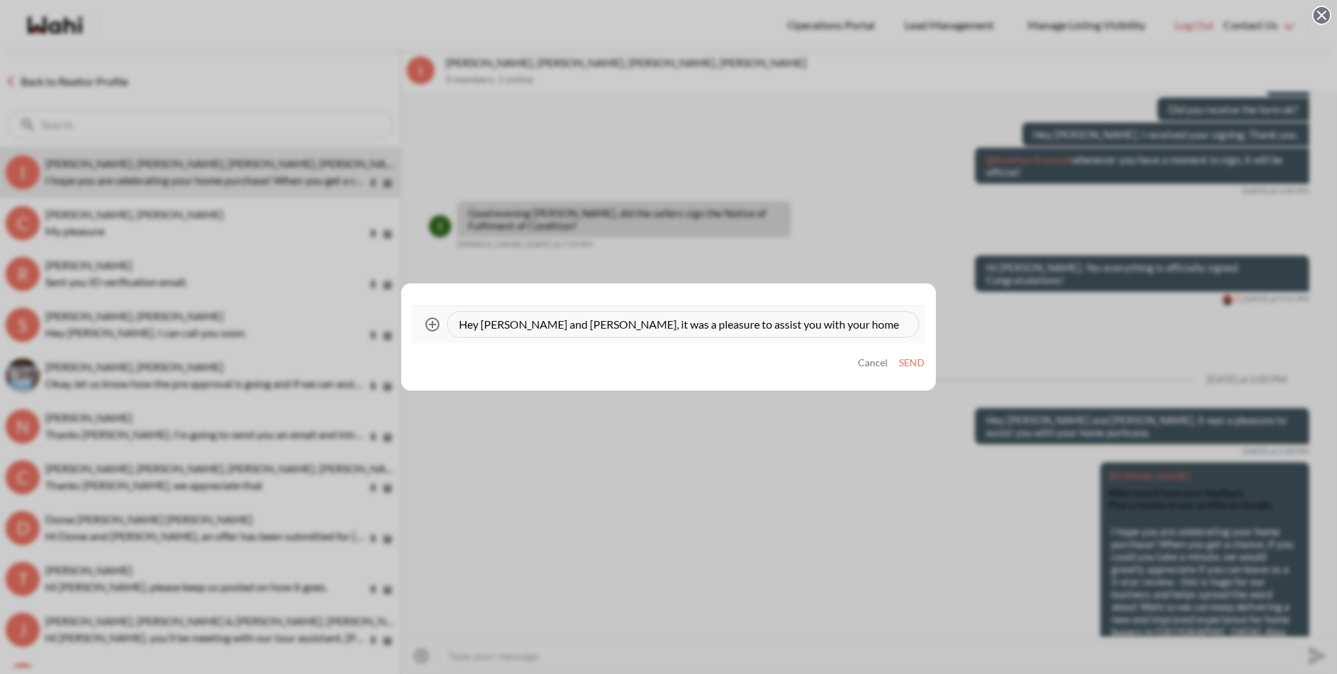
drag, startPoint x: 712, startPoint y: 324, endPoint x: 936, endPoint y: 327, distance: 224.2
click at [936, 328] on div "Attach files Hey Irina and Kseniya, it was a pleasure to assist you with your h…" at bounding box center [668, 337] width 1337 height 674
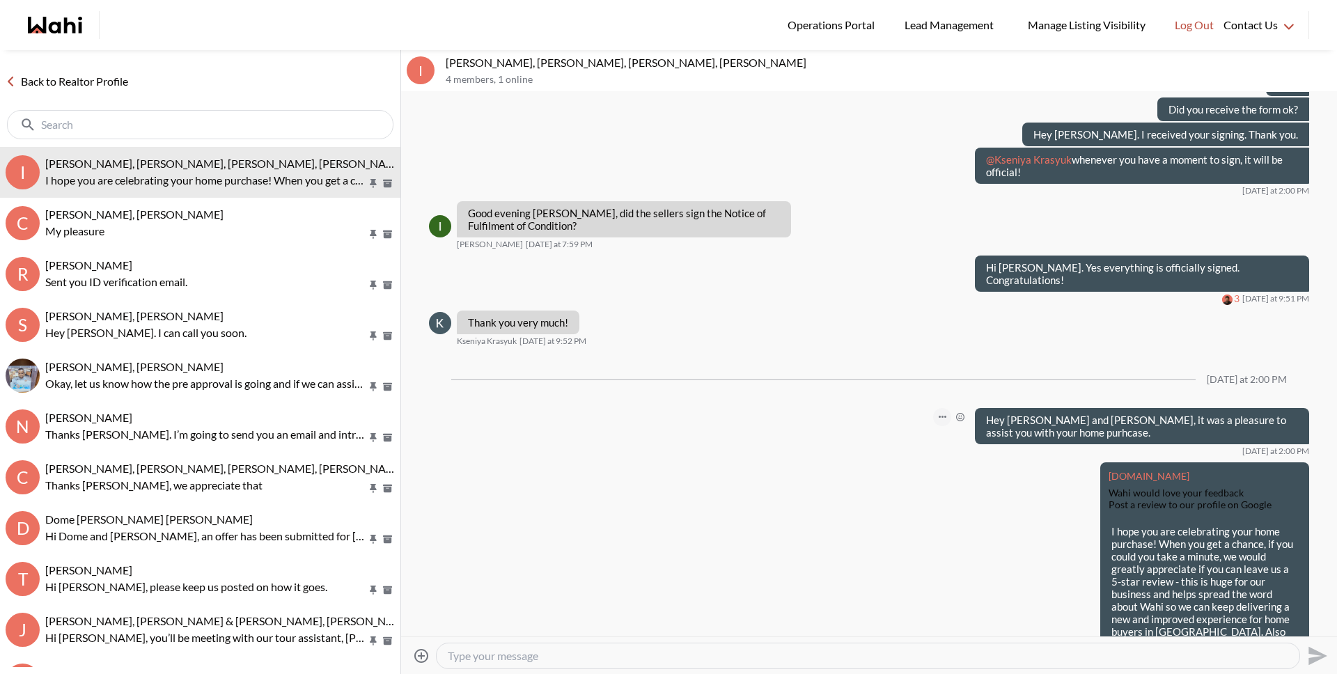
click at [933, 408] on button "Open Message Actions Menu" at bounding box center [942, 417] width 18 height 18
click at [863, 327] on button "Edit Message" at bounding box center [884, 320] width 111 height 25
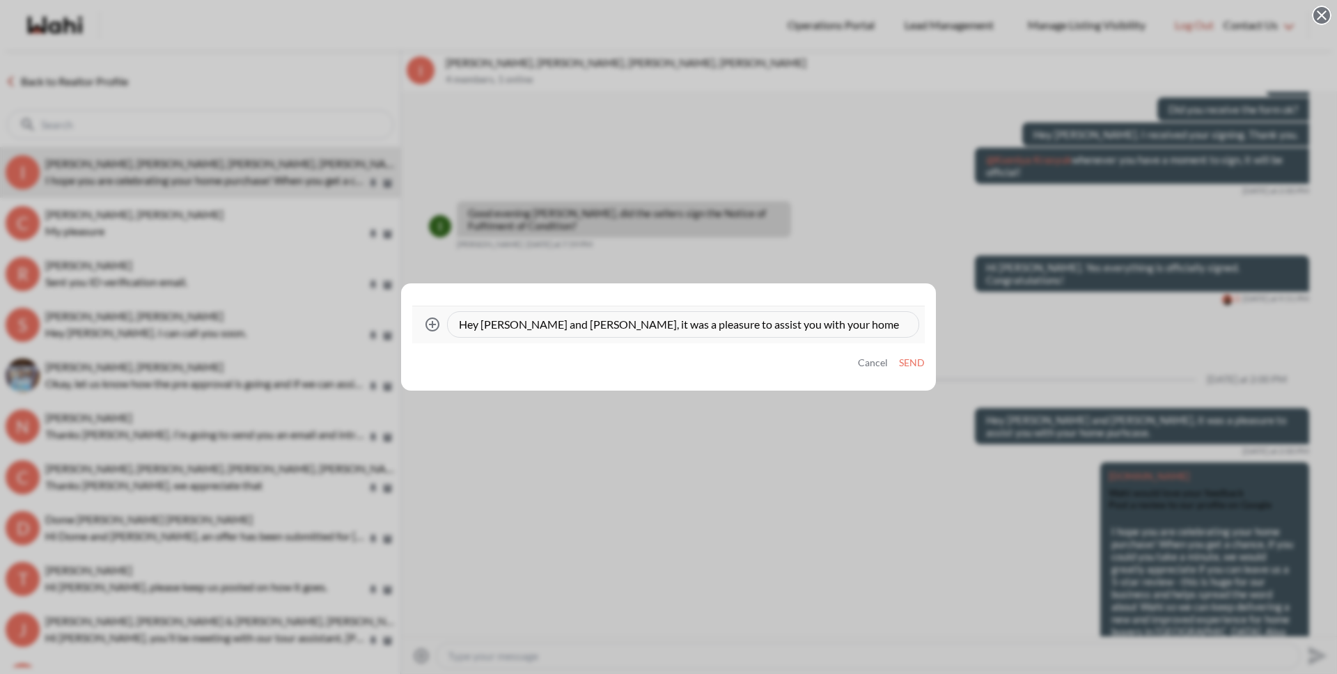
drag, startPoint x: 712, startPoint y: 325, endPoint x: 889, endPoint y: 324, distance: 176.8
click at [889, 324] on textarea "Hey Irina and Kseniya, it was a pleasure to assist you with your home purhcase." at bounding box center [683, 324] width 448 height 14
type textarea "Hey Irina and Kseniya, it was a pleasure to assist you."
click at [923, 361] on button "Send" at bounding box center [912, 363] width 26 height 12
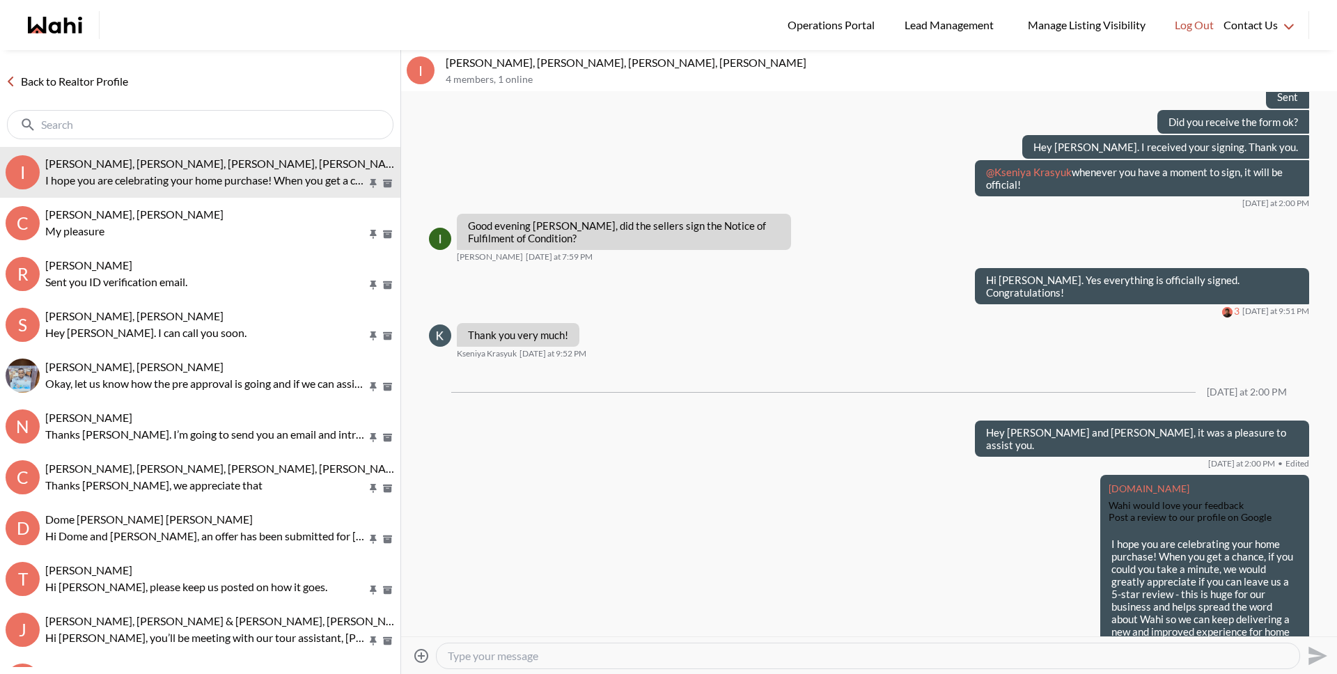
click at [88, 86] on link "Back to Realtor Profile" at bounding box center [67, 81] width 134 height 18
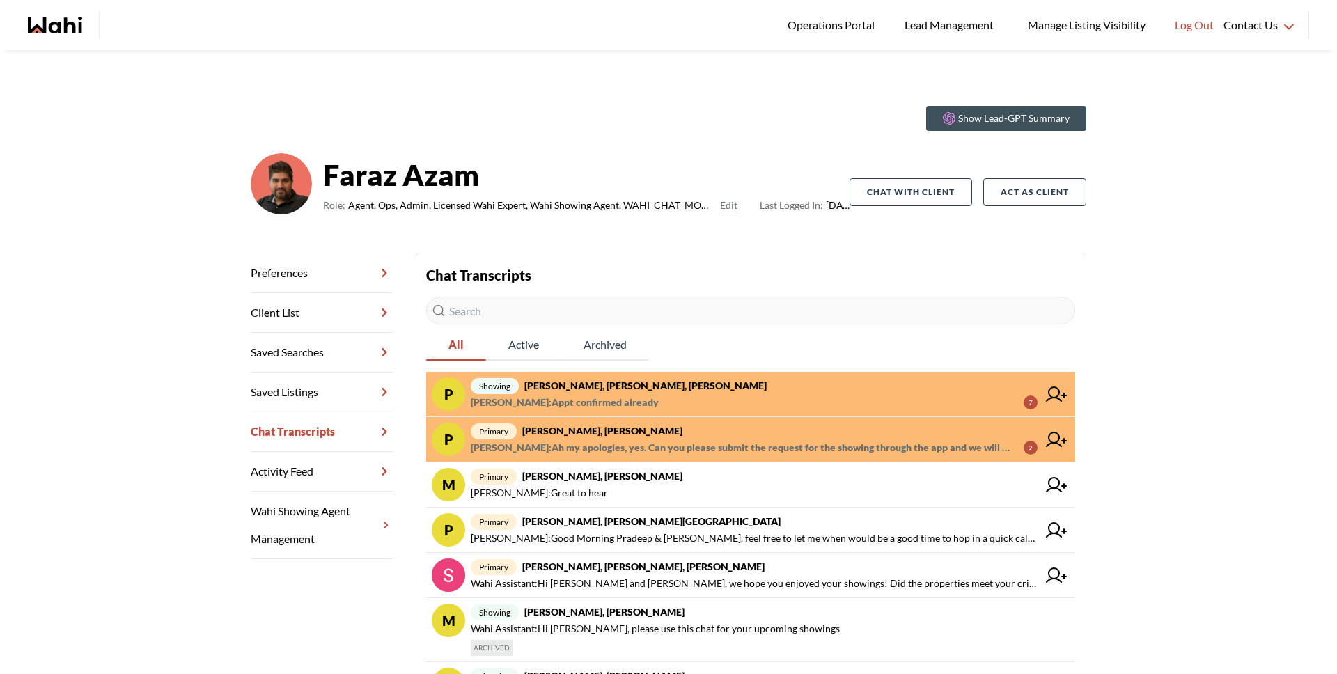
click at [660, 396] on span "[PERSON_NAME] : Appt confirmed already 7" at bounding box center [754, 402] width 567 height 17
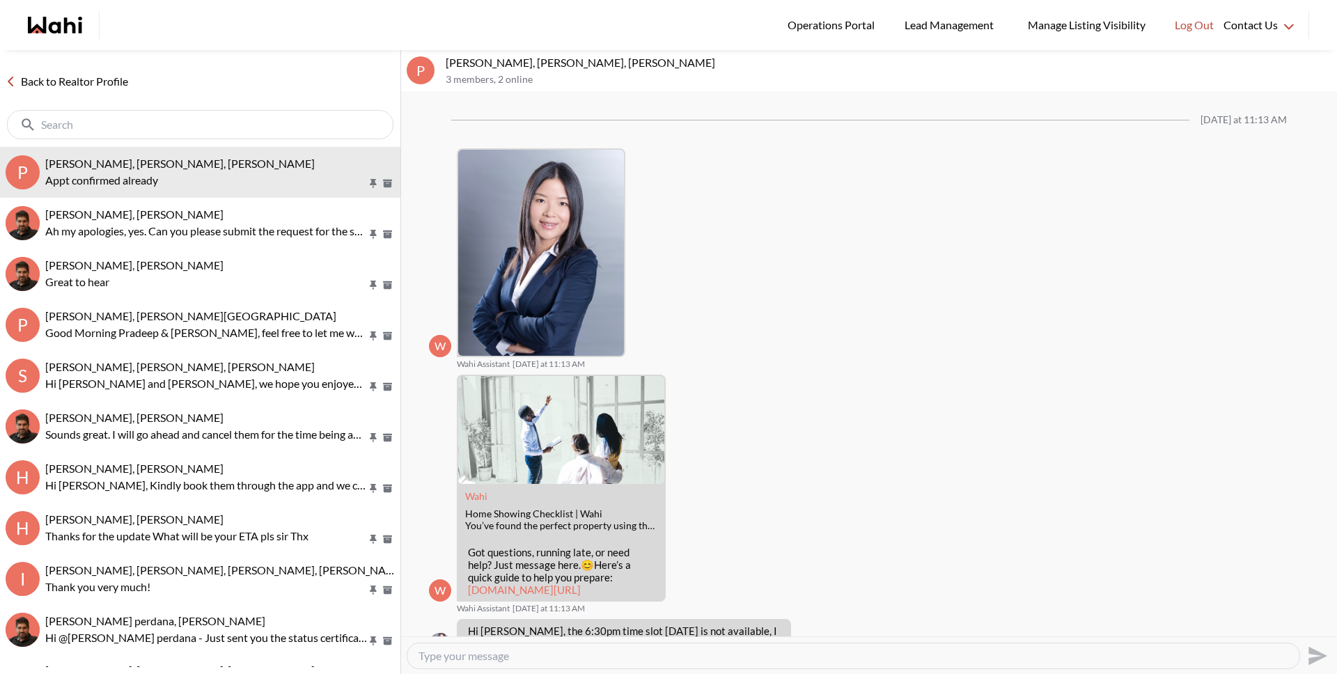
scroll to position [1150, 0]
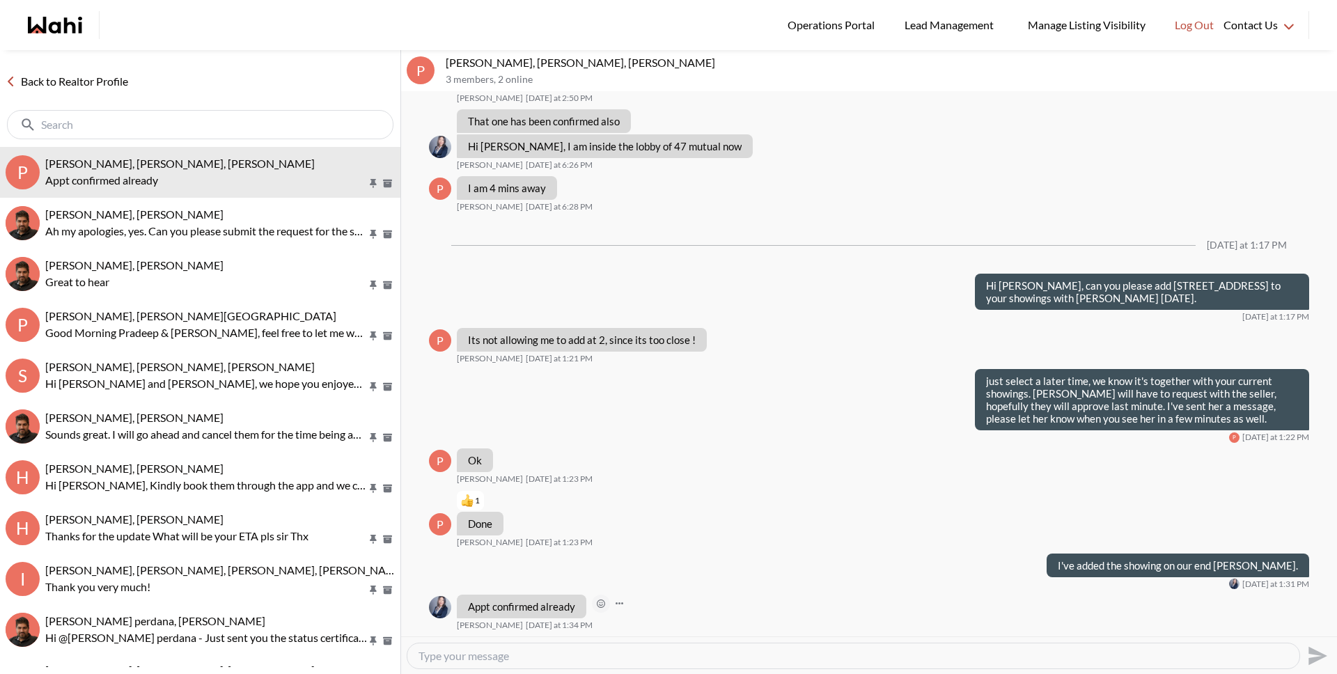
click at [599, 604] on icon "Open Reaction Selector" at bounding box center [601, 603] width 8 height 8
click at [638, 581] on button "Select Reaction: Thumbs up" at bounding box center [642, 574] width 28 height 28
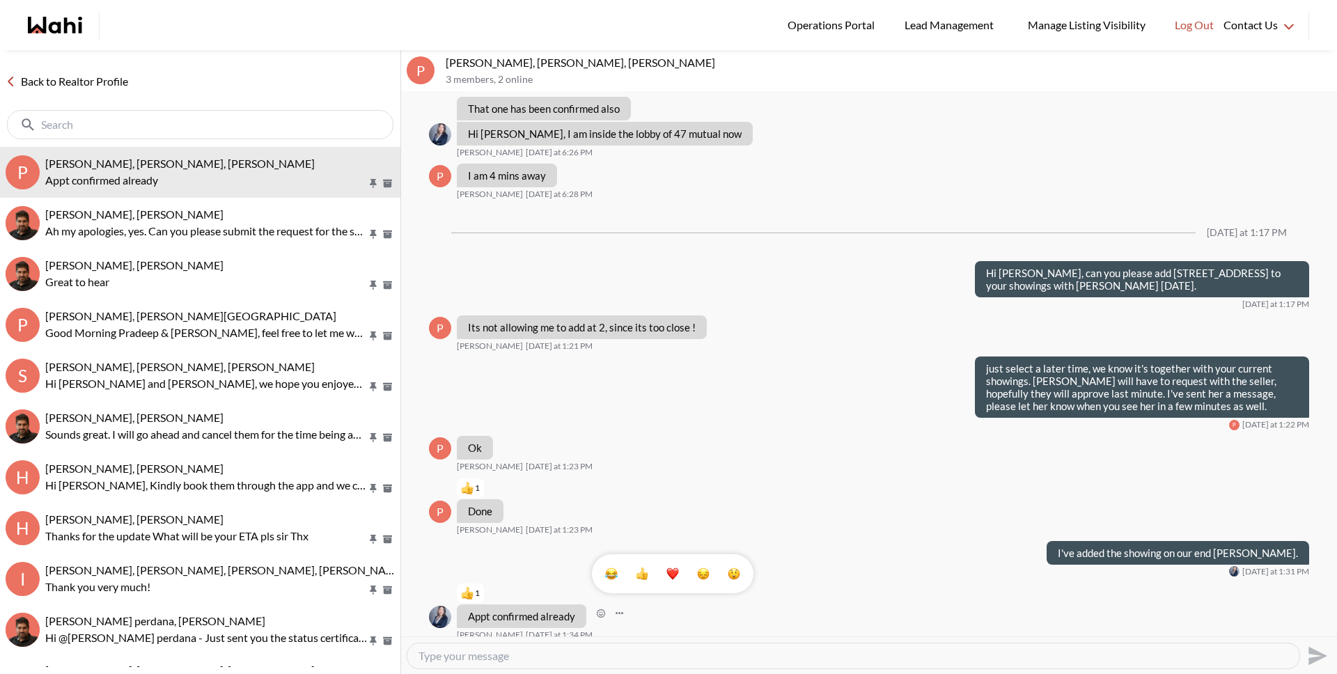
scroll to position [1172, 0]
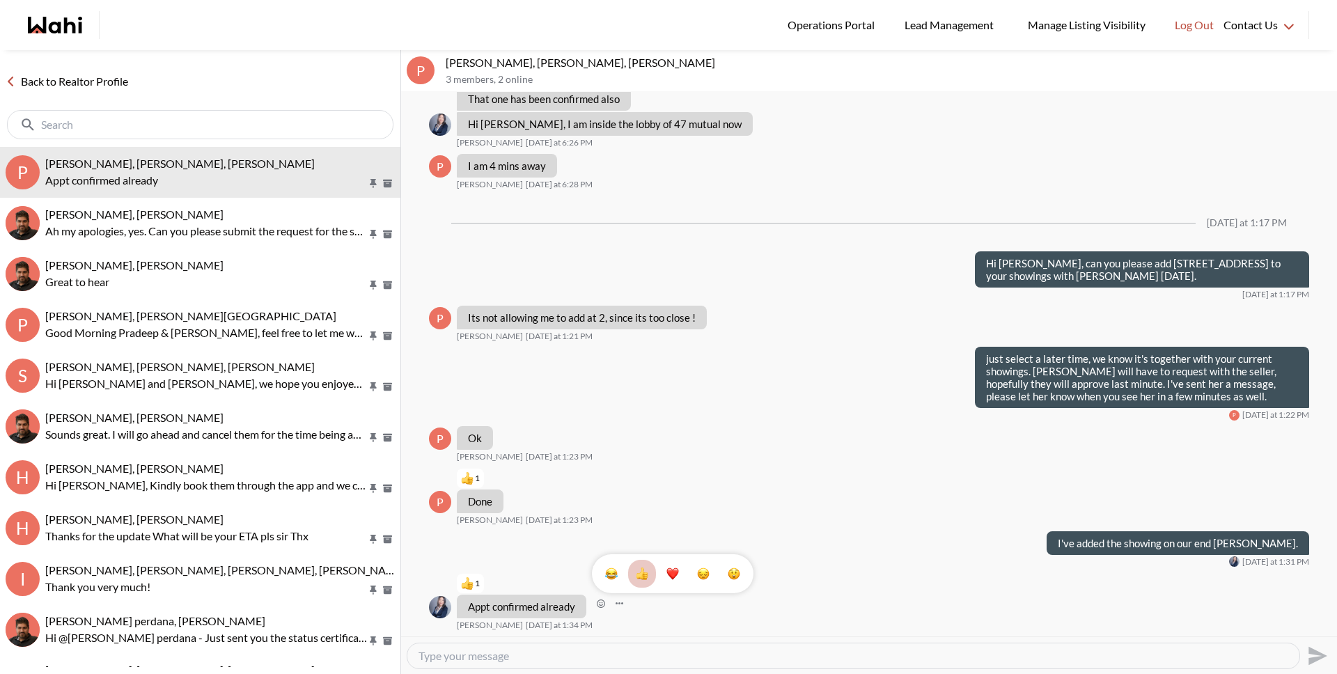
click at [131, 86] on link "Back to Realtor Profile" at bounding box center [67, 81] width 134 height 18
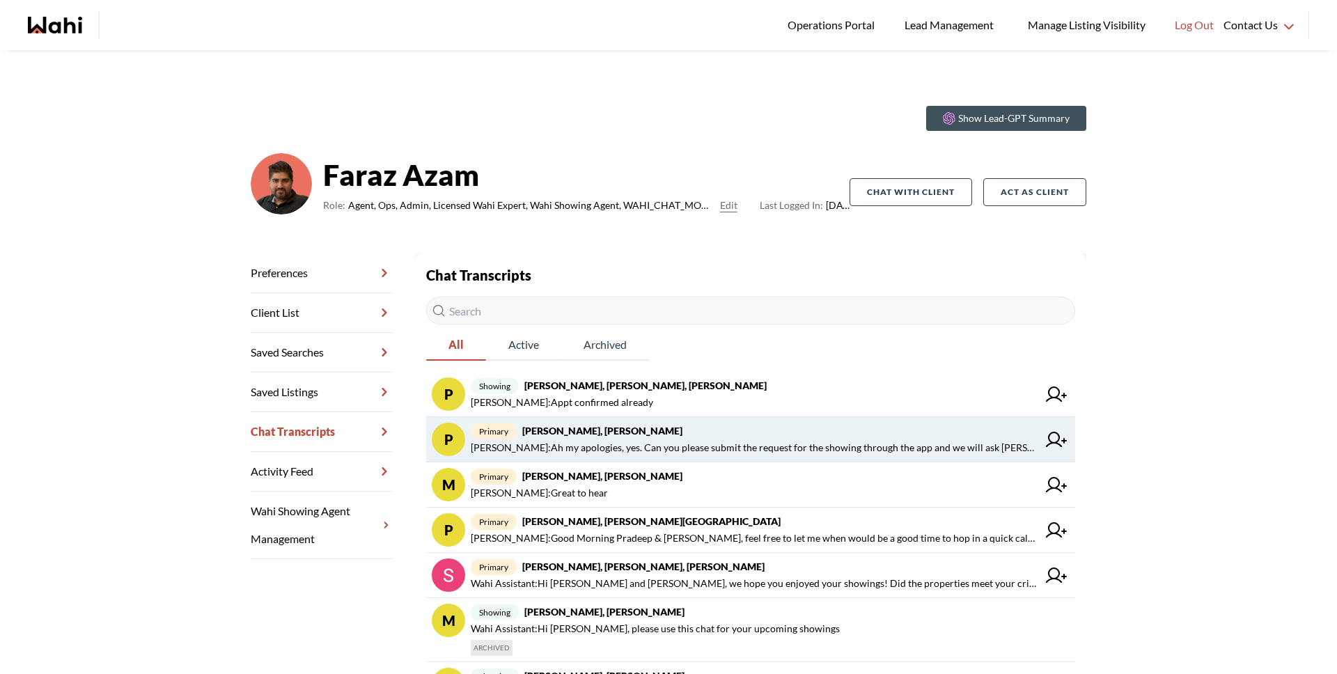
click at [670, 439] on span "Michelle Ryckman : Ah my apologies, yes. Can you please submit the request for …" at bounding box center [754, 447] width 567 height 17
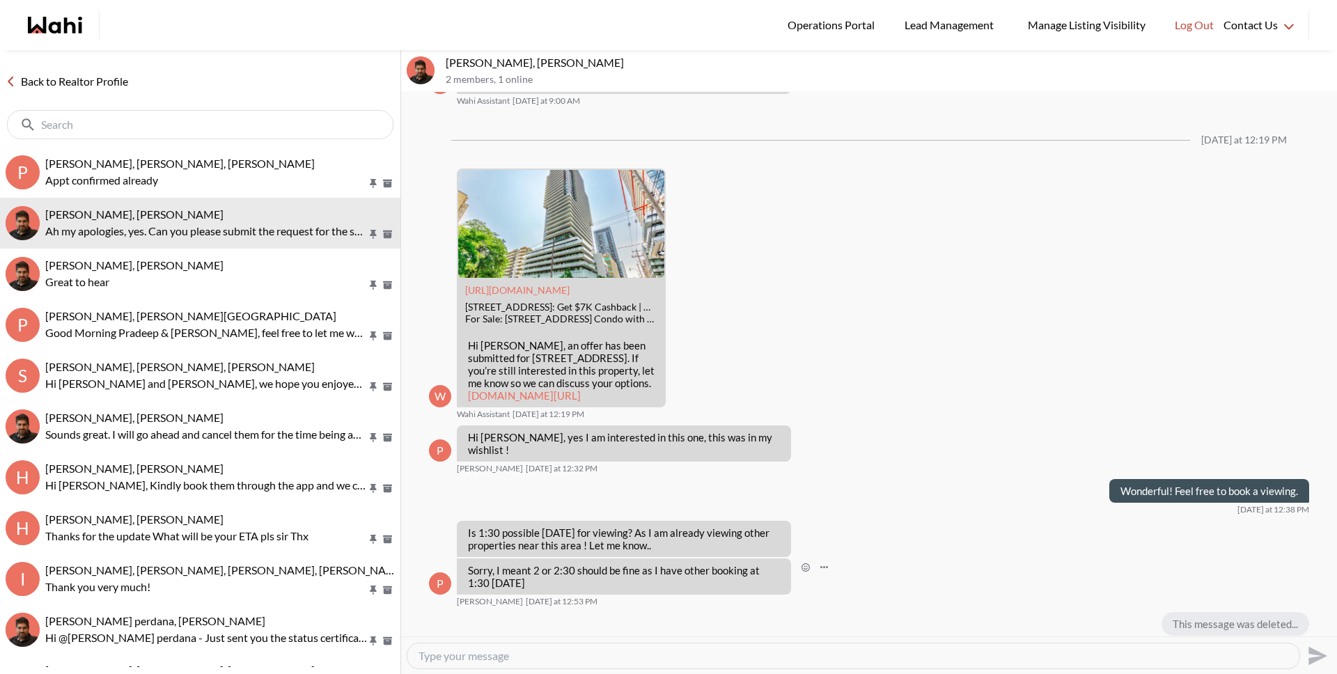
scroll to position [1095, 0]
drag, startPoint x: 463, startPoint y: 269, endPoint x: 586, endPoint y: 269, distance: 123.2
click at [586, 278] on div "https://wahi.com 185 Roehampton Ave #3110, Toronto, ON: Get $7K Cashback | Wahi…" at bounding box center [561, 305] width 206 height 54
copy div "185 Roehampton Ave #3110"
click at [541, 658] on textarea "Type your message" at bounding box center [853, 656] width 870 height 14
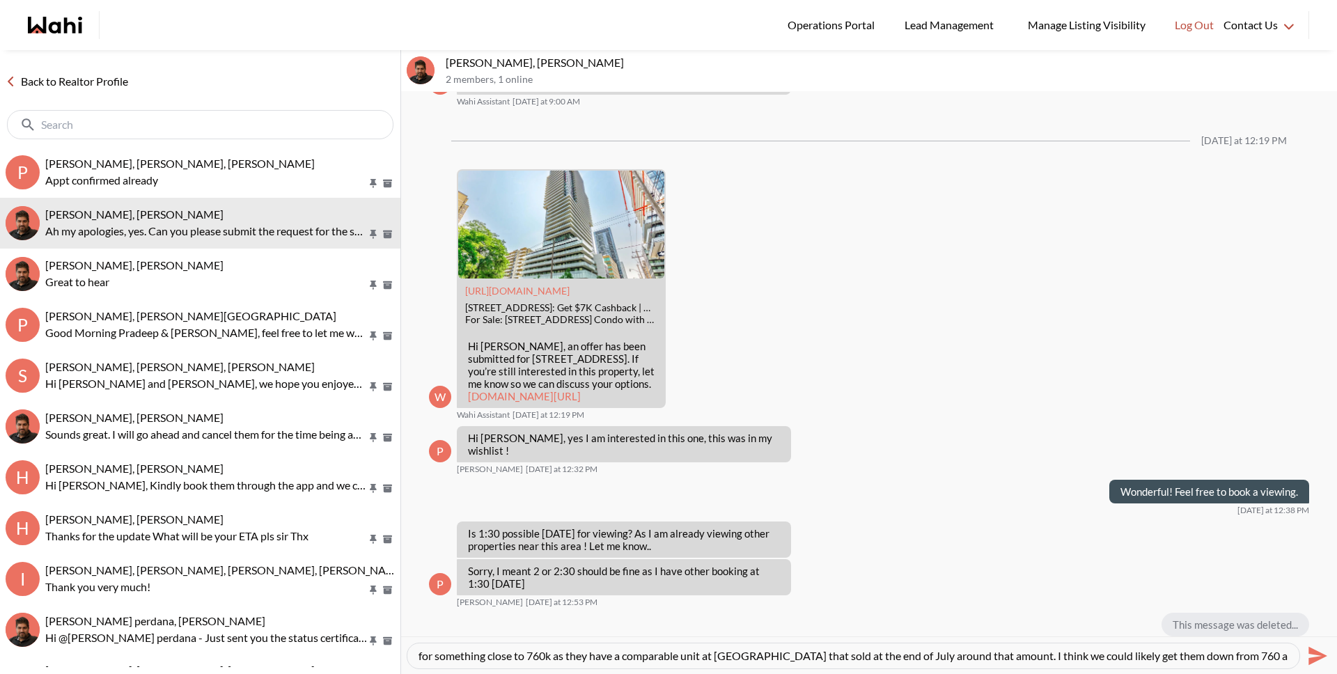
scroll to position [28, 0]
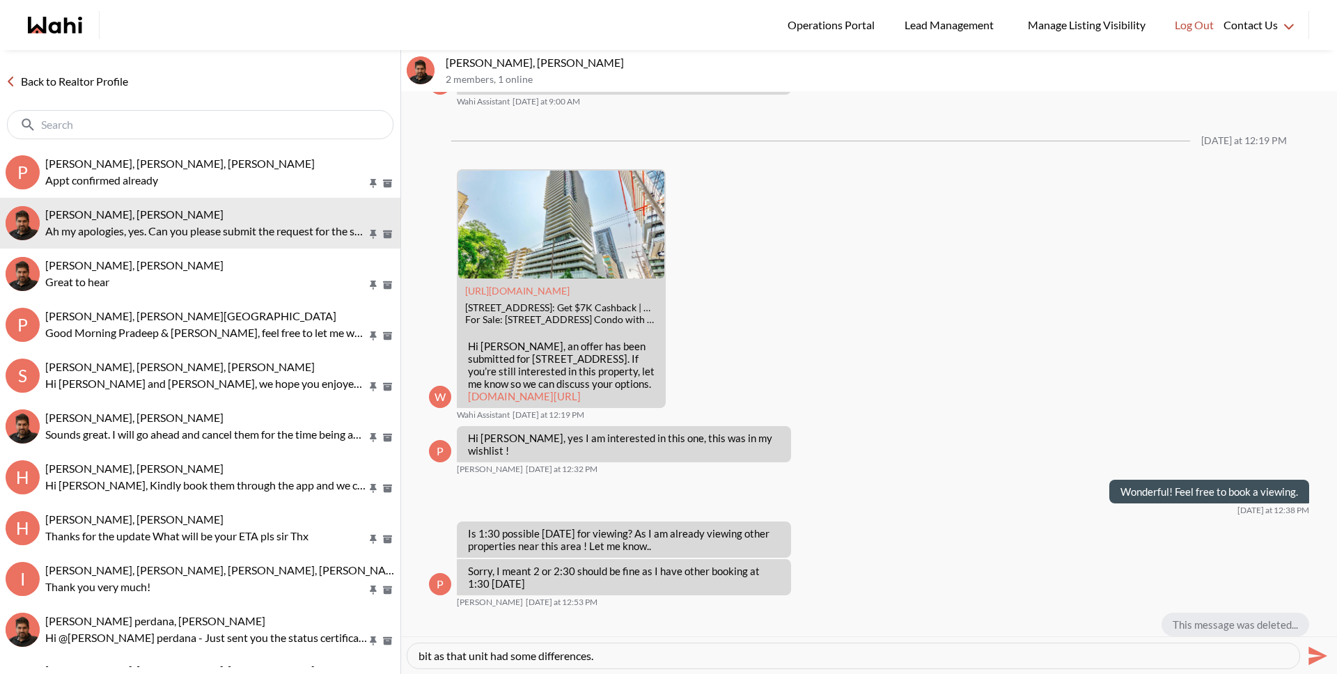
type textarea "Hey Pradip. I spoke with the agent for 185 Roehampton 3110, they had 2 offers l…"
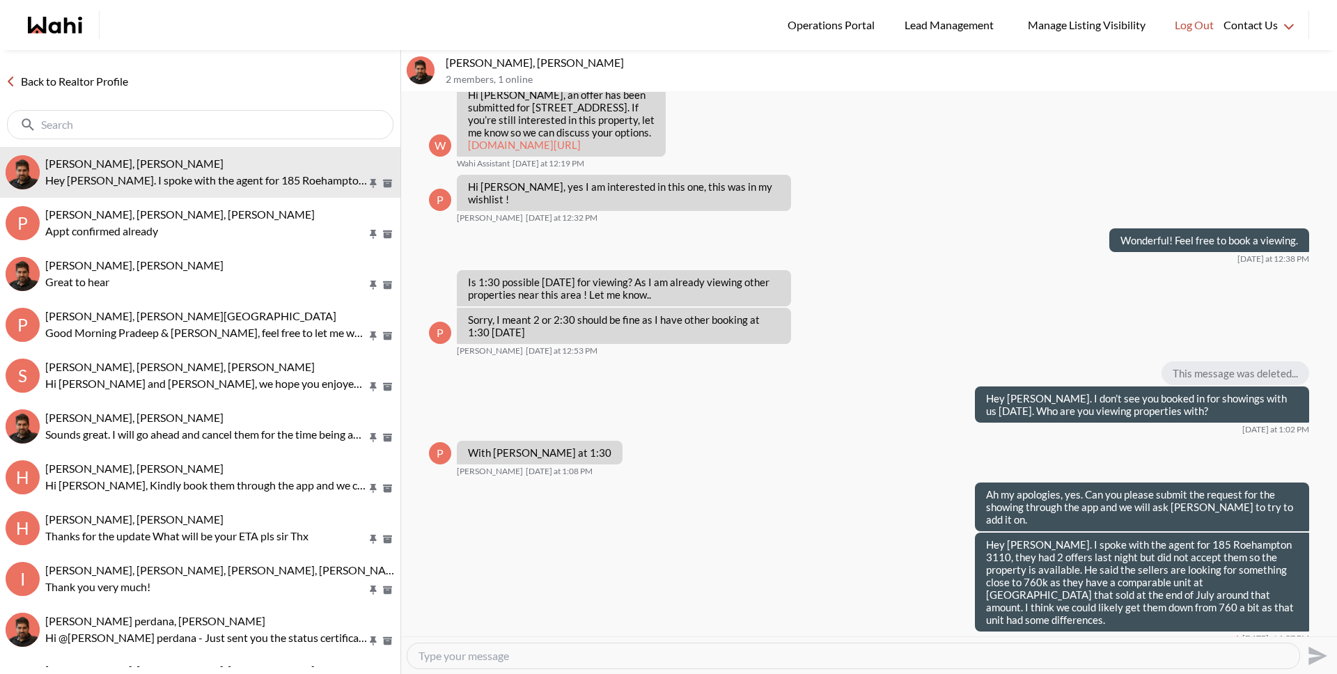
click at [100, 85] on link "Back to Realtor Profile" at bounding box center [67, 81] width 134 height 18
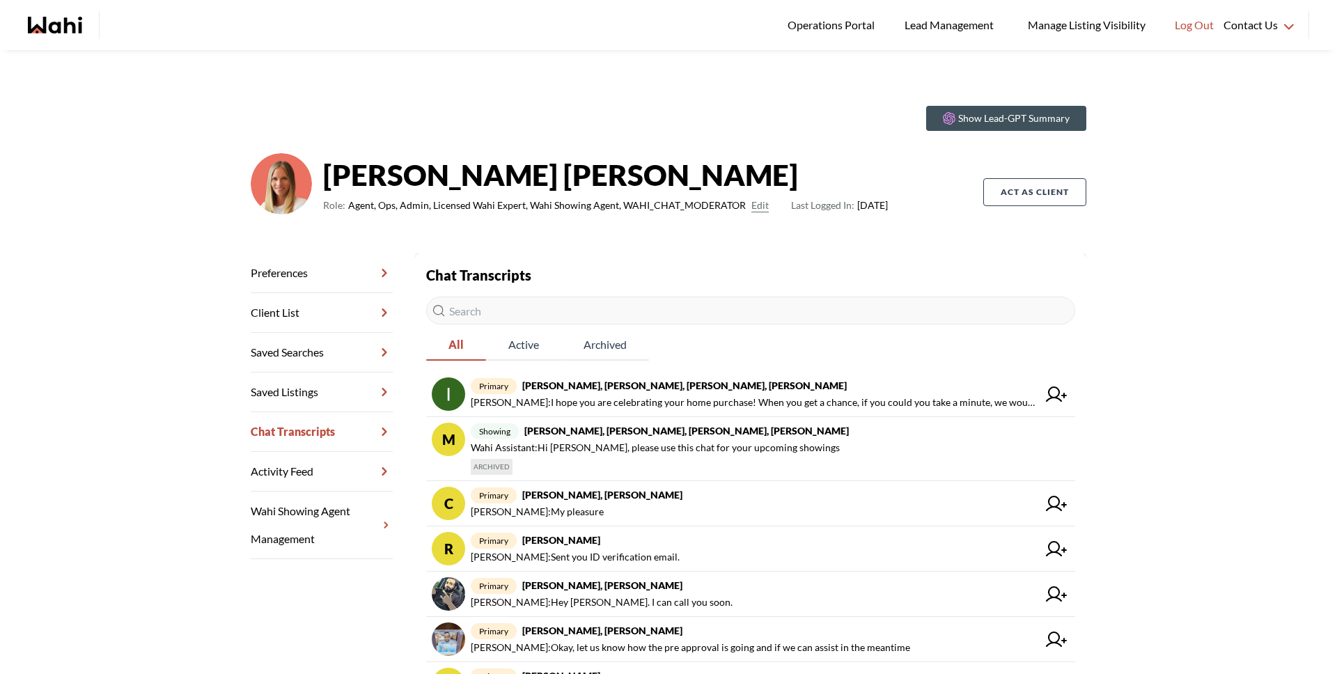
click at [540, 309] on input "text" at bounding box center [750, 311] width 649 height 28
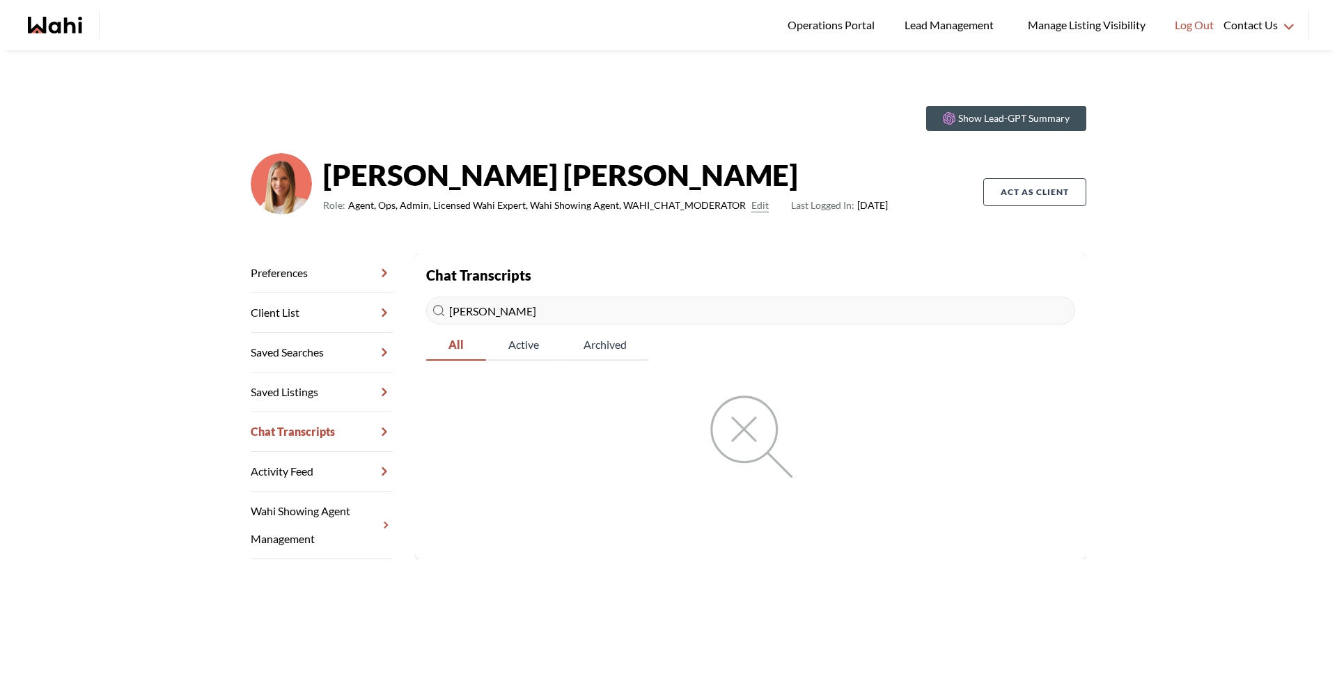
type input "sophi"
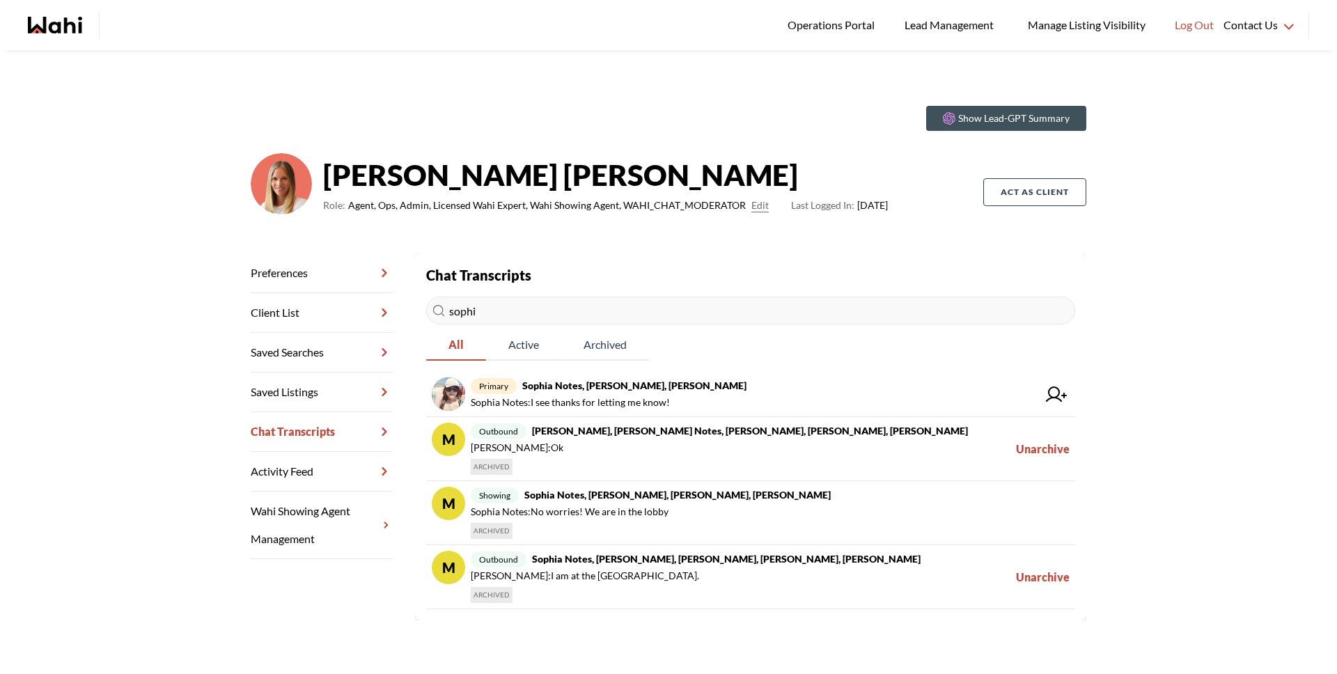
drag, startPoint x: 535, startPoint y: 314, endPoint x: 418, endPoint y: 301, distance: 116.9
click at [418, 301] on section "Back to profile Chat Transcripts sophi All Active Archived primary Sophia Notes…" at bounding box center [750, 436] width 671 height 367
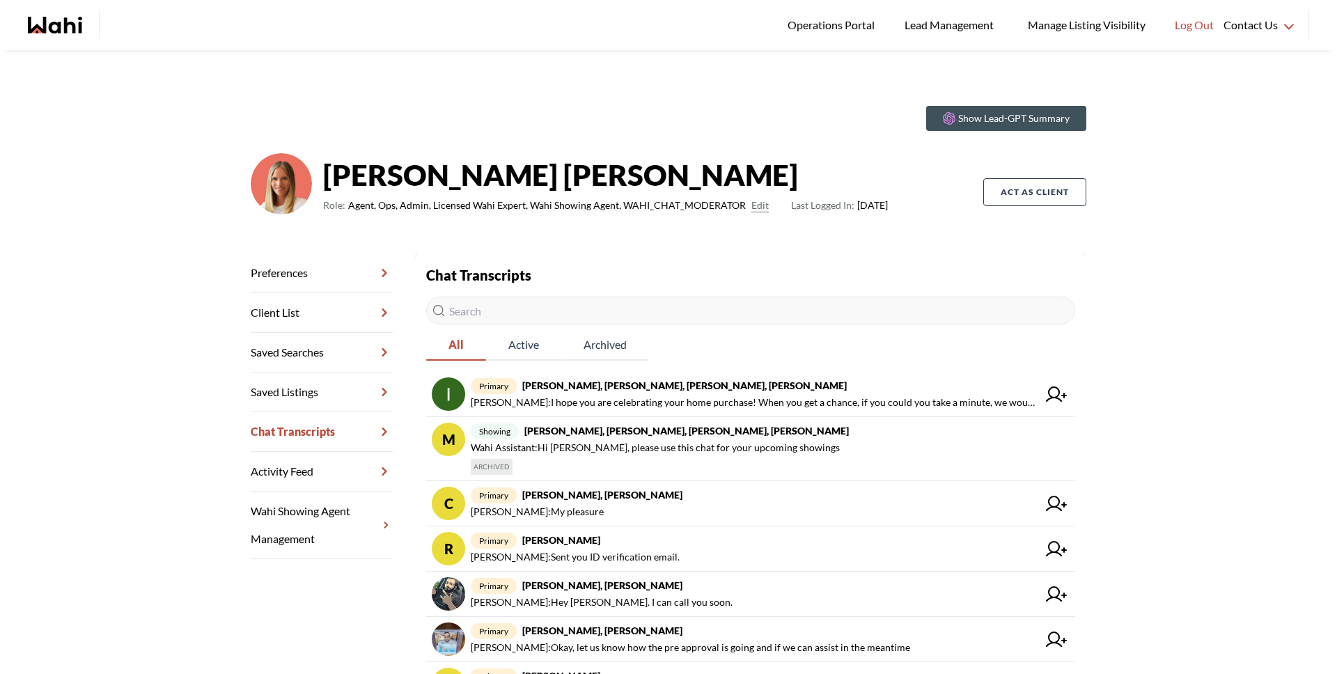
click at [507, 307] on input "text" at bounding box center [750, 311] width 649 height 28
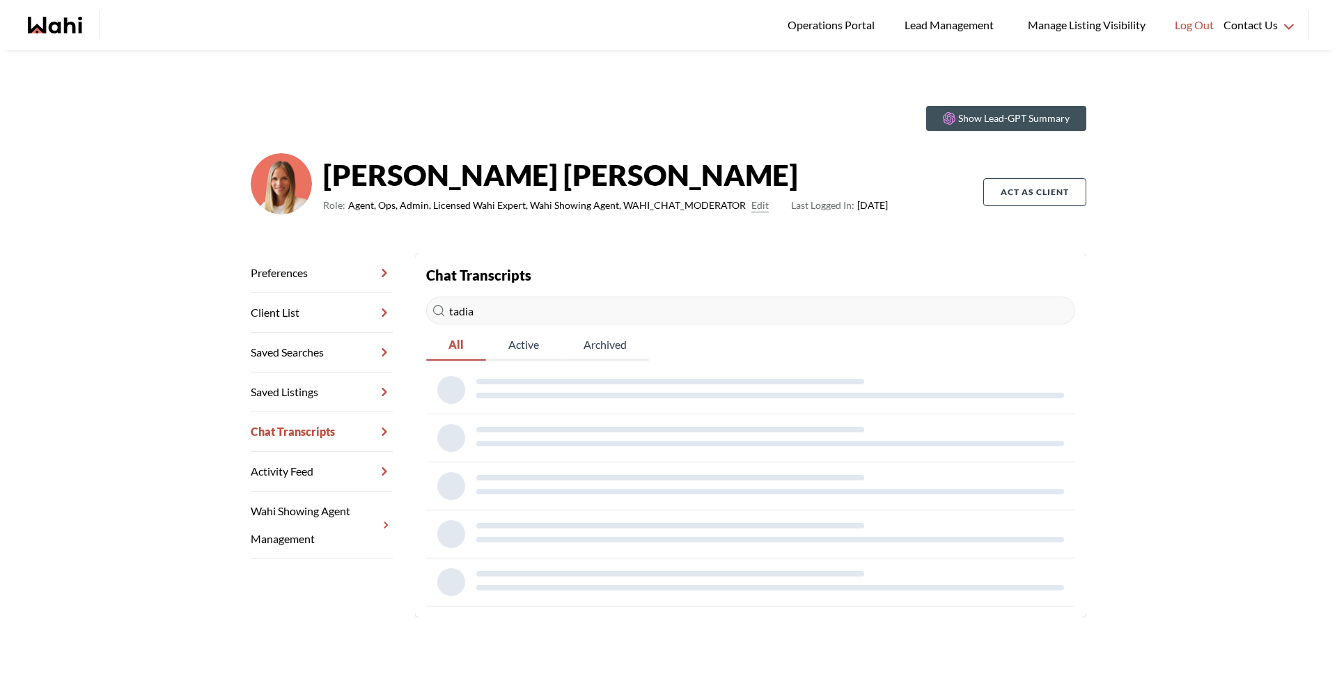
type input "tadia"
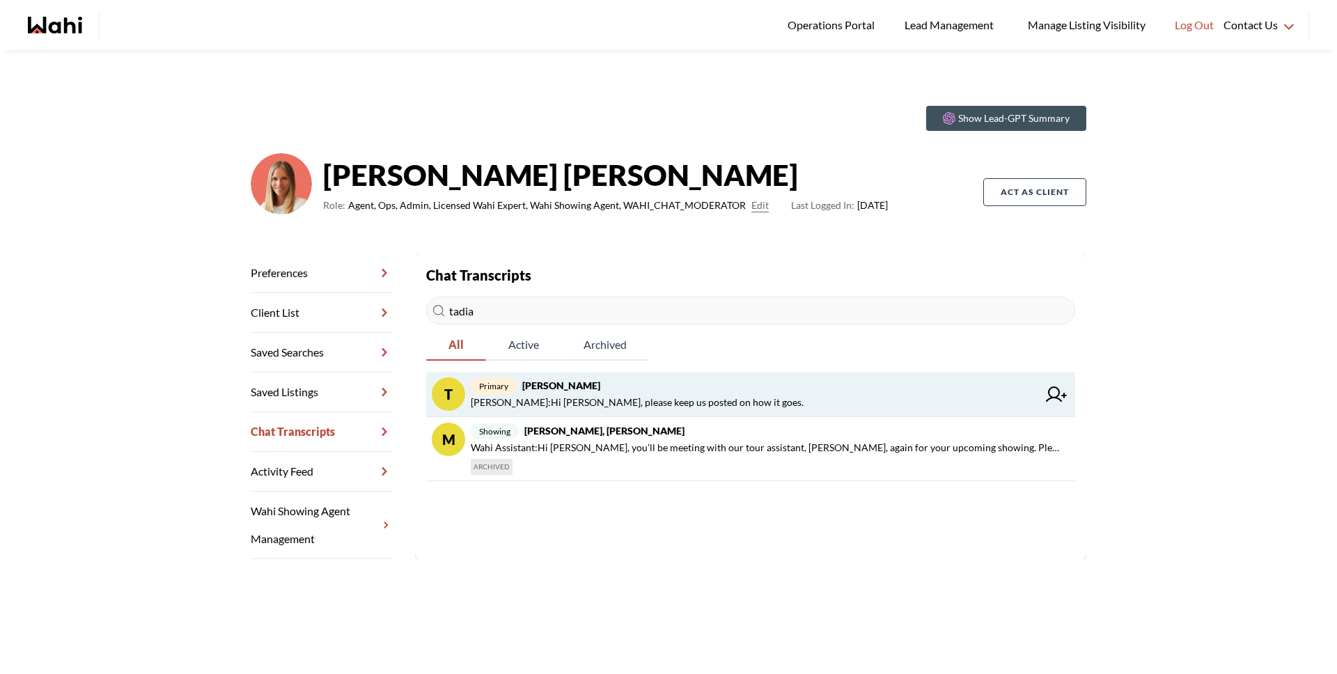
scroll to position [3, 0]
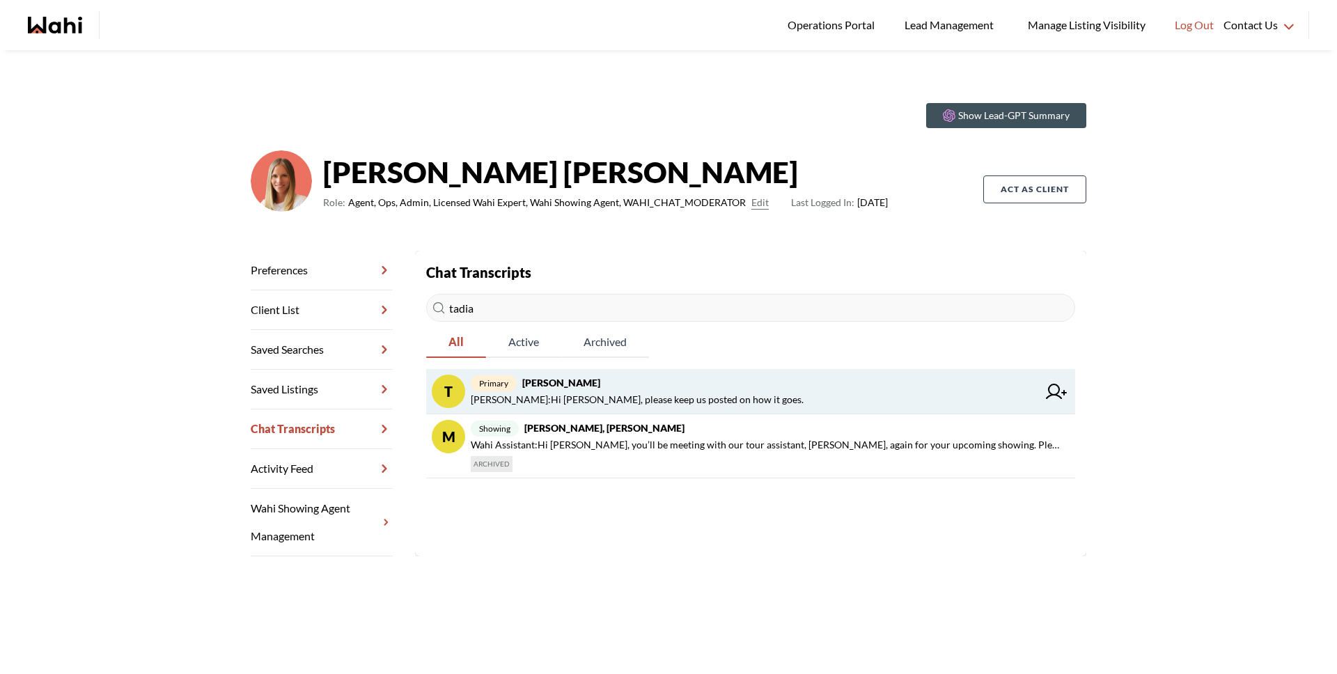
click at [693, 390] on span "primary Tadia Hines, Michelle" at bounding box center [754, 383] width 567 height 17
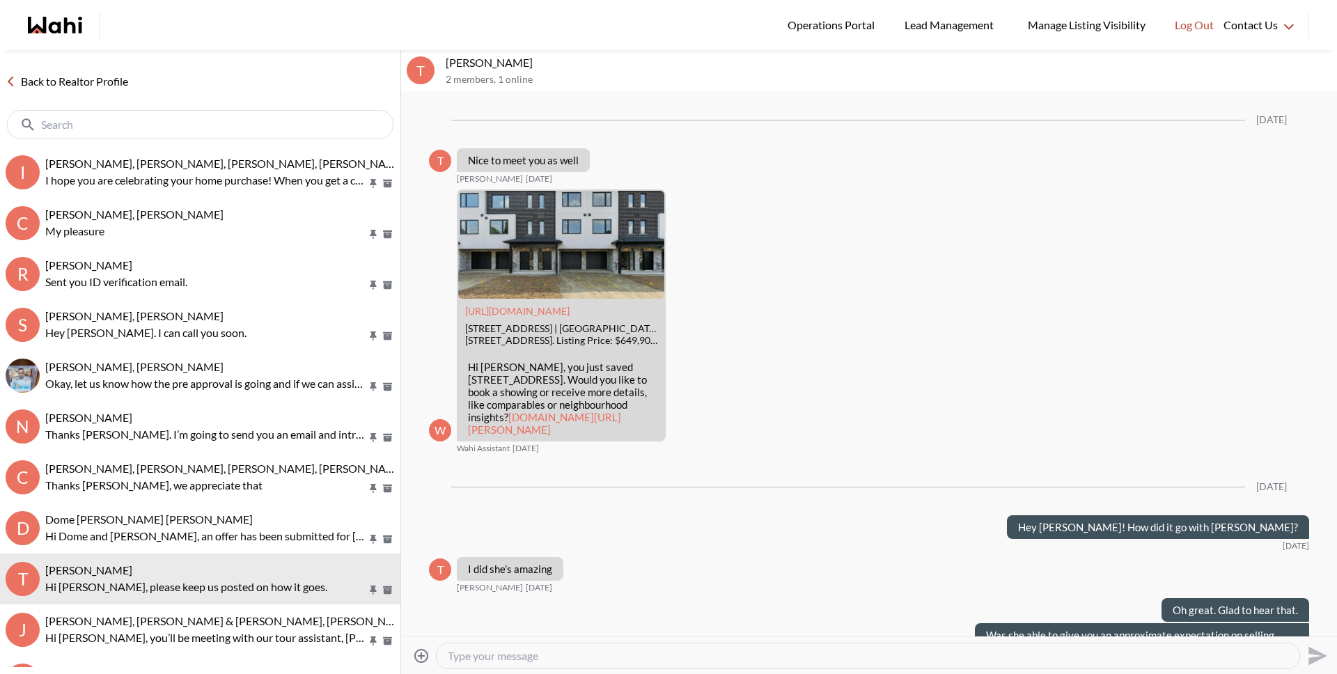
scroll to position [1156, 0]
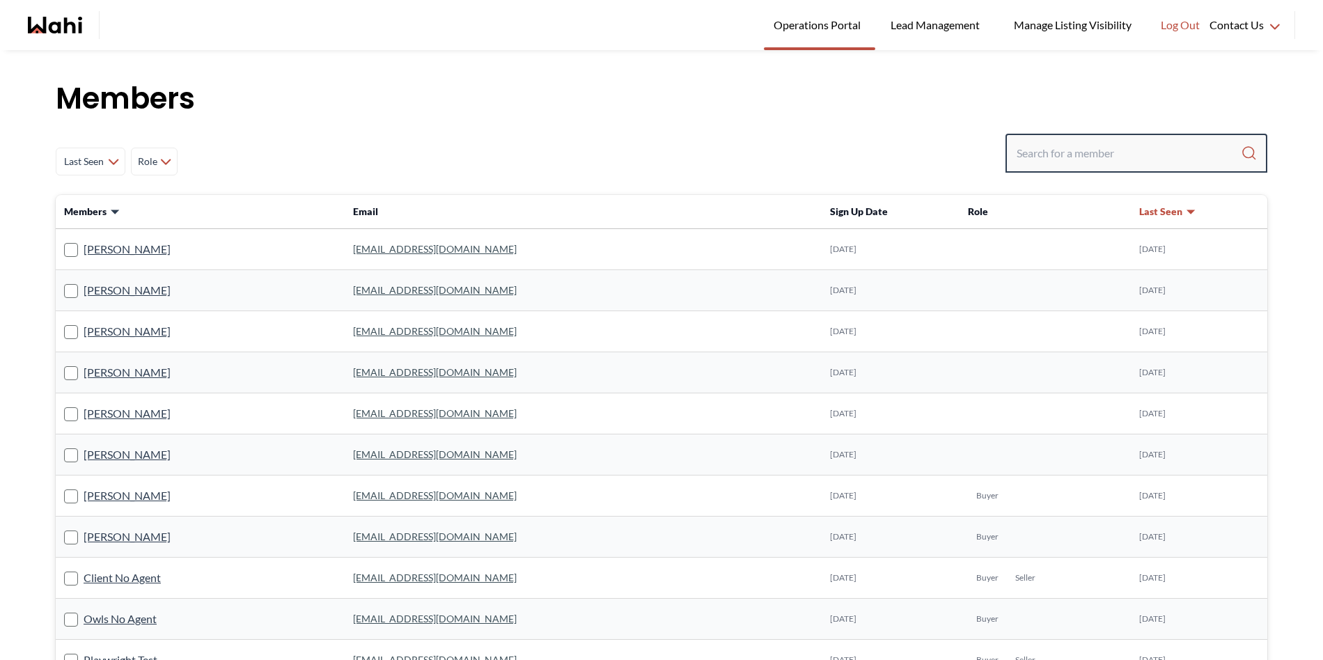
click at [1092, 148] on input "Search input" at bounding box center [1128, 153] width 224 height 25
paste input "[EMAIL_ADDRESS][DOMAIN_NAME]"
type input "[EMAIL_ADDRESS][DOMAIN_NAME]"
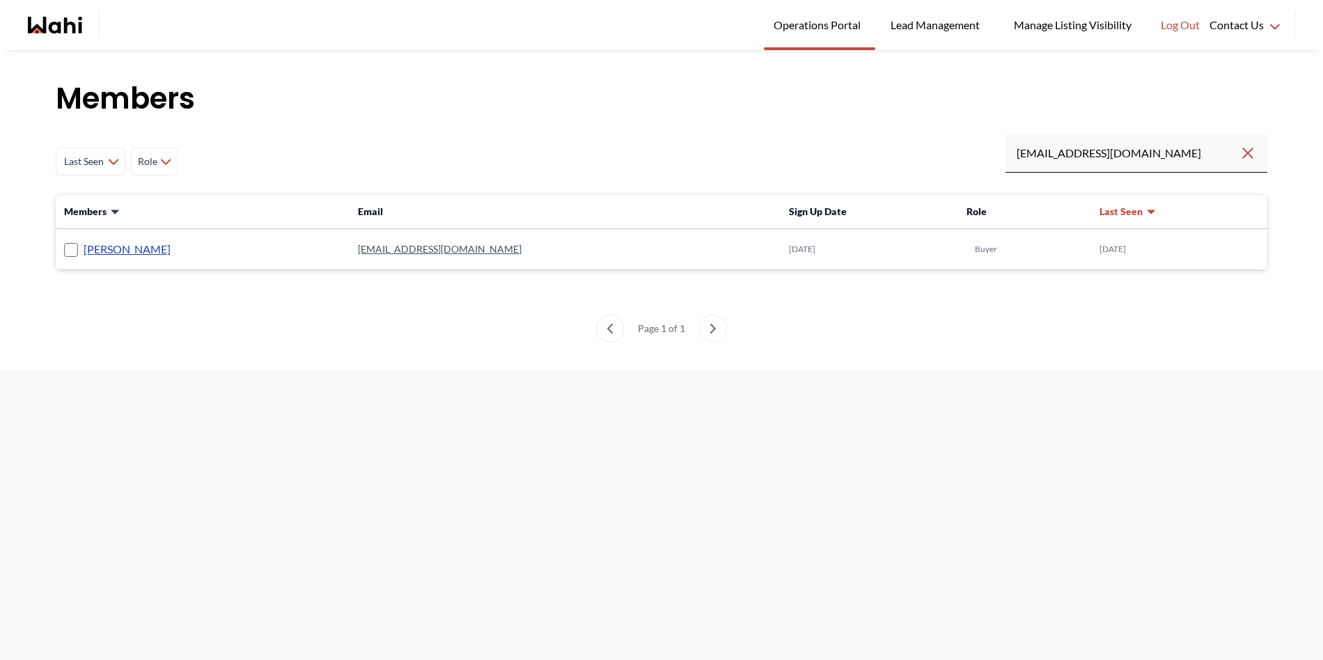
click at [121, 253] on link "[PERSON_NAME]" at bounding box center [127, 249] width 87 height 18
